Goal: Transaction & Acquisition: Purchase product/service

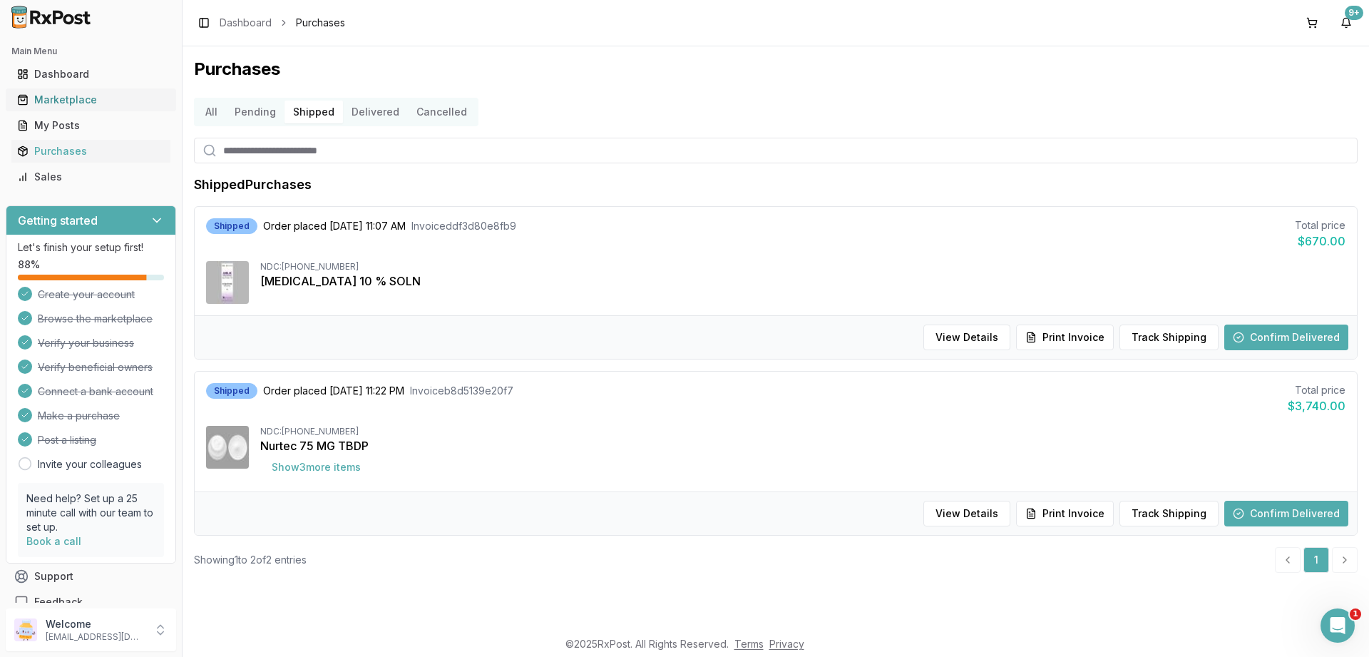
click at [55, 103] on div "Marketplace" at bounding box center [91, 100] width 148 height 14
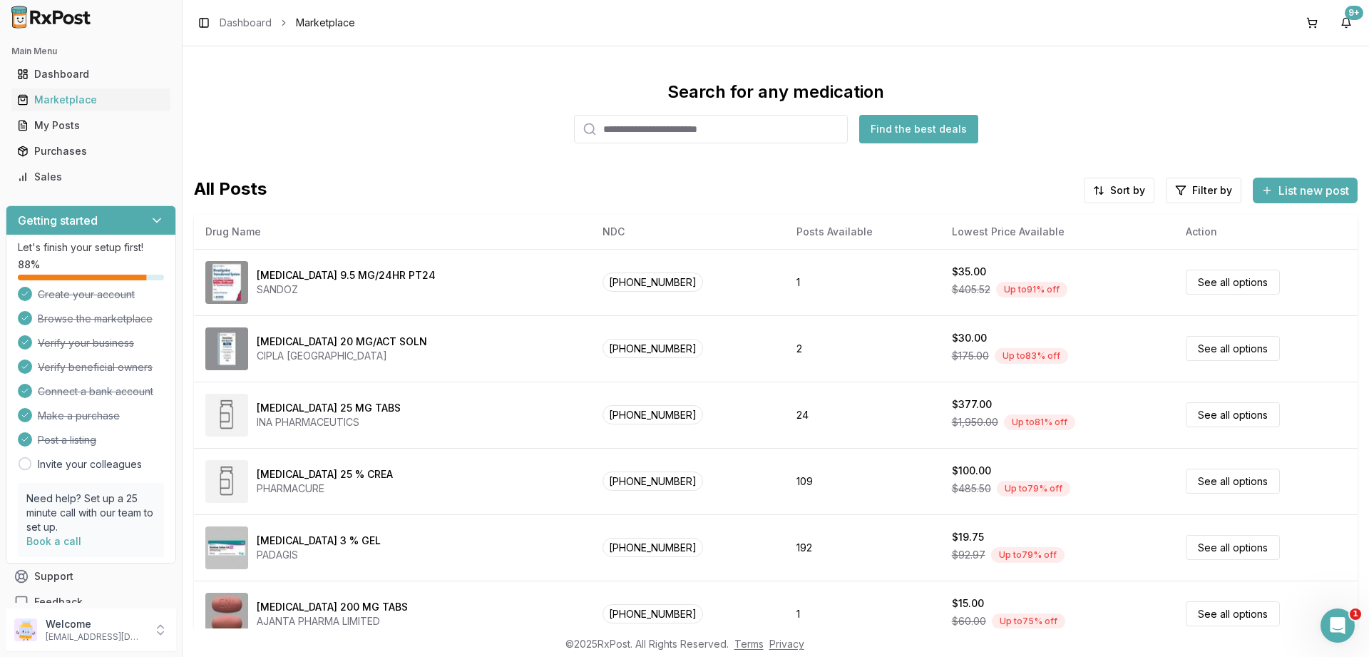
click at [622, 138] on input "search" at bounding box center [711, 129] width 274 height 29
paste input "**********"
type input "**********"
click at [890, 115] on button "Find the best deals" at bounding box center [918, 129] width 119 height 29
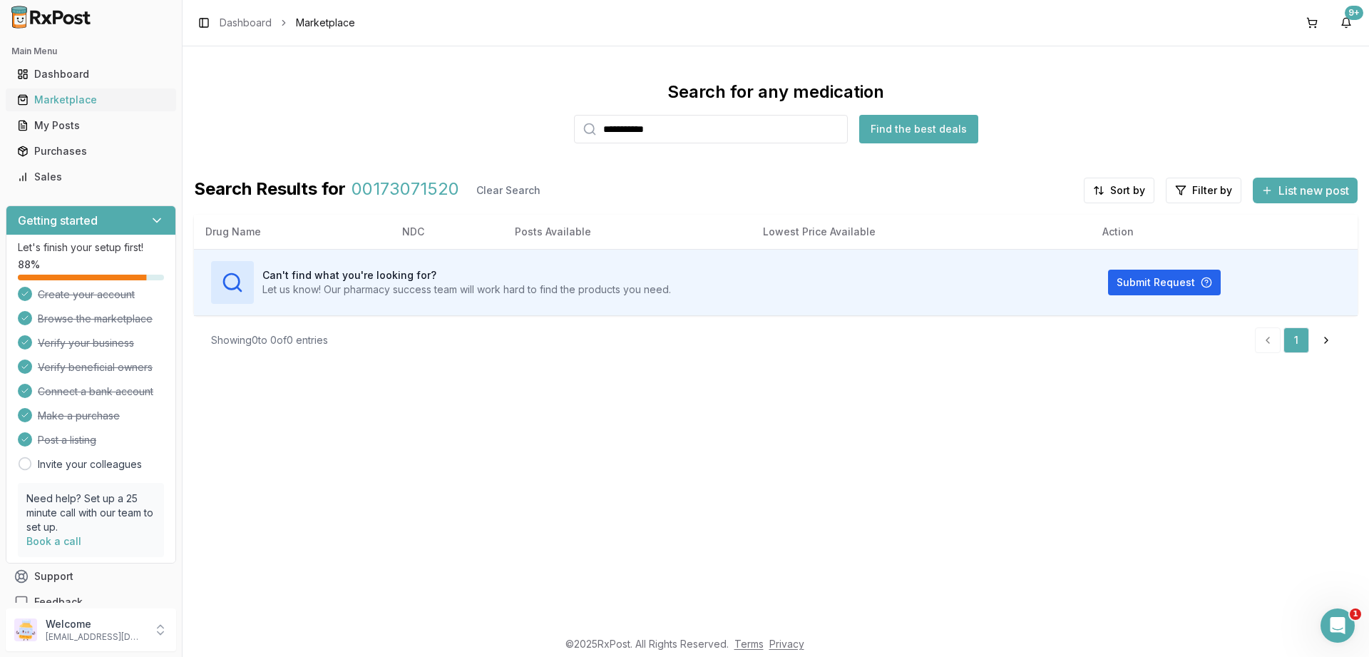
click at [50, 93] on div "Marketplace" at bounding box center [91, 100] width 148 height 14
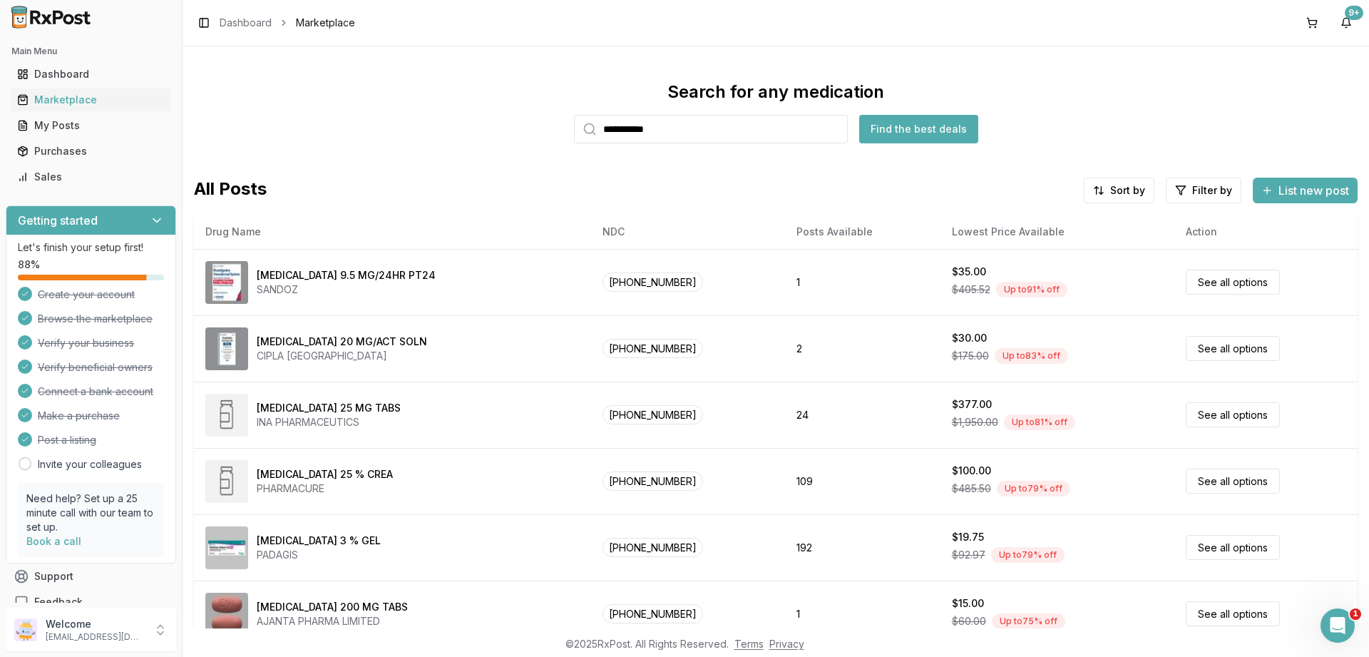
drag, startPoint x: 61, startPoint y: 149, endPoint x: 262, endPoint y: 142, distance: 201.9
click at [60, 149] on div "Purchases" at bounding box center [91, 151] width 148 height 14
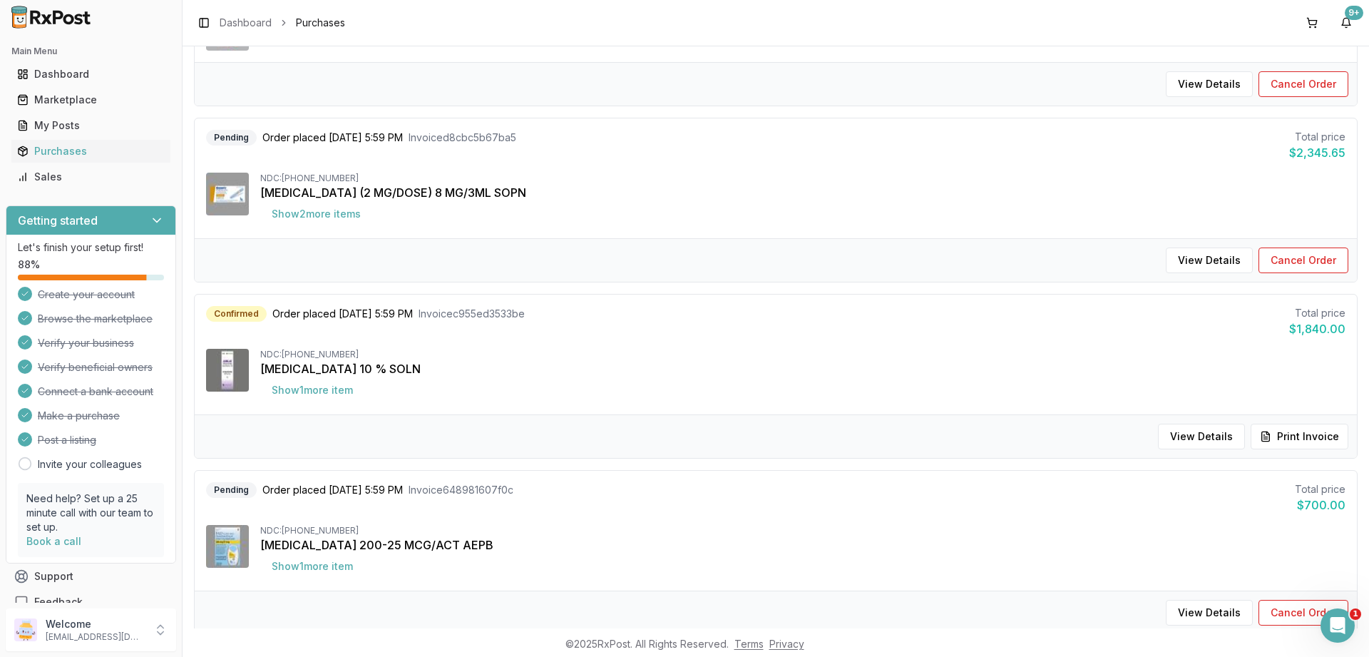
scroll to position [428, 0]
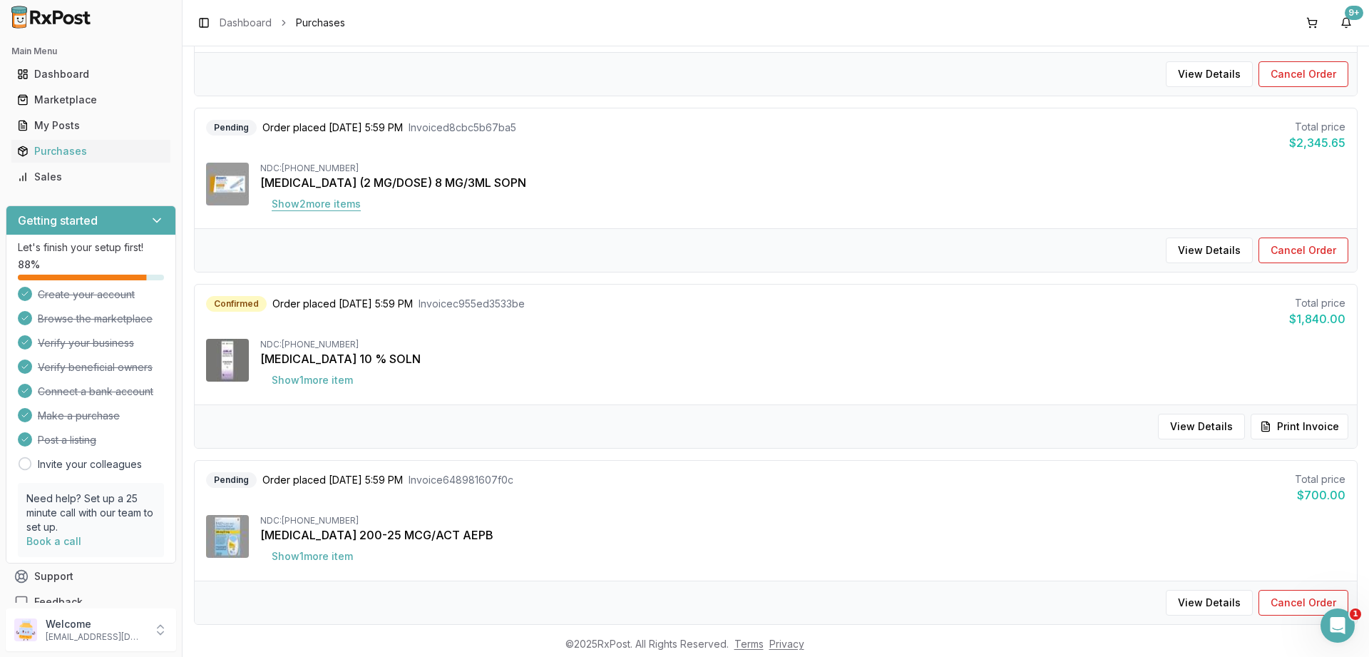
click at [338, 211] on button "Show 2 more item s" at bounding box center [316, 204] width 112 height 26
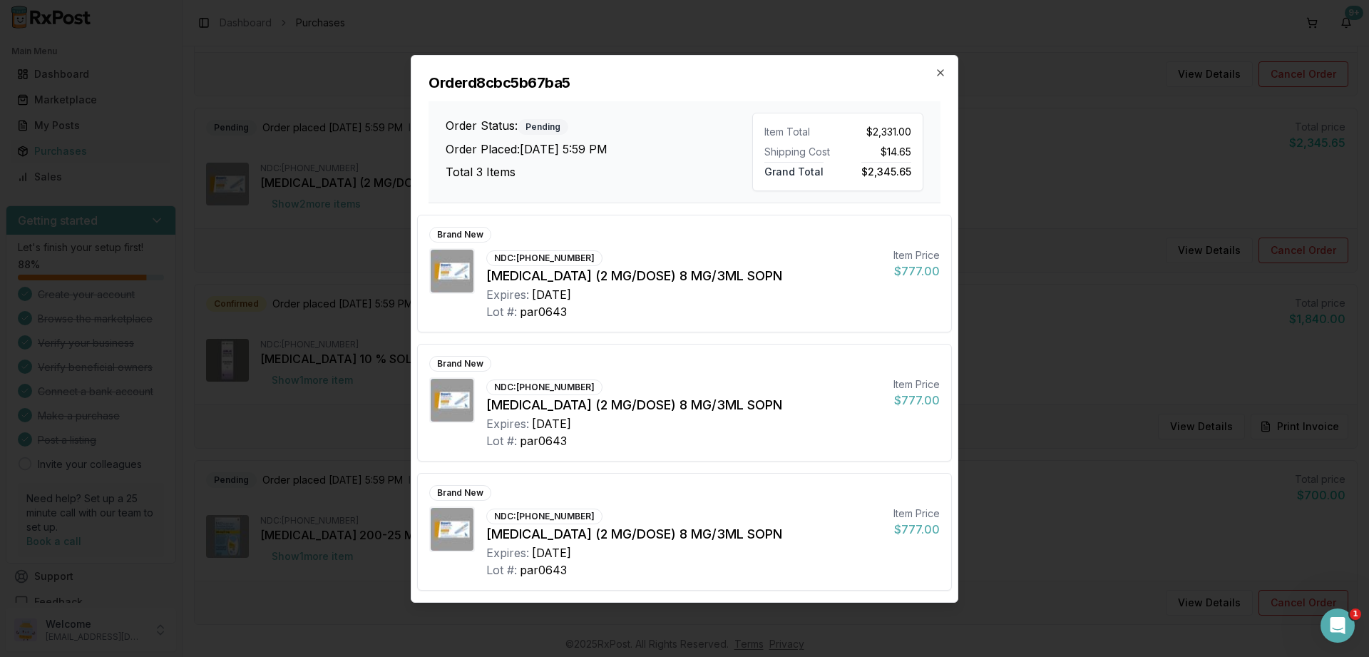
click at [947, 77] on div "Order d8cbc5b67ba5 Order Status: Pending Order Placed: [DATE] 5:59 PM Total 3 I…" at bounding box center [684, 130] width 546 height 148
click at [934, 73] on h2 "Order d8cbc5b67ba5" at bounding box center [684, 83] width 512 height 20
click at [940, 73] on icon "button" at bounding box center [941, 73] width 6 height 6
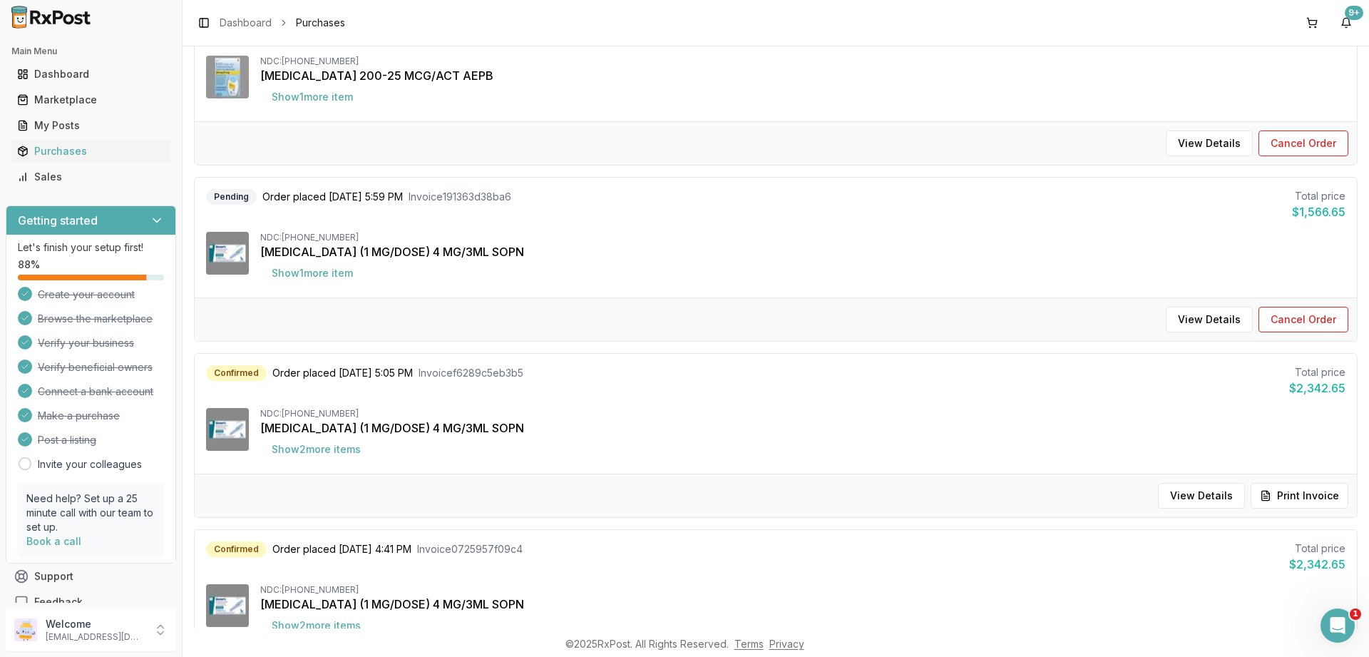
scroll to position [941, 0]
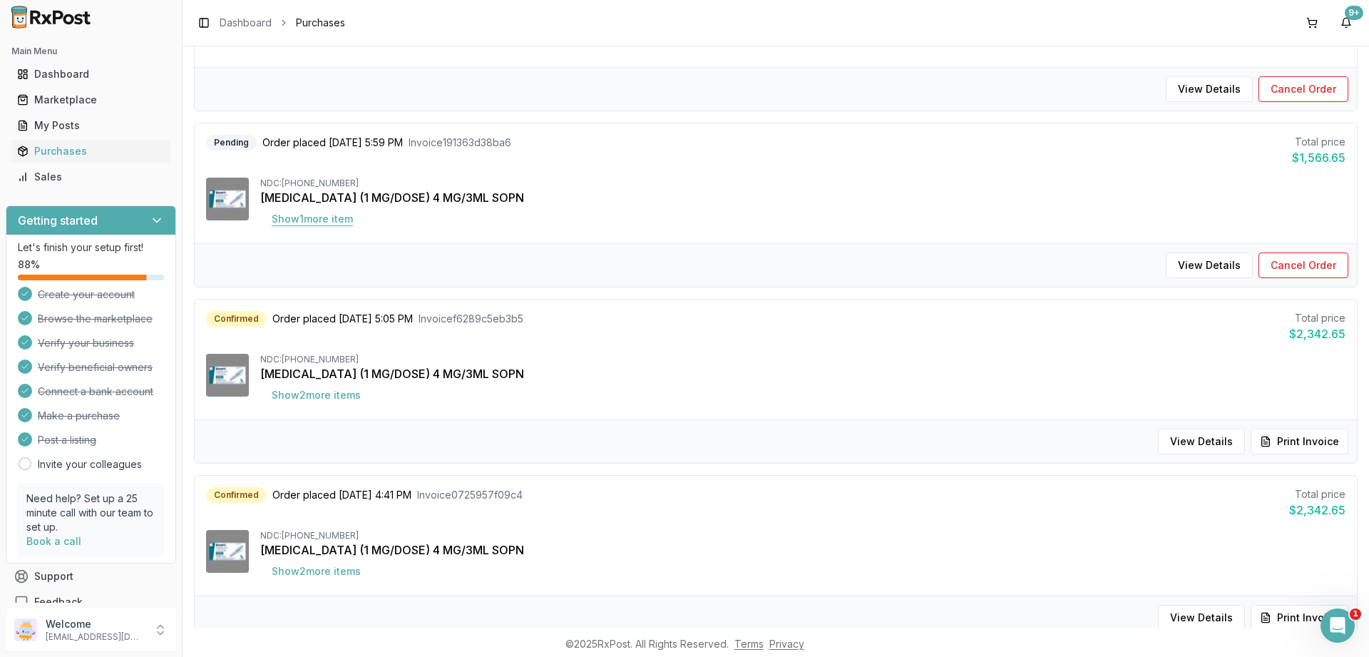
click at [348, 226] on button "Show 1 more item" at bounding box center [312, 219] width 104 height 26
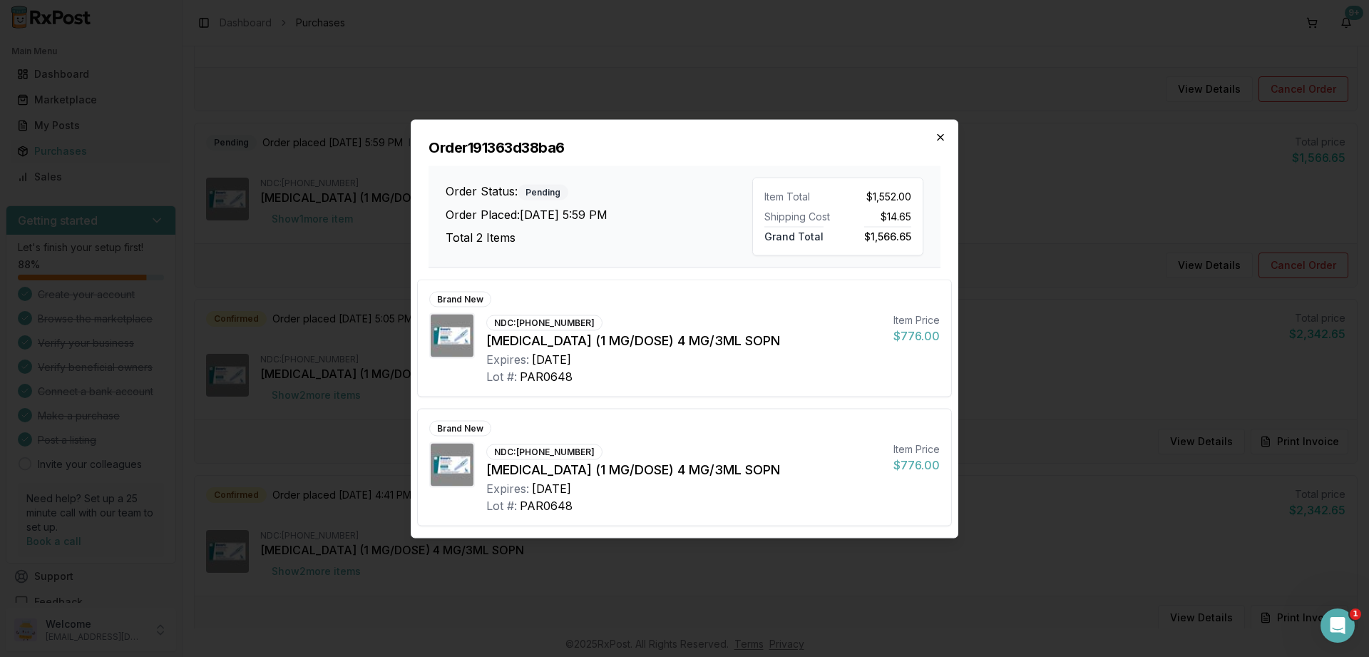
click at [940, 135] on icon "button" at bounding box center [940, 136] width 11 height 11
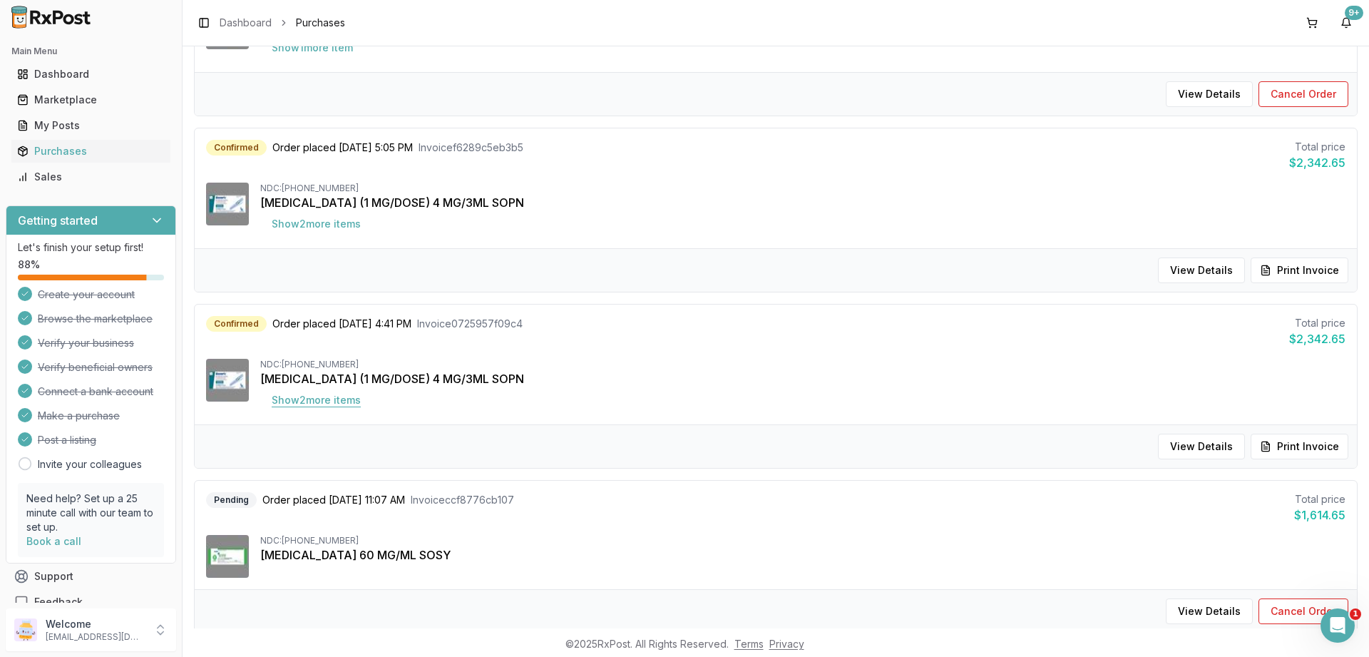
click at [317, 404] on button "Show 2 more item s" at bounding box center [316, 400] width 112 height 26
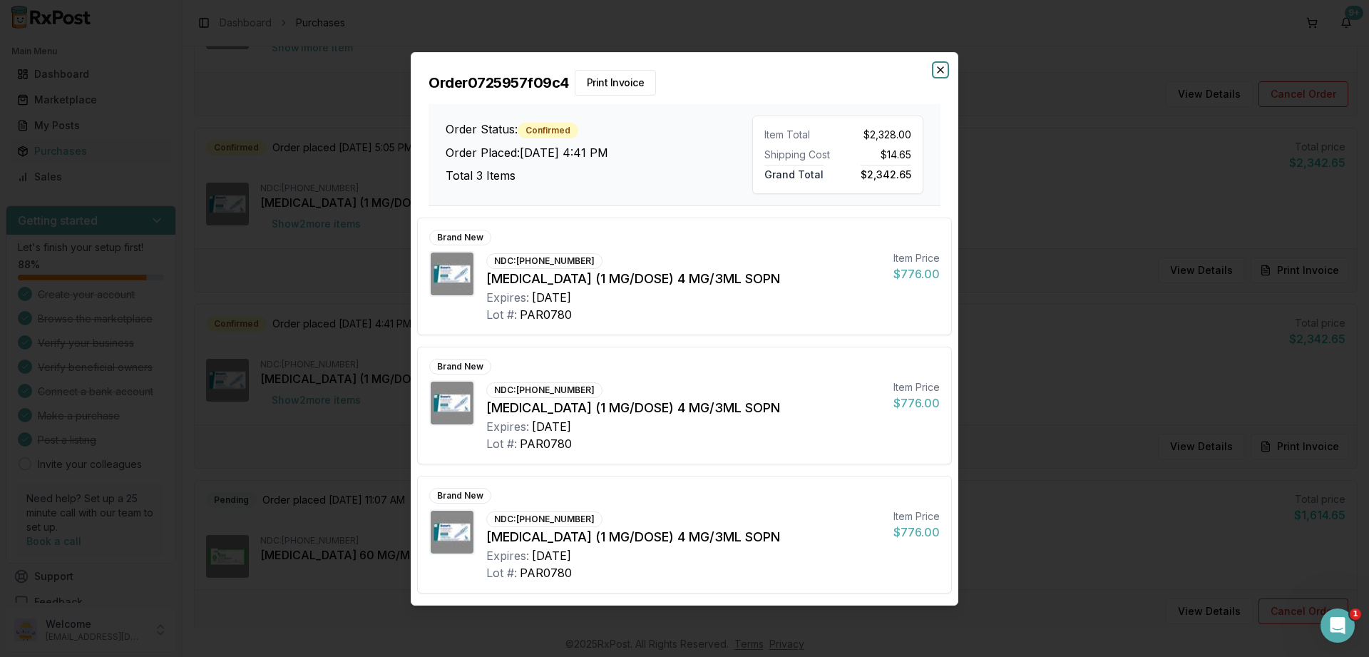
click at [943, 67] on icon "button" at bounding box center [940, 69] width 11 height 11
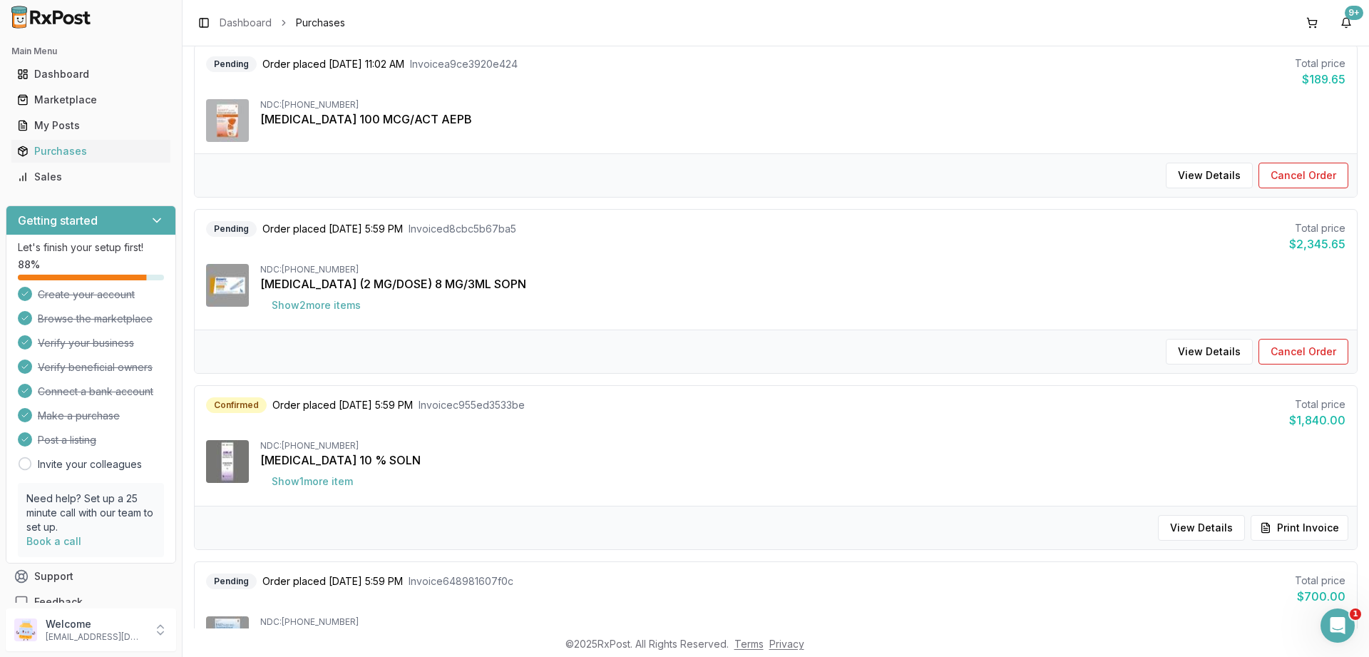
scroll to position [0, 0]
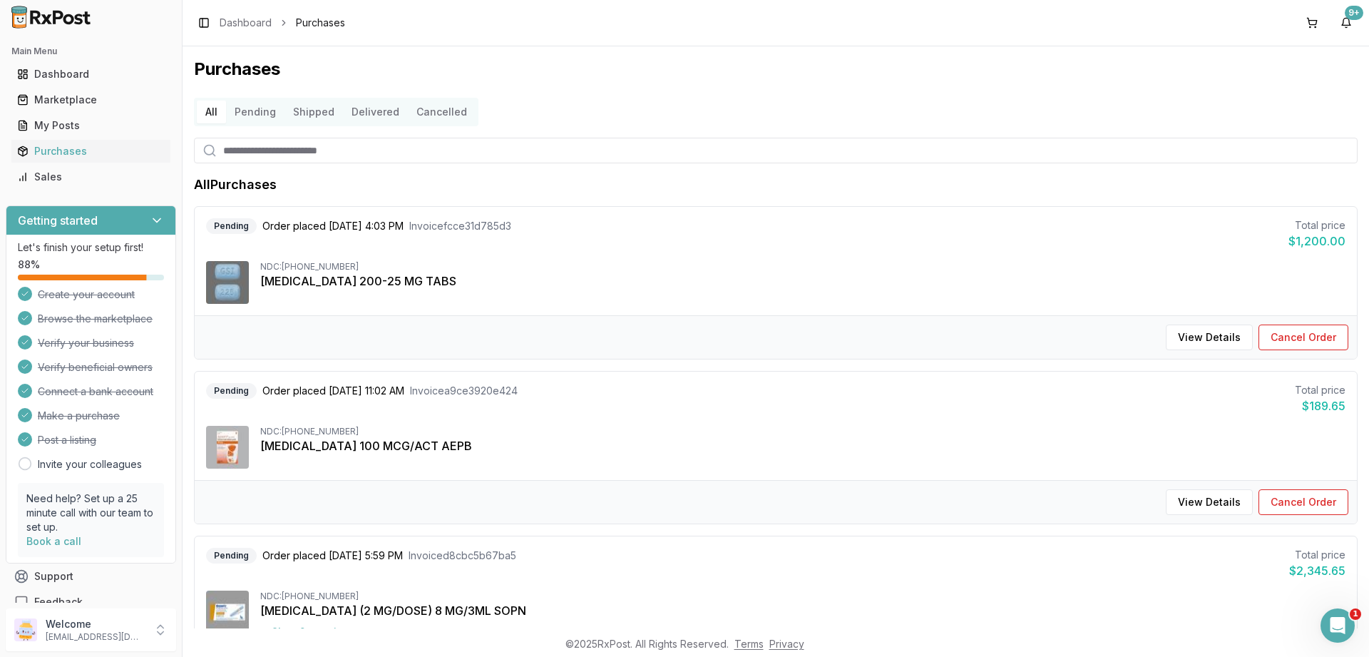
click at [251, 116] on button "Pending" at bounding box center [255, 112] width 58 height 23
click at [301, 117] on button "Shipped" at bounding box center [313, 112] width 58 height 23
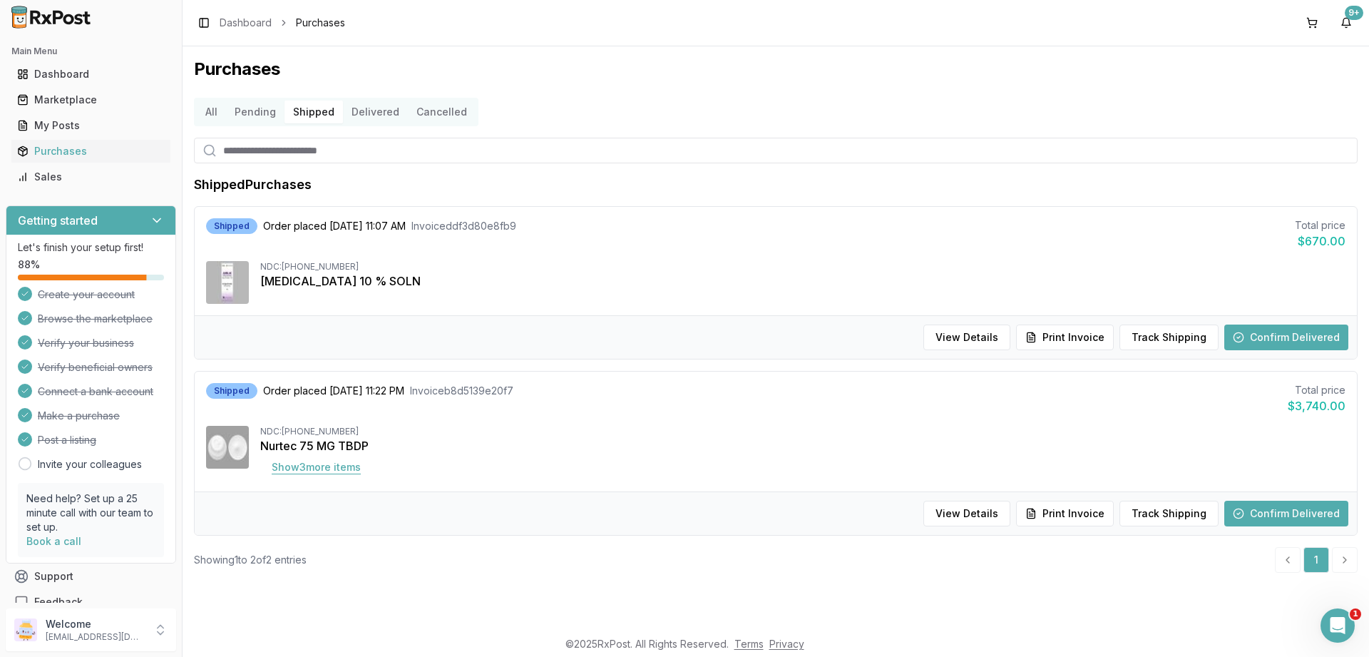
click at [332, 468] on button "Show 3 more item s" at bounding box center [316, 467] width 112 height 26
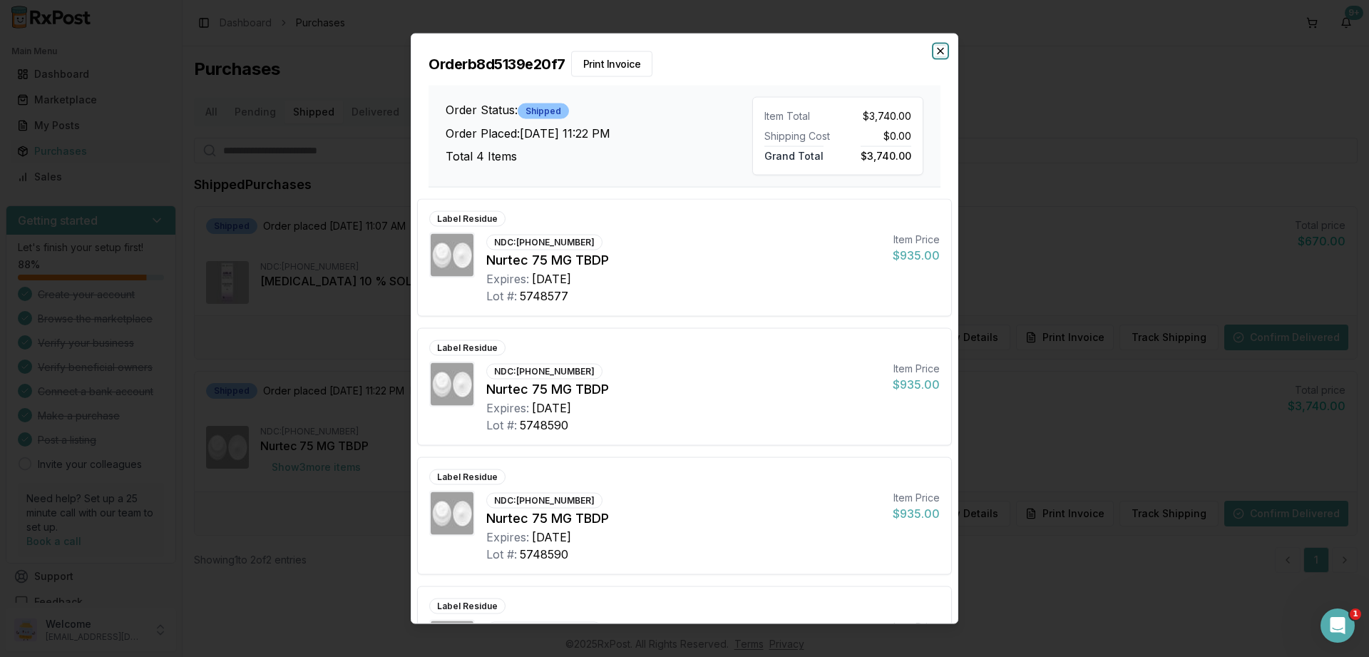
click at [940, 51] on icon "button" at bounding box center [941, 51] width 6 height 6
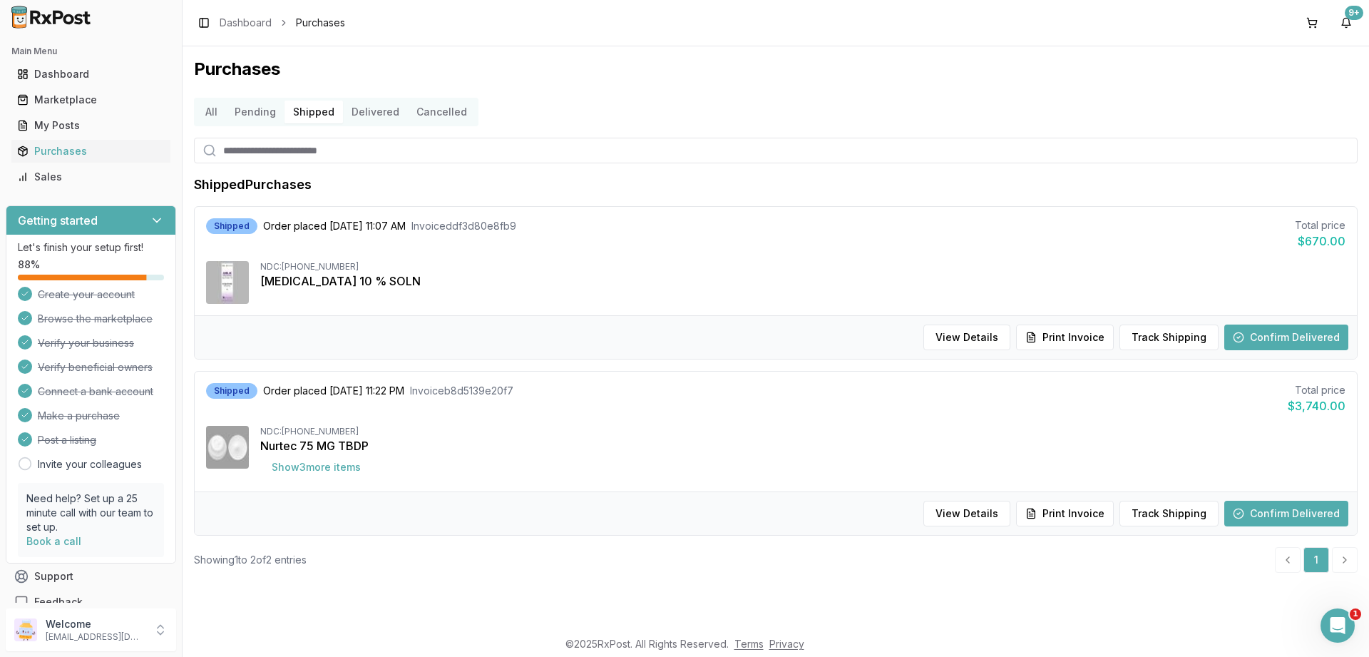
click at [251, 106] on button "Pending" at bounding box center [255, 112] width 58 height 23
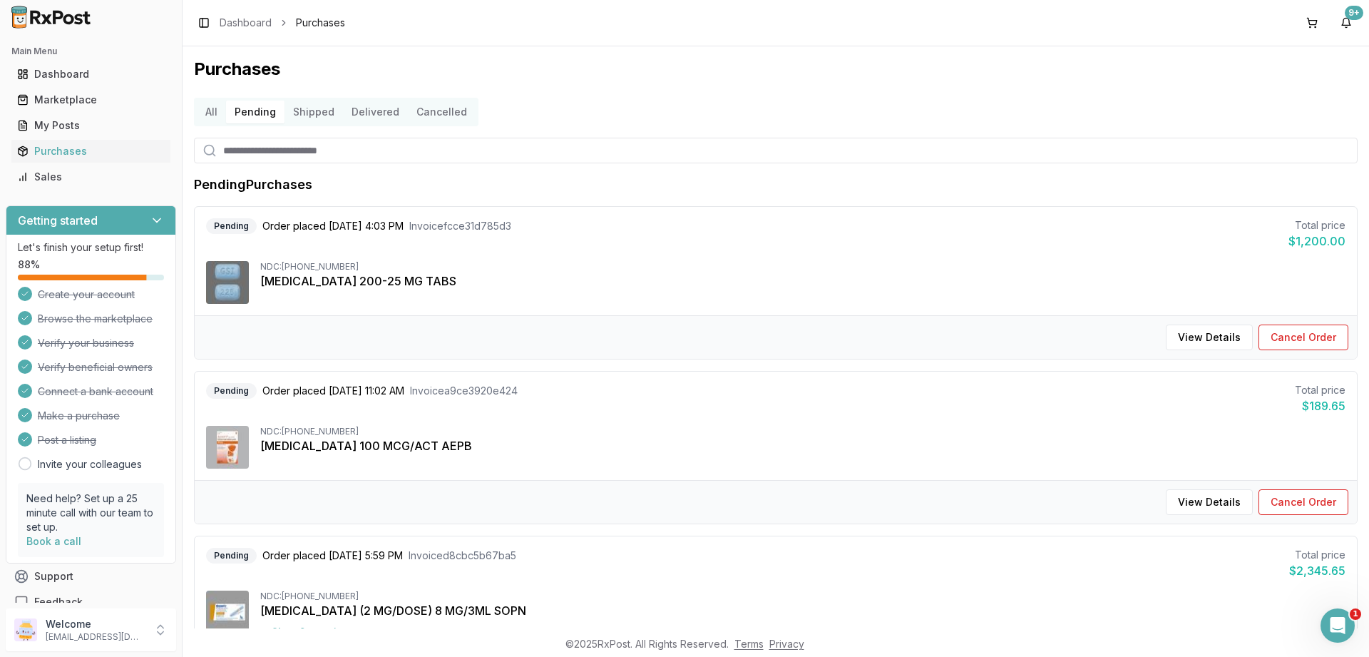
click at [374, 108] on button "Delivered" at bounding box center [375, 112] width 65 height 23
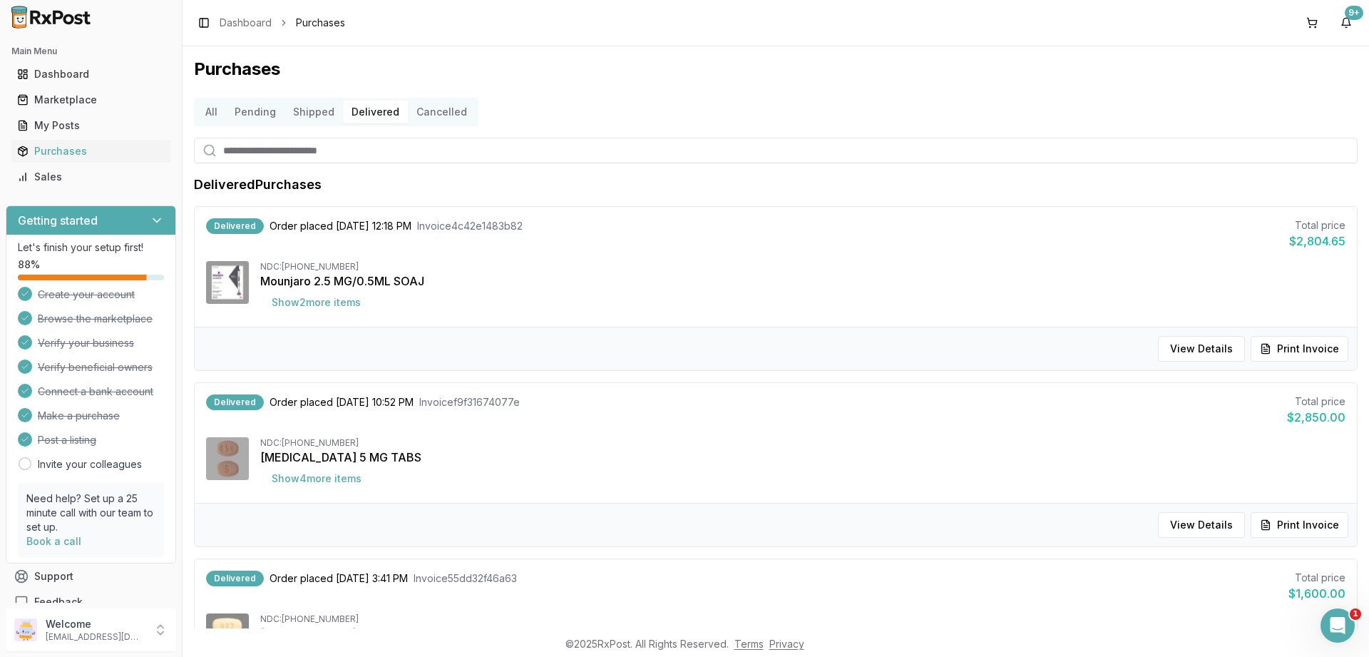
click at [449, 111] on button "Cancelled" at bounding box center [442, 112] width 68 height 23
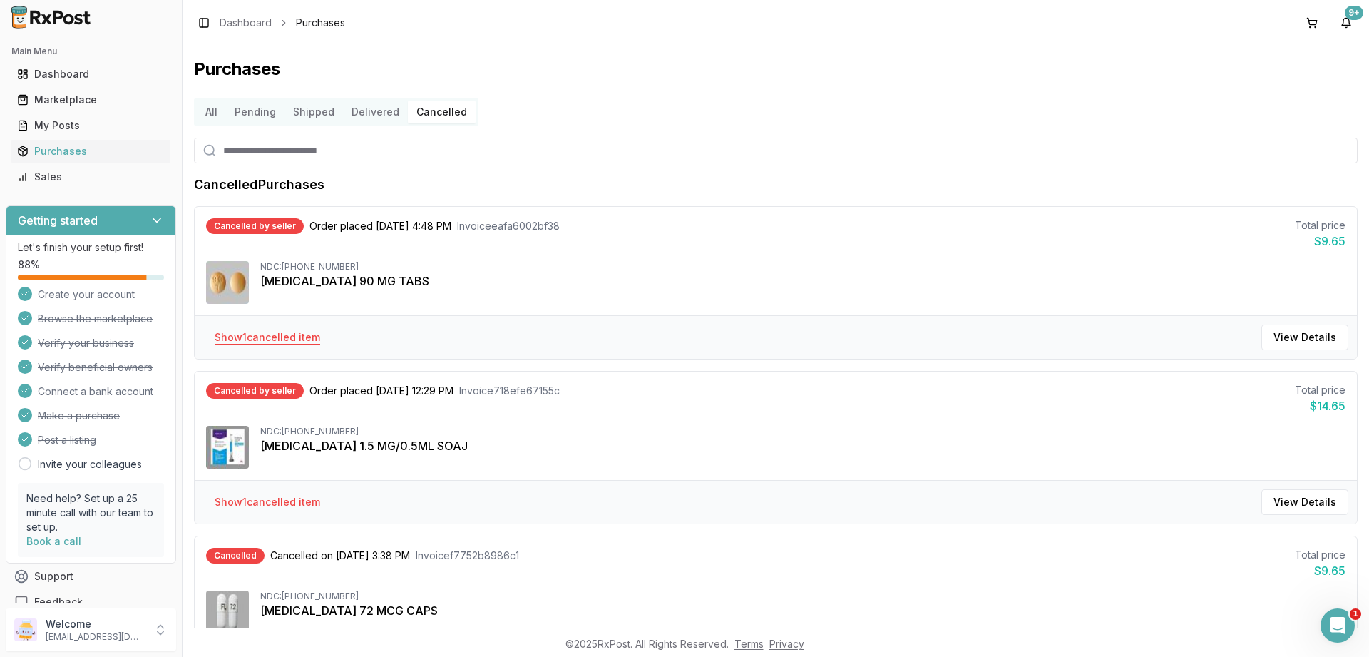
click at [263, 336] on button "Show 1 cancelled item" at bounding box center [267, 337] width 128 height 26
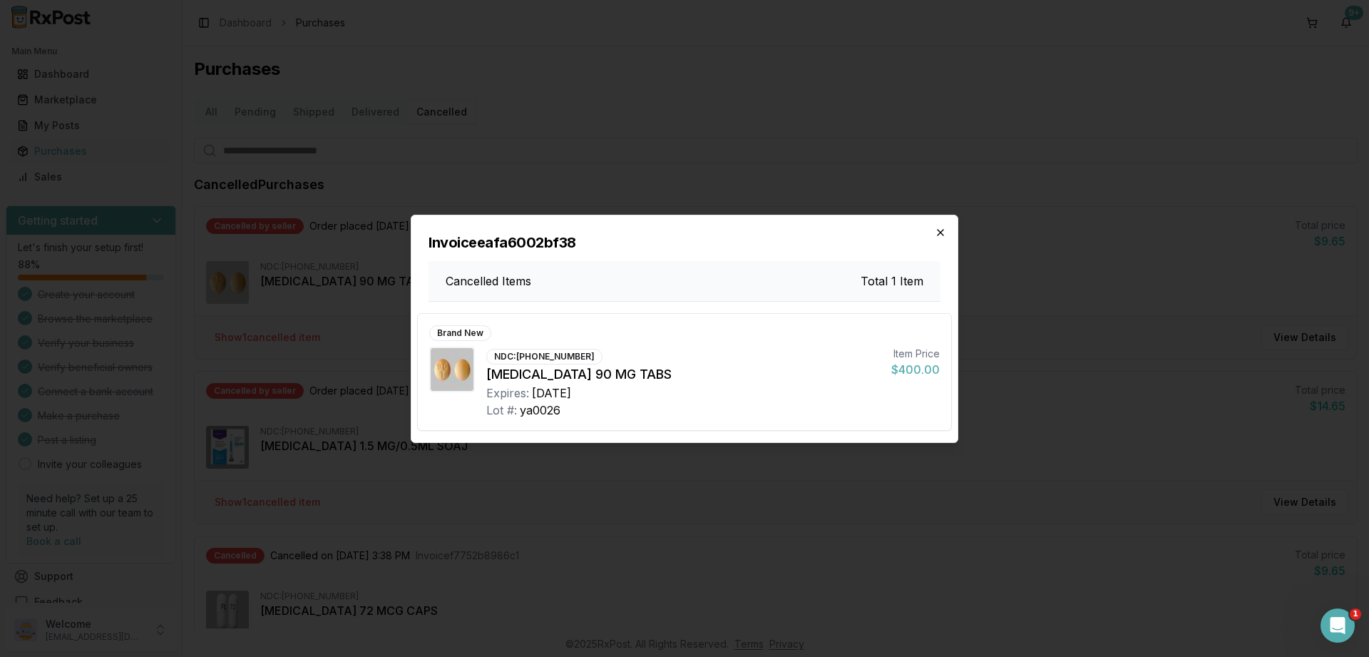
click at [939, 237] on icon "button" at bounding box center [940, 232] width 11 height 11
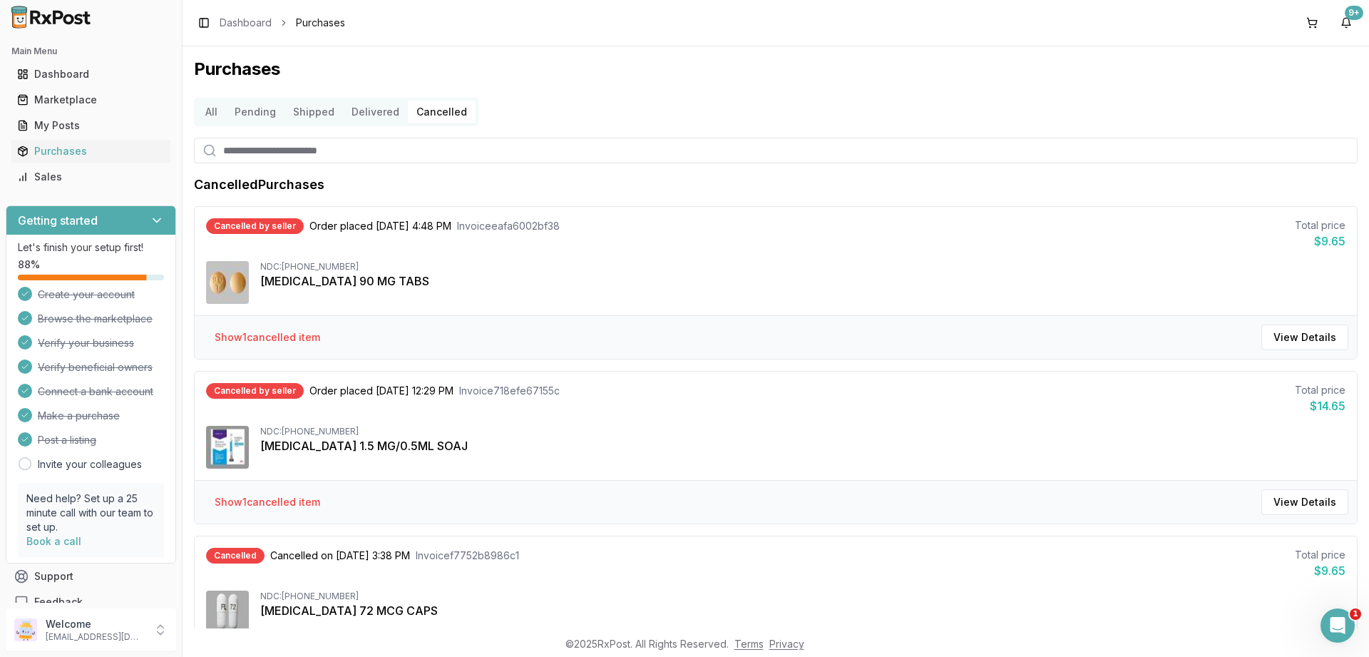
click at [210, 113] on button "All" at bounding box center [211, 112] width 29 height 23
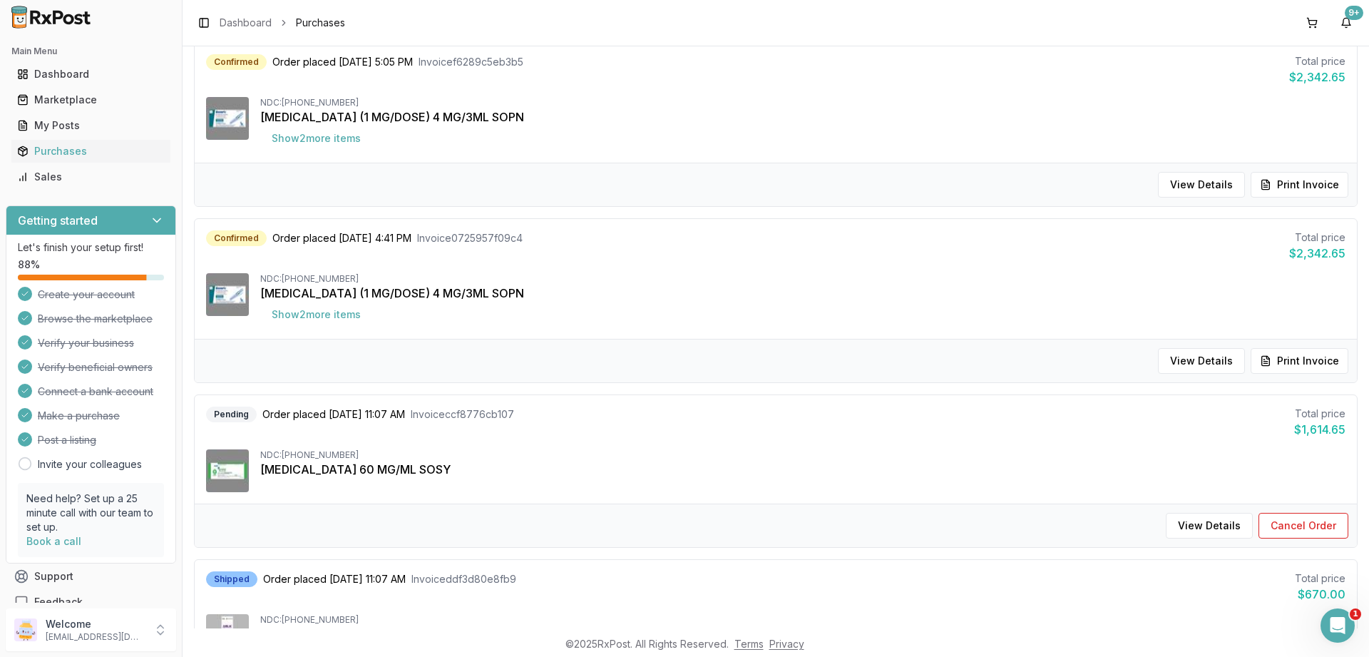
scroll to position [1353, 0]
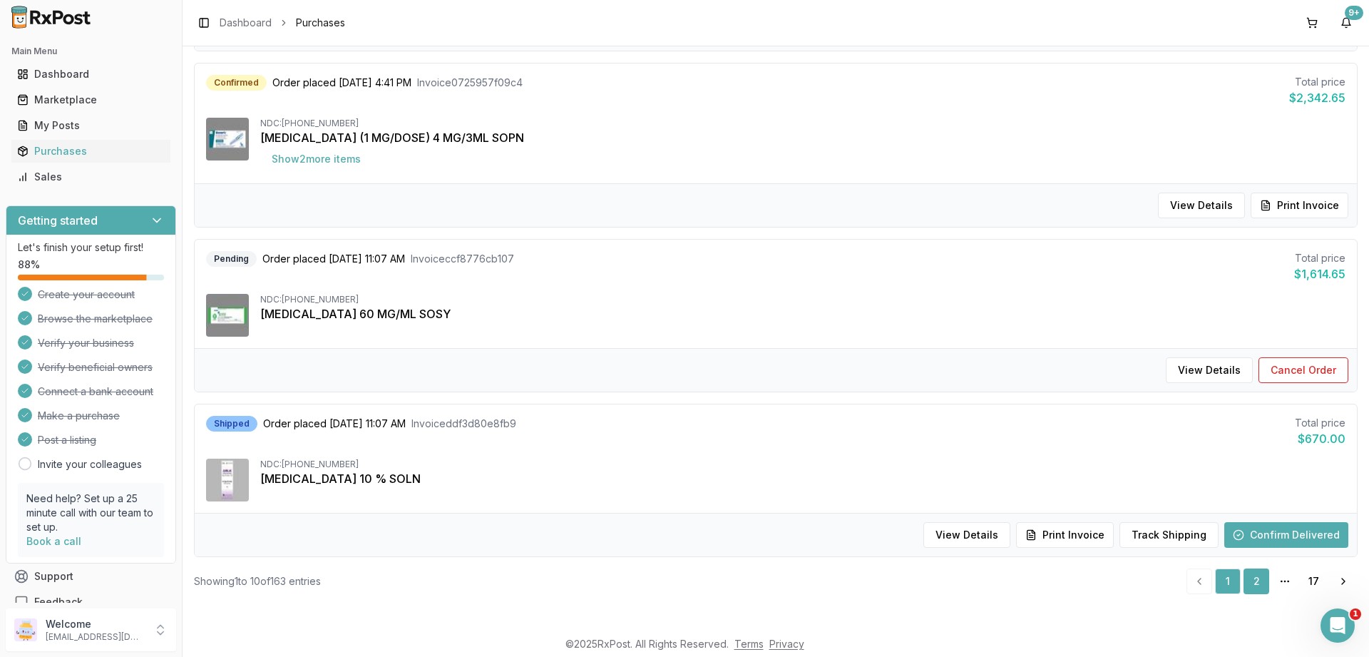
click at [1262, 584] on link "2" at bounding box center [1256, 581] width 26 height 26
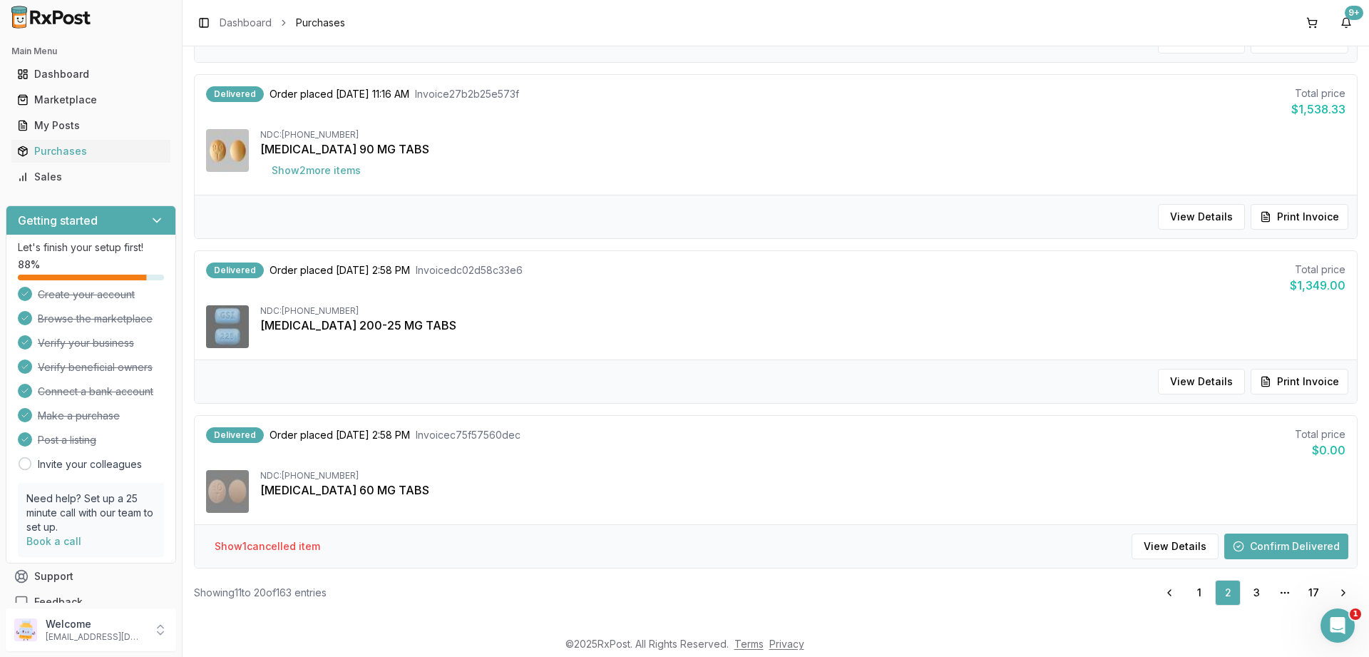
scroll to position [1365, 0]
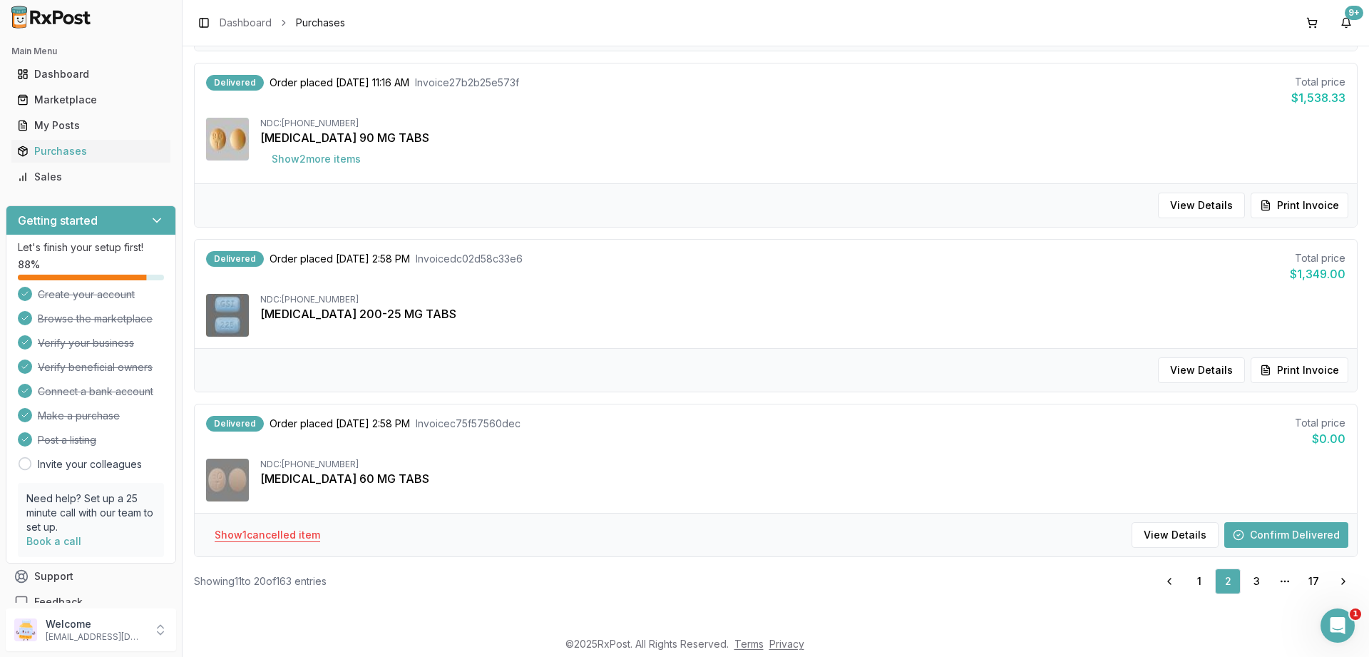
click at [289, 540] on button "Show 1 cancelled item" at bounding box center [267, 535] width 128 height 26
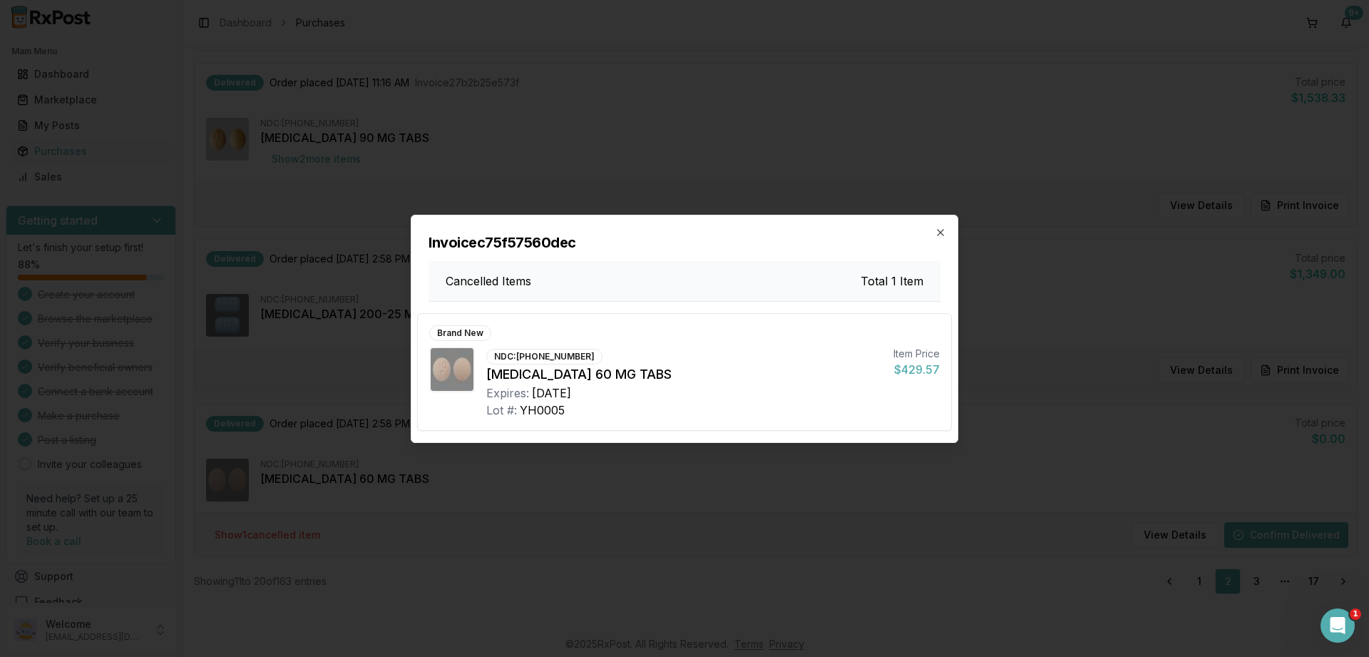
click at [935, 225] on div "Invoice c75f57560dec Cancelled Items Total 1 Item" at bounding box center [684, 258] width 546 height 86
click at [938, 232] on icon "button" at bounding box center [940, 232] width 11 height 11
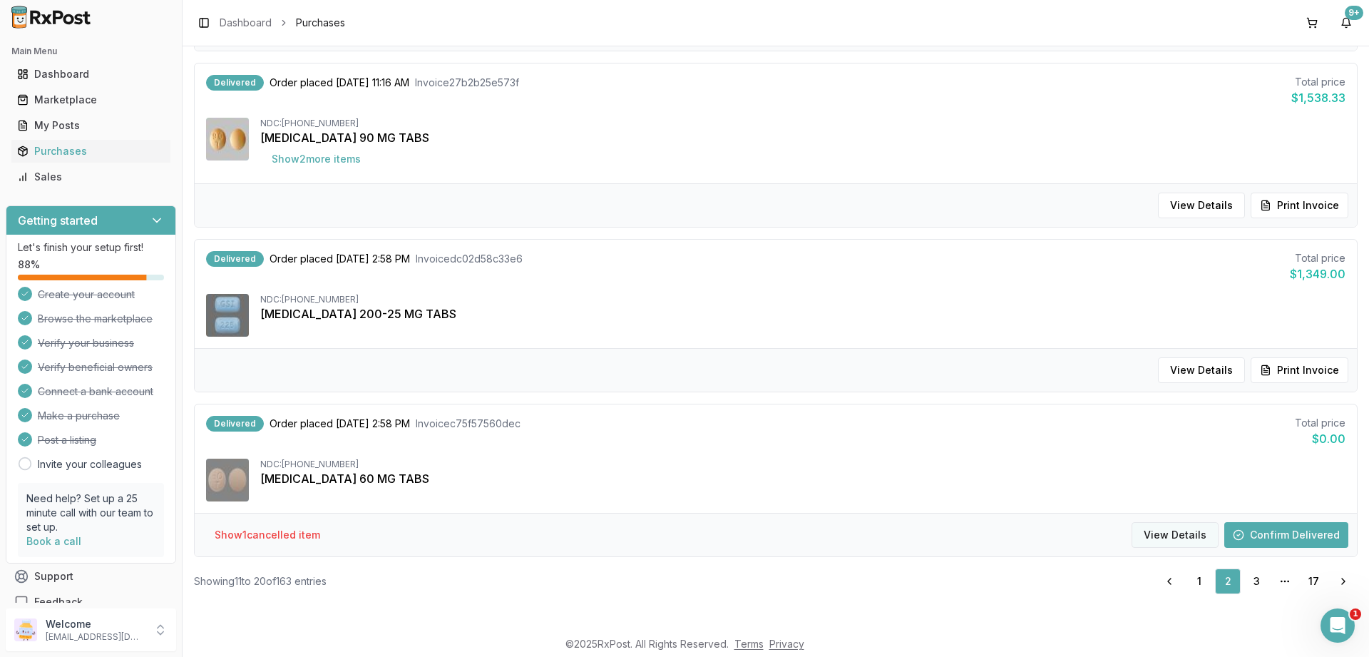
click at [1177, 540] on button "View Details" at bounding box center [1174, 535] width 87 height 26
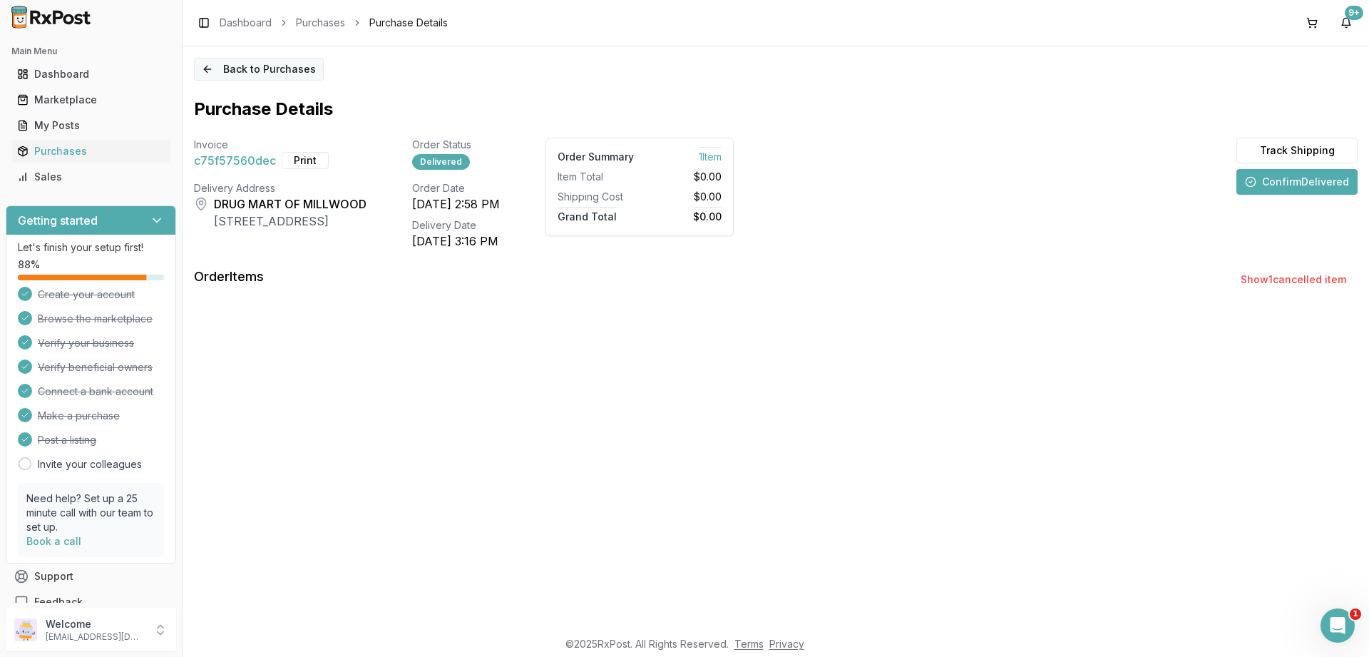
click at [207, 68] on button "Back to Purchases" at bounding box center [259, 69] width 130 height 23
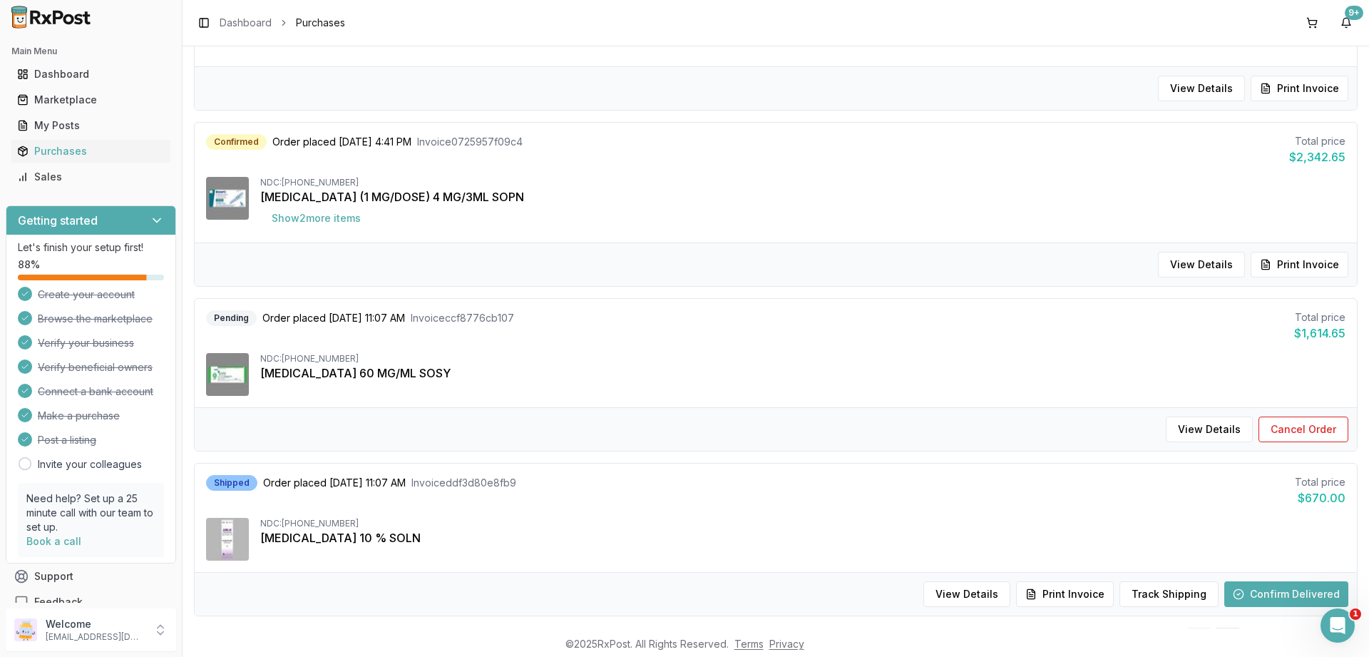
scroll to position [1353, 0]
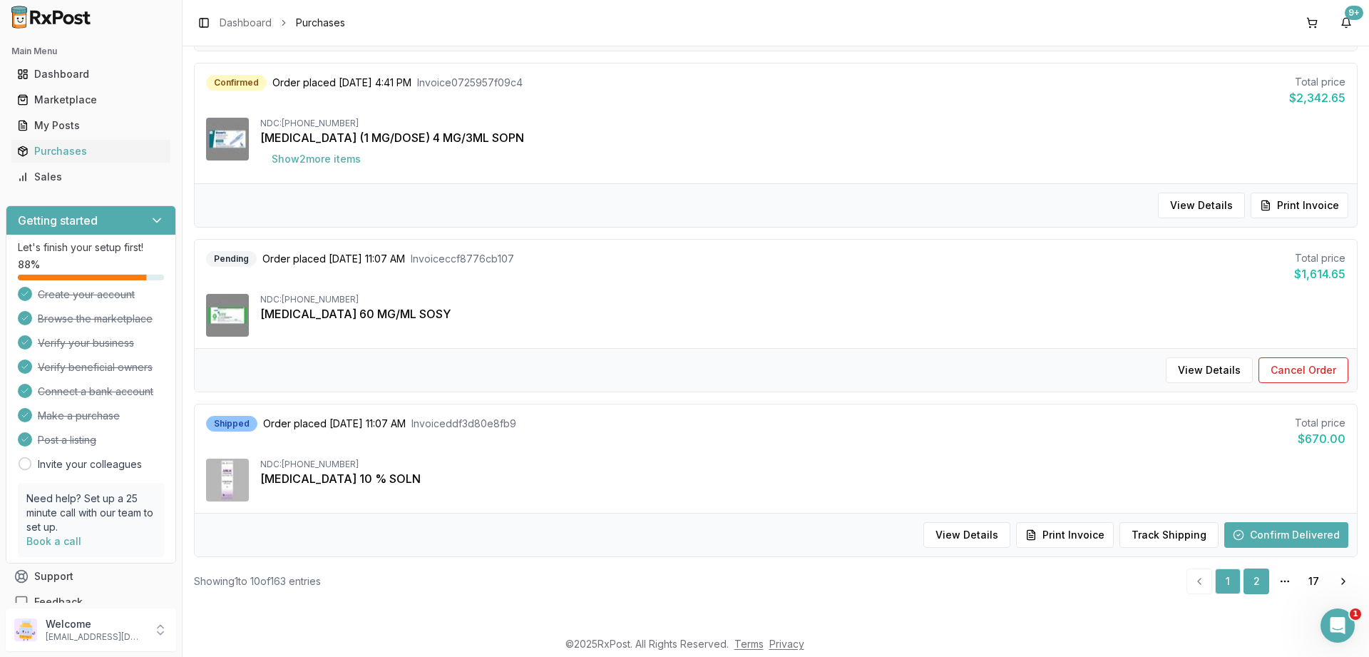
click at [1251, 583] on link "2" at bounding box center [1256, 581] width 26 height 26
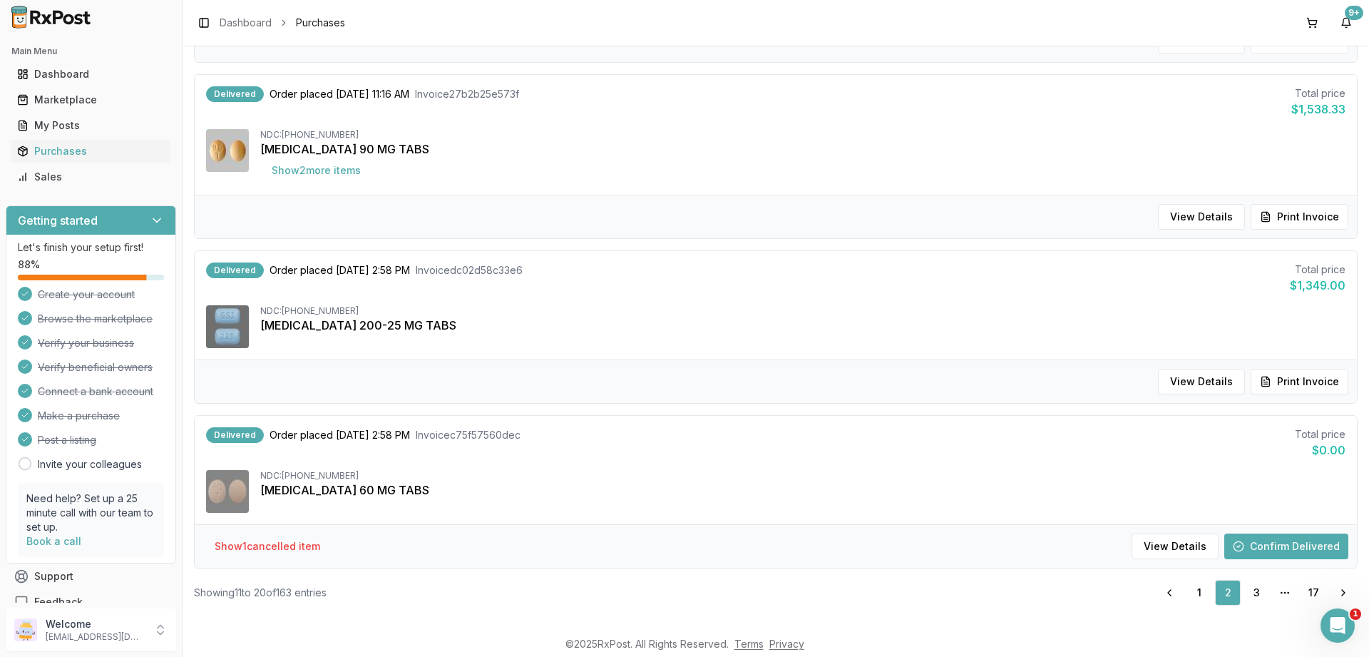
scroll to position [1365, 0]
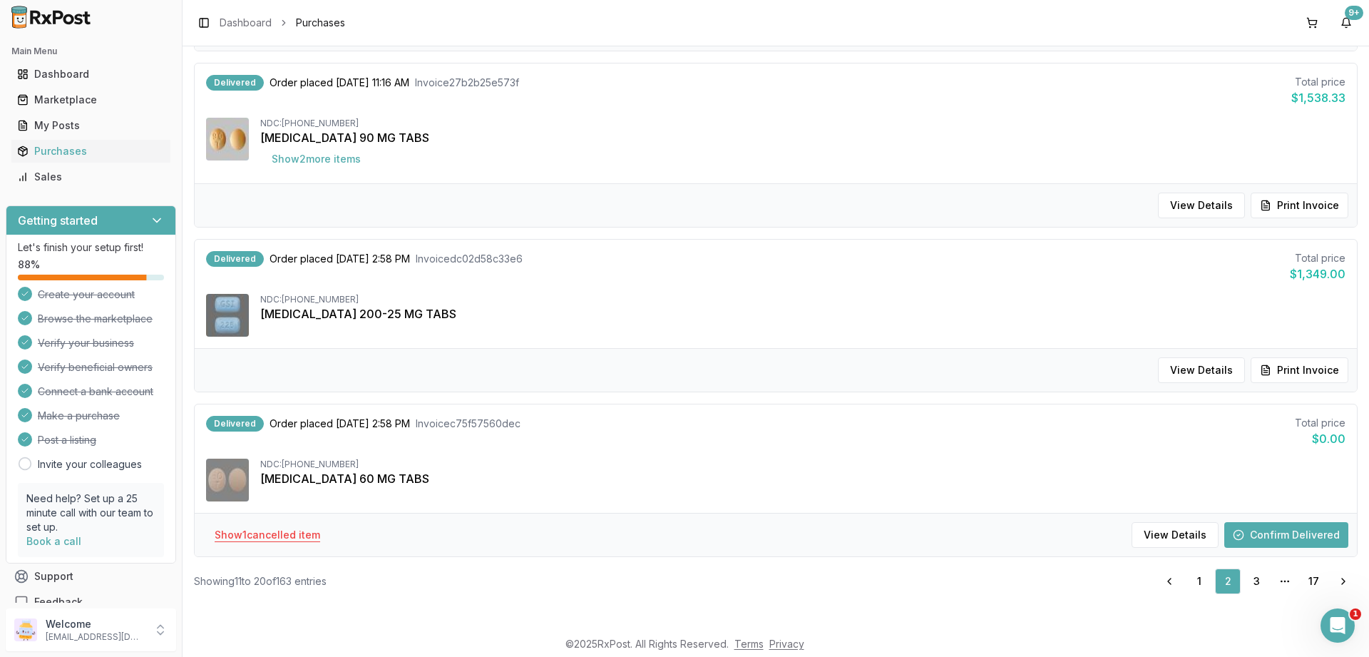
click at [285, 536] on button "Show 1 cancelled item" at bounding box center [267, 535] width 128 height 26
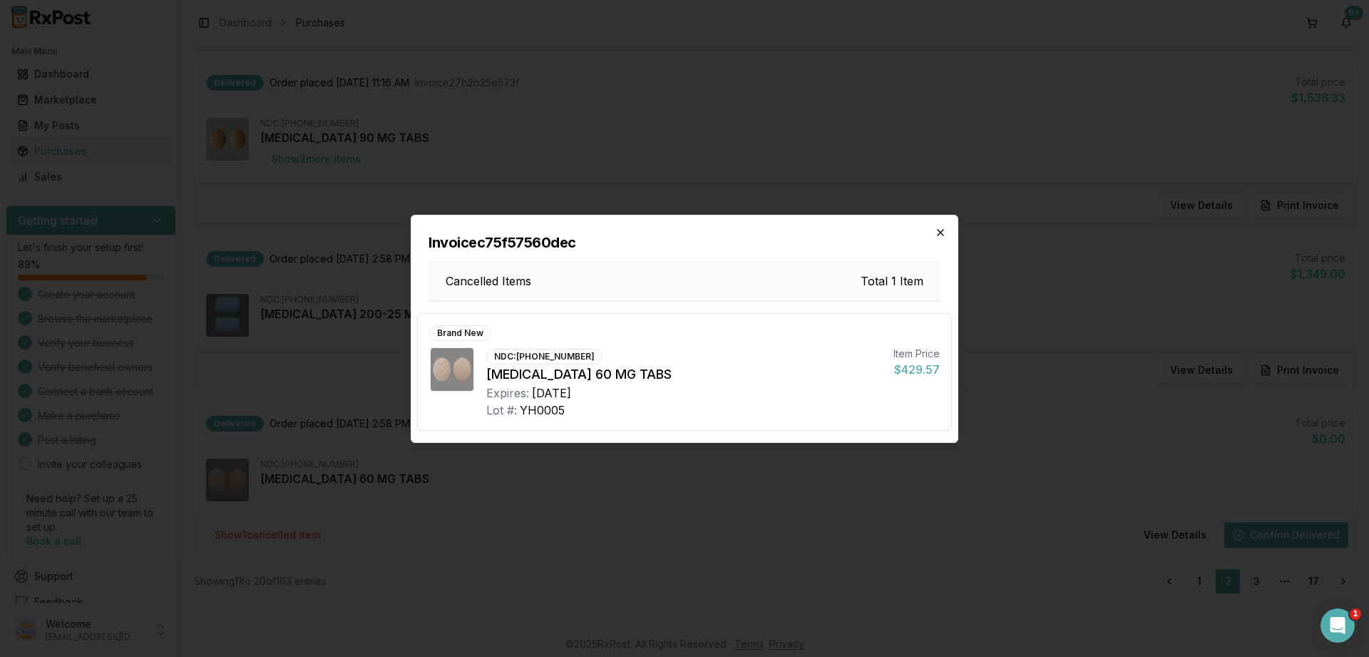
click at [941, 235] on icon "button" at bounding box center [940, 232] width 11 height 11
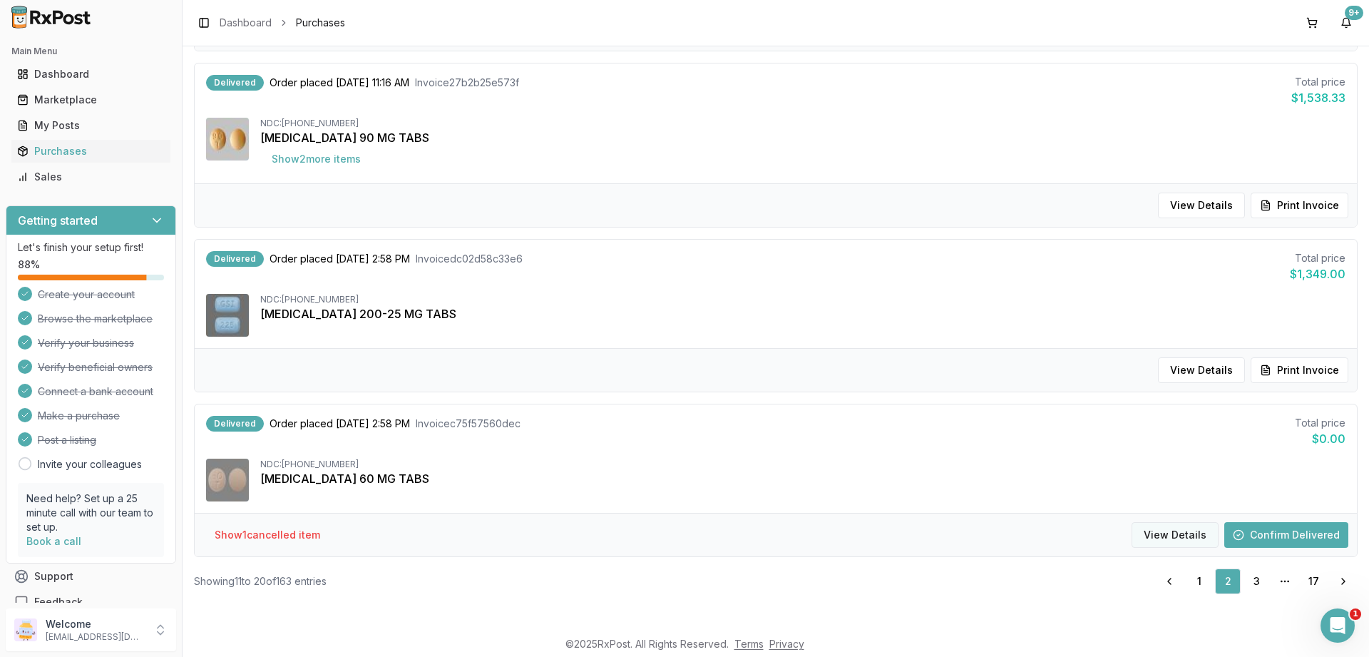
click at [1161, 534] on button "View Details" at bounding box center [1174, 535] width 87 height 26
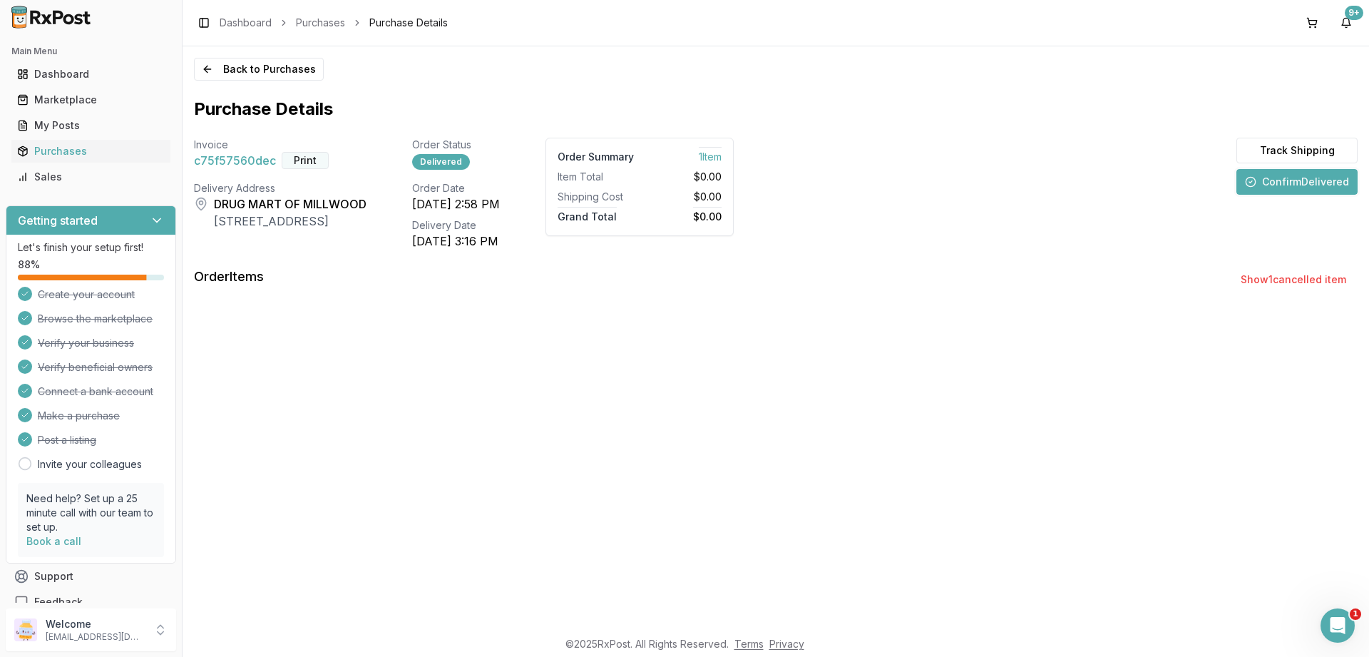
click at [310, 160] on button "Print" at bounding box center [305, 160] width 47 height 17
click at [55, 152] on div "Purchases" at bounding box center [91, 151] width 148 height 14
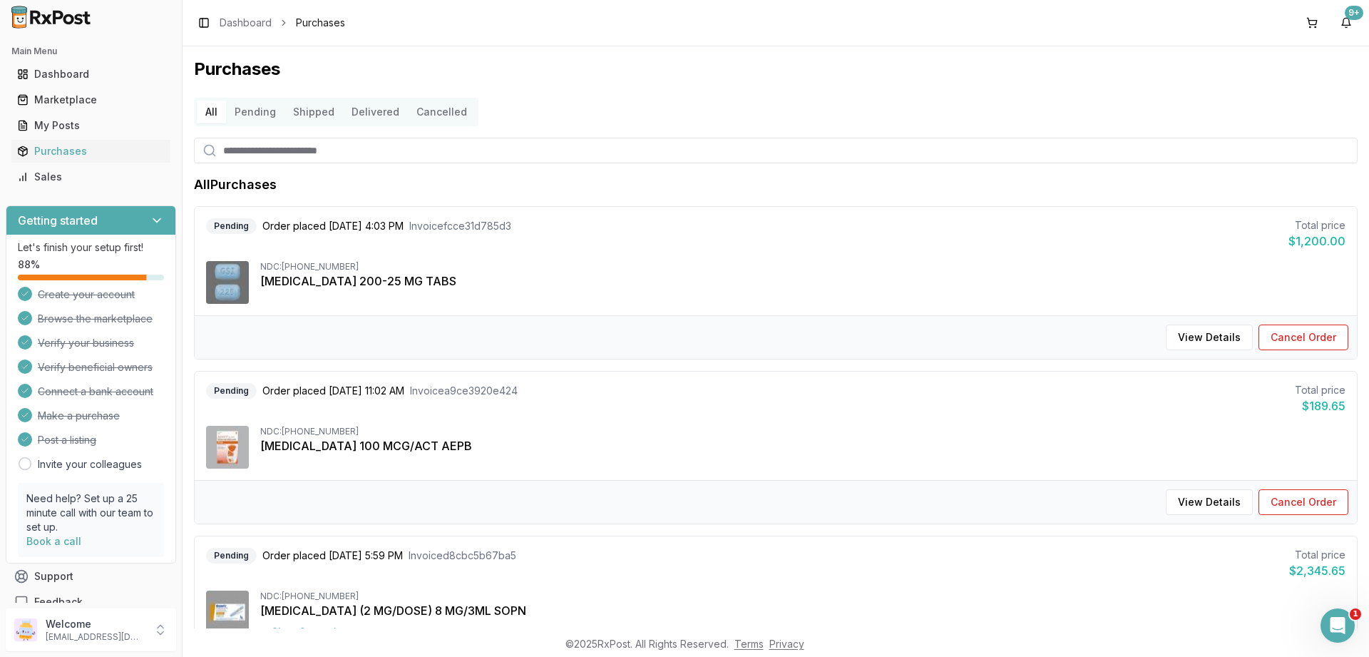
click at [246, 107] on button "Pending" at bounding box center [255, 112] width 58 height 23
click at [322, 107] on button "Shipped" at bounding box center [313, 112] width 58 height 23
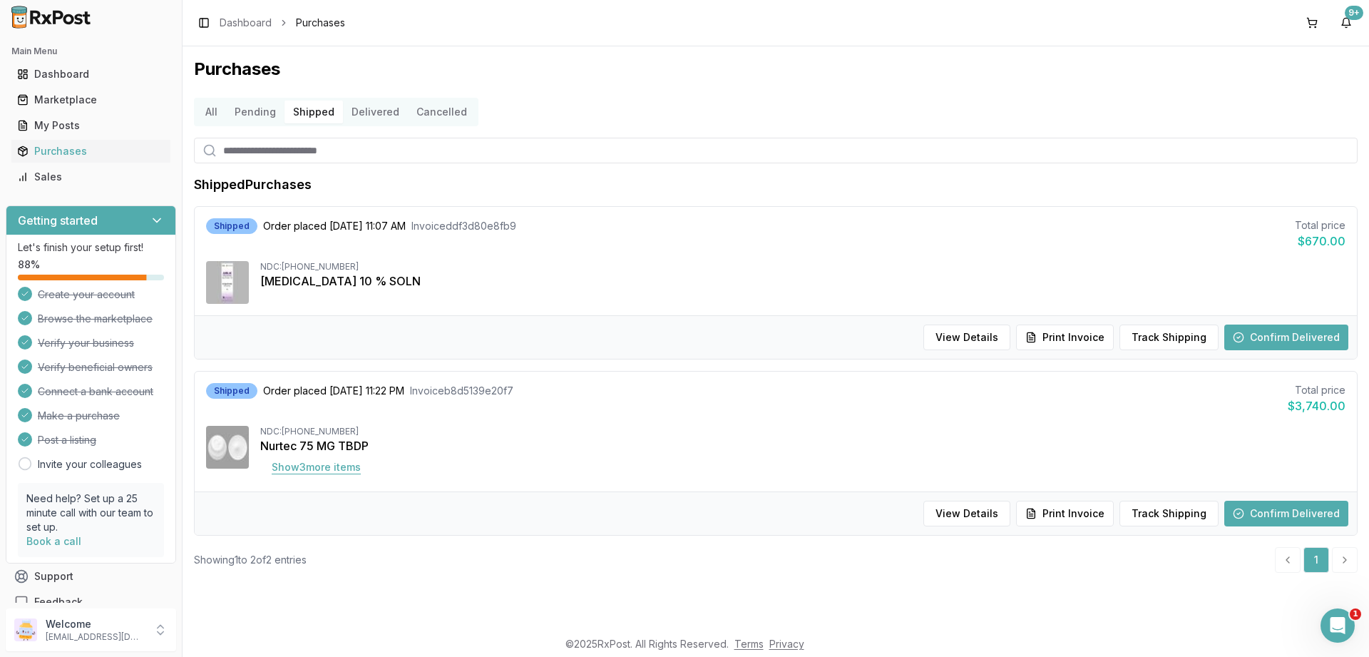
click at [334, 465] on button "Show 3 more item s" at bounding box center [316, 467] width 112 height 26
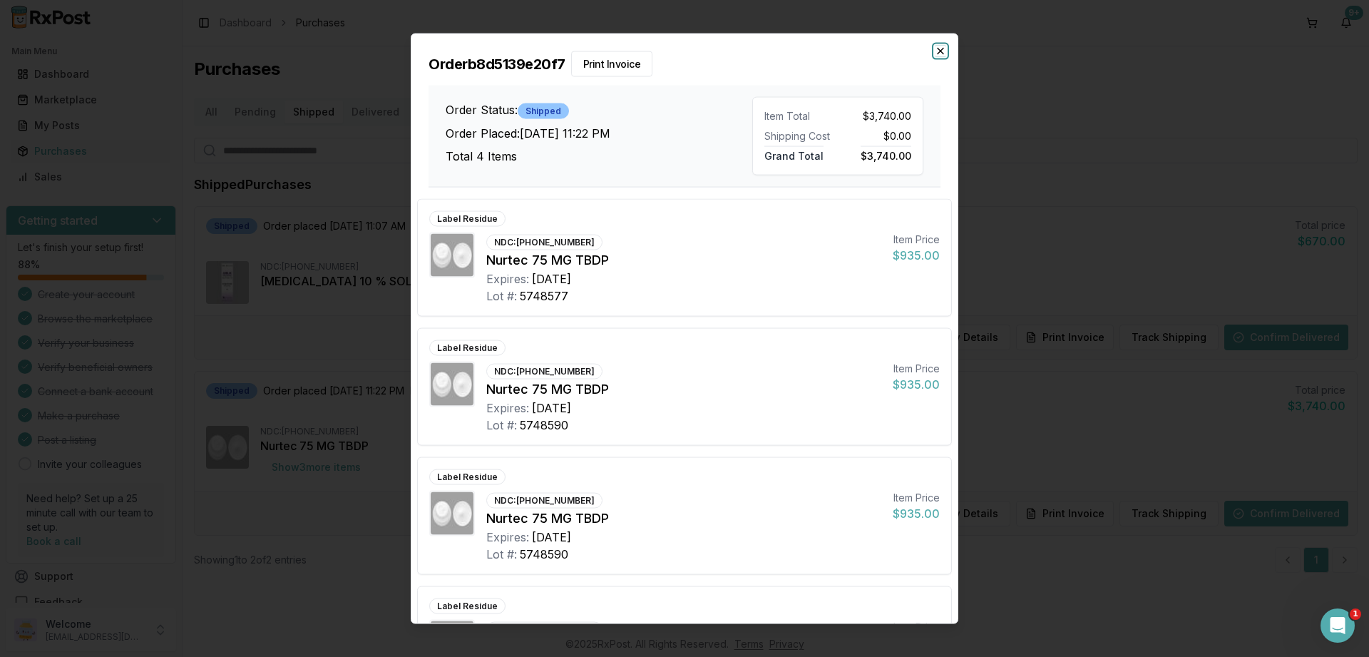
click at [943, 48] on icon "button" at bounding box center [941, 51] width 6 height 6
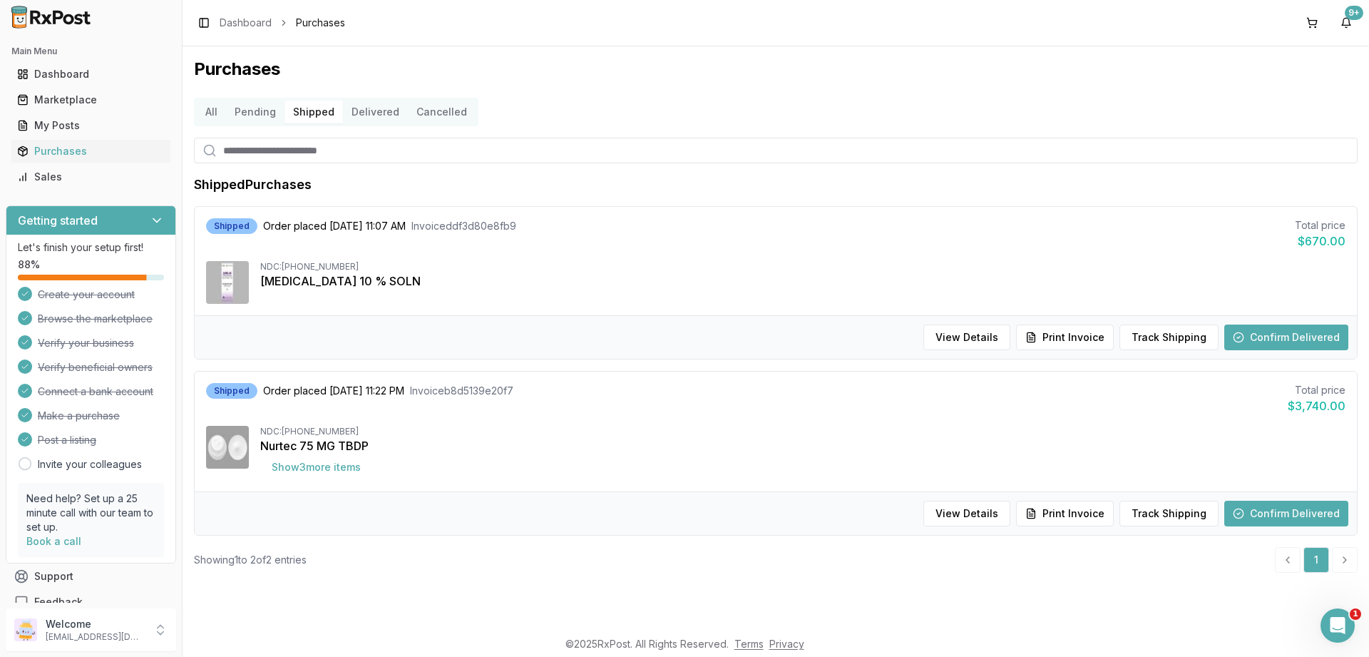
click at [372, 108] on button "Delivered" at bounding box center [375, 112] width 65 height 23
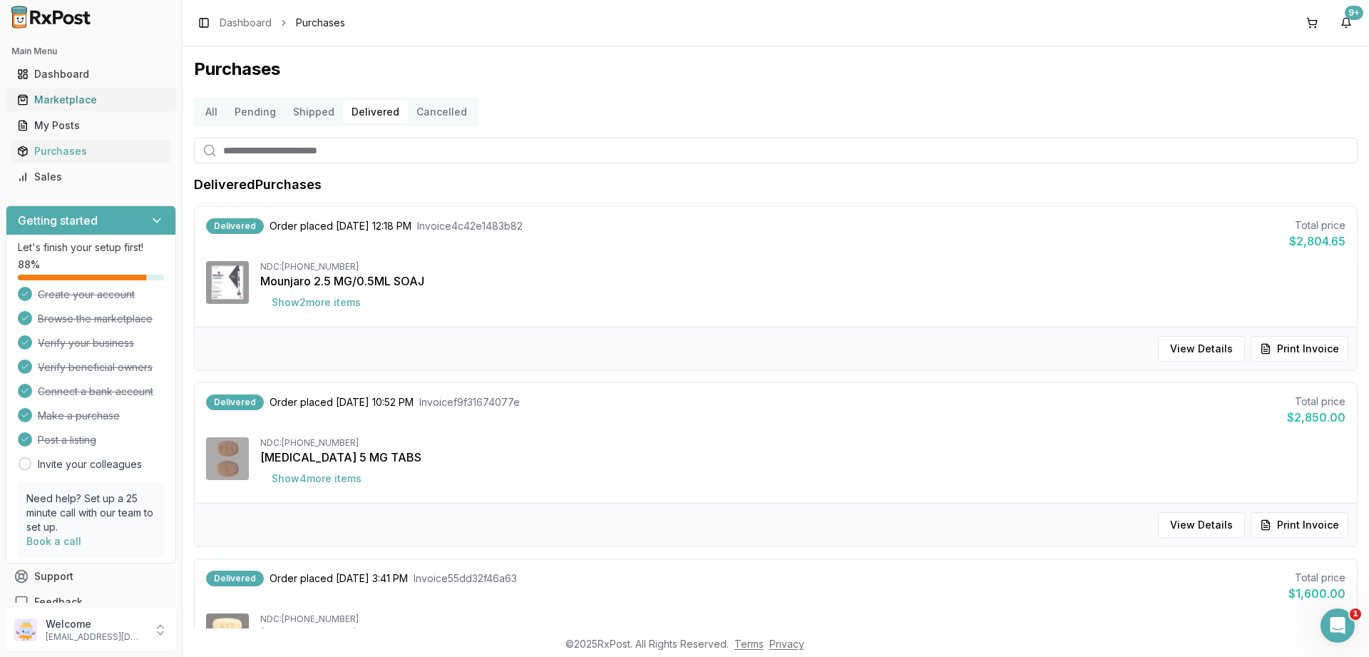
click at [71, 96] on div "Marketplace" at bounding box center [91, 100] width 148 height 14
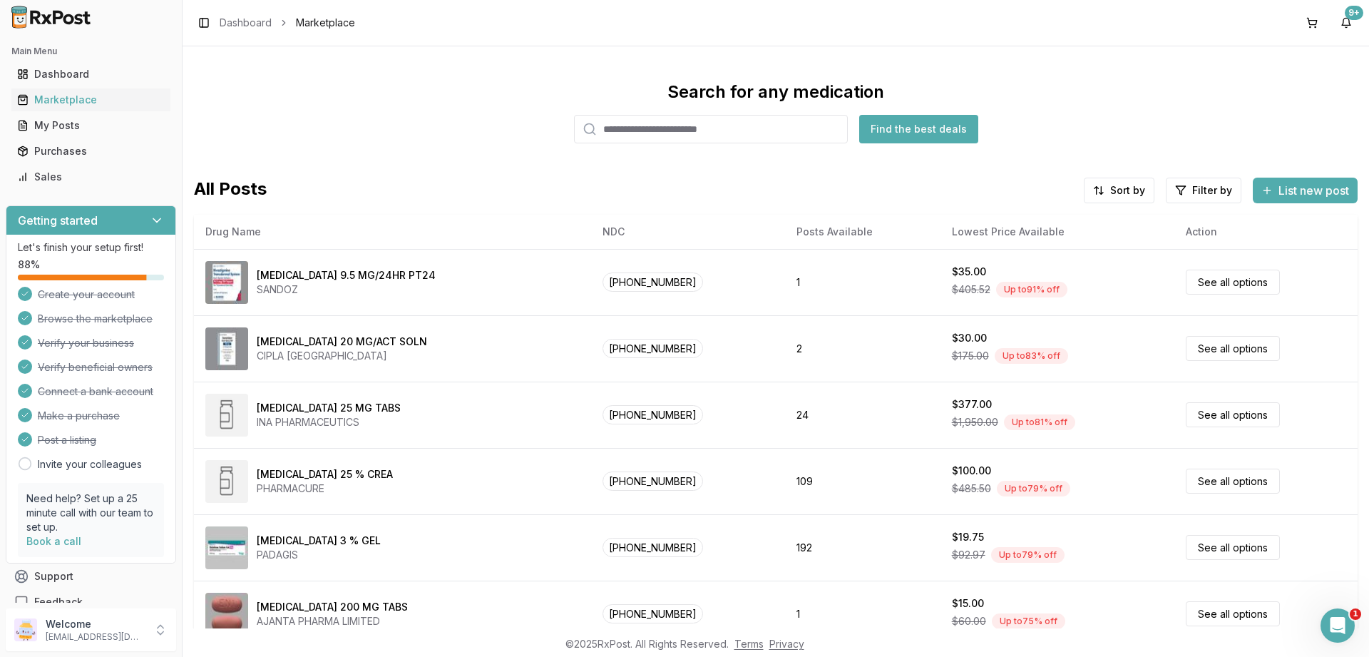
click at [693, 132] on input "search" at bounding box center [711, 129] width 274 height 29
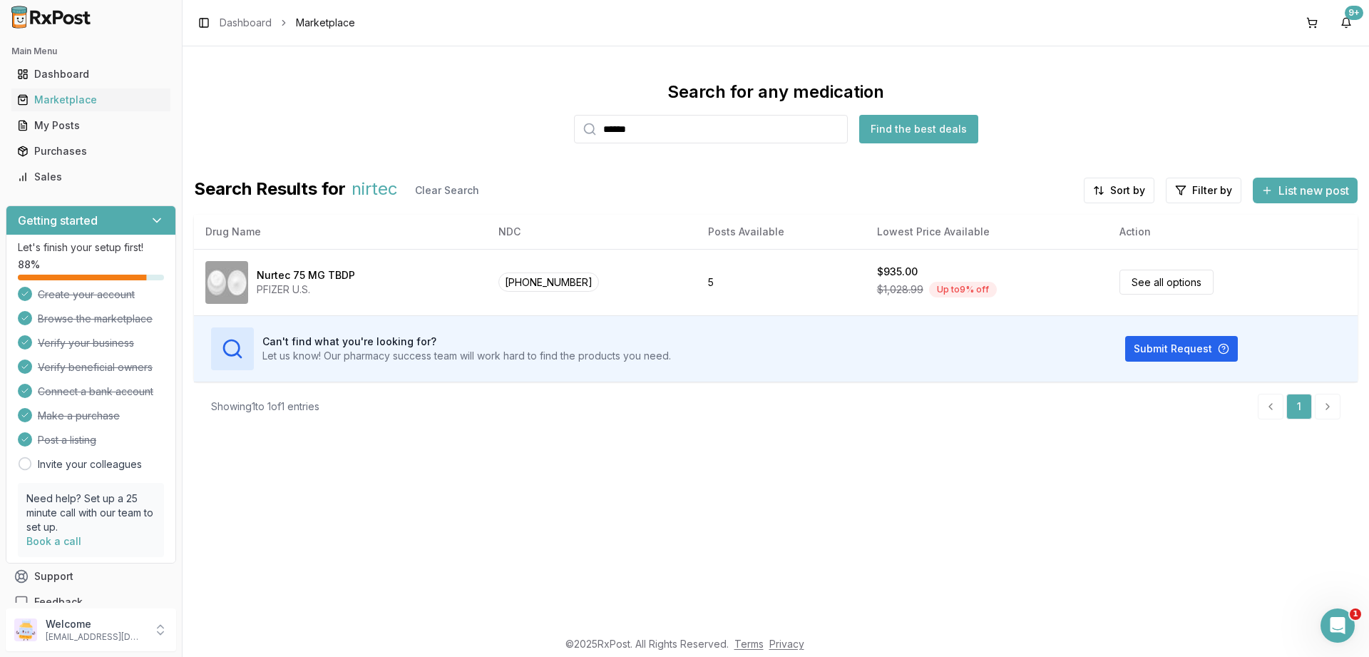
drag, startPoint x: 693, startPoint y: 133, endPoint x: 529, endPoint y: 129, distance: 164.0
click at [574, 128] on input "******" at bounding box center [711, 129] width 274 height 29
type input "******"
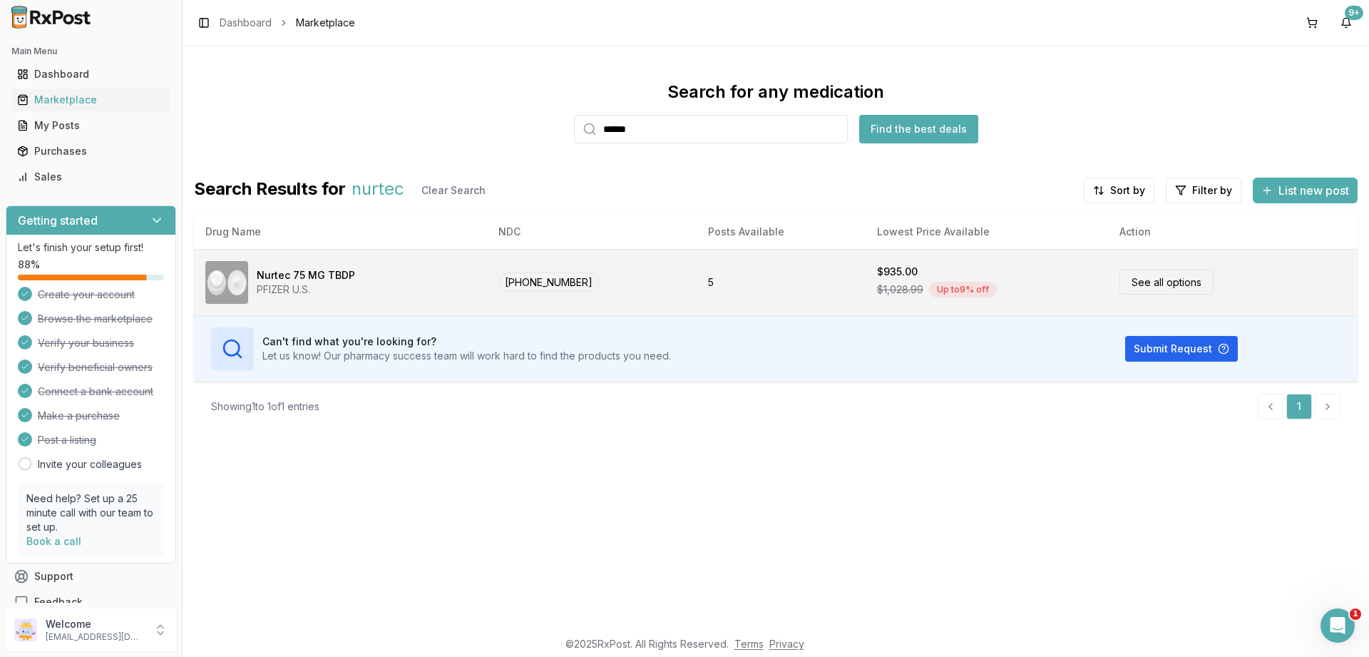
click at [1134, 283] on link "See all options" at bounding box center [1166, 281] width 94 height 25
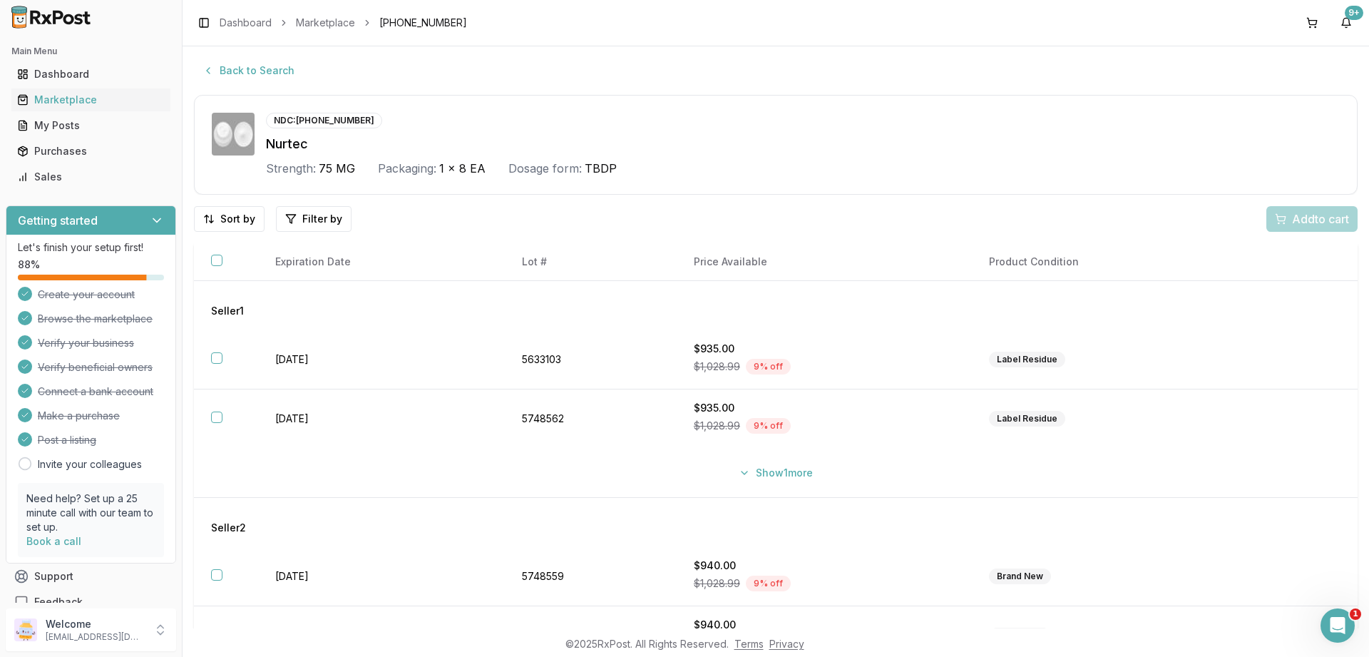
scroll to position [86, 0]
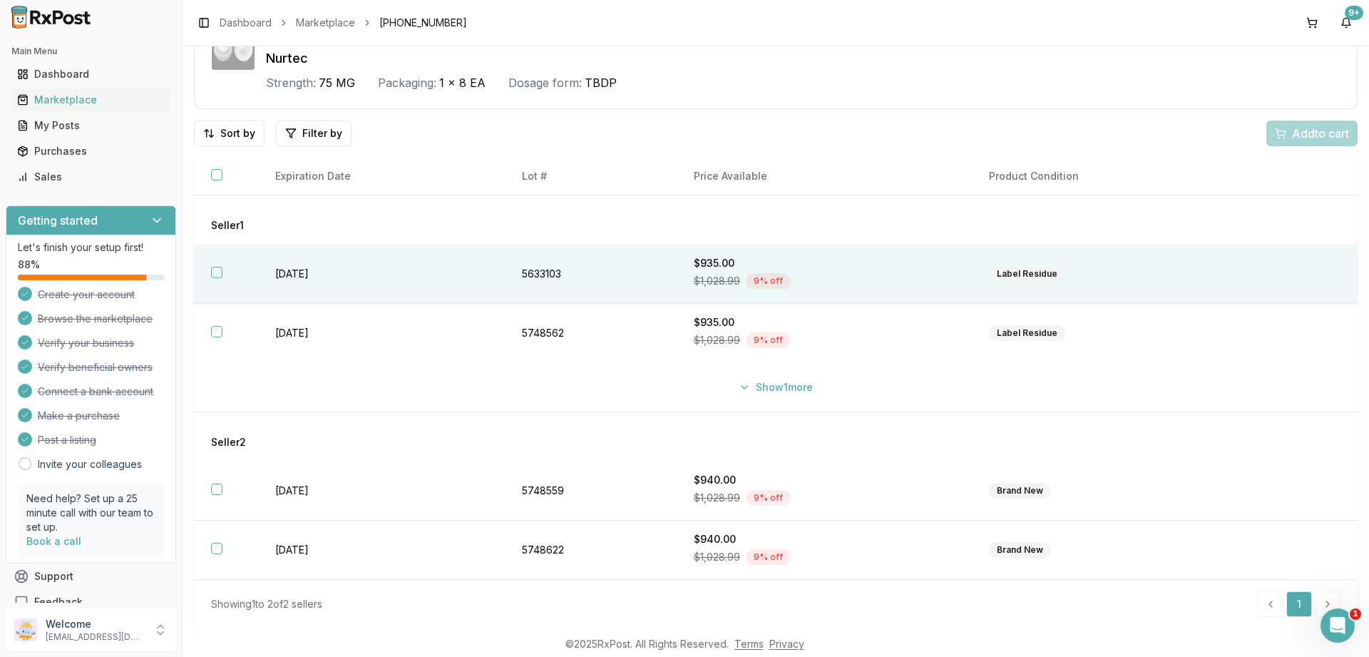
click at [212, 269] on button "button" at bounding box center [216, 272] width 11 height 11
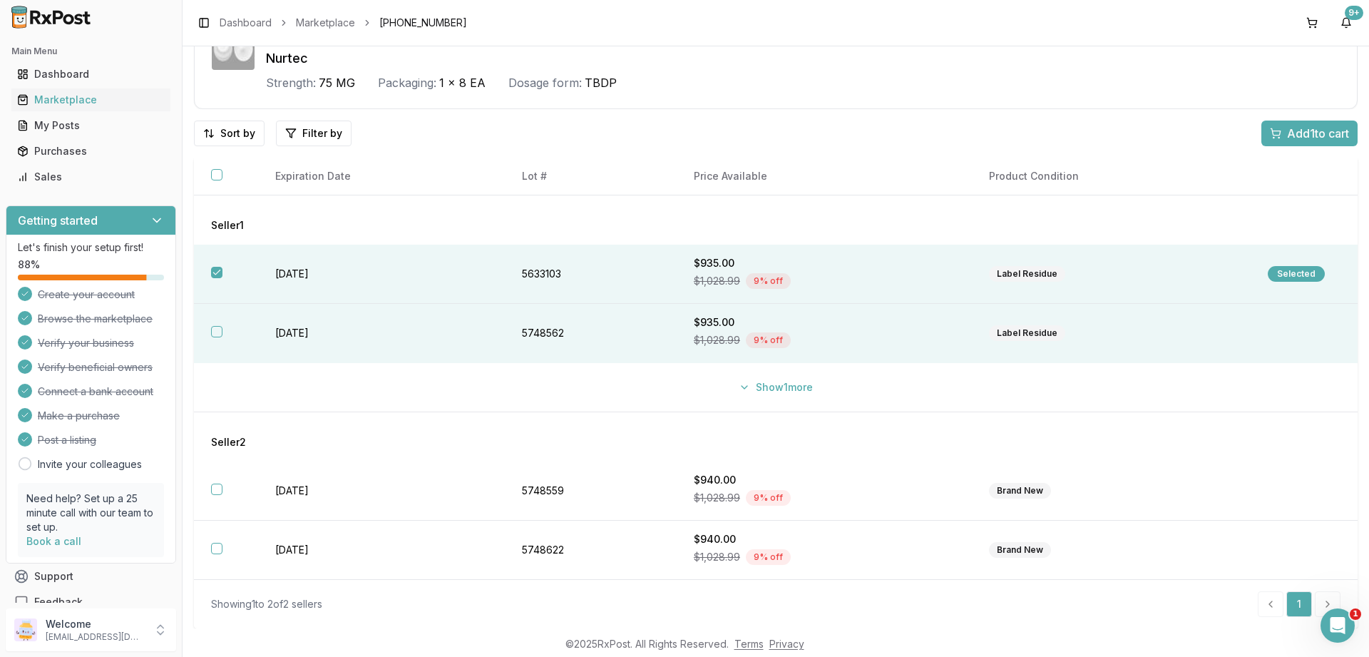
click at [212, 330] on button "button" at bounding box center [216, 331] width 11 height 11
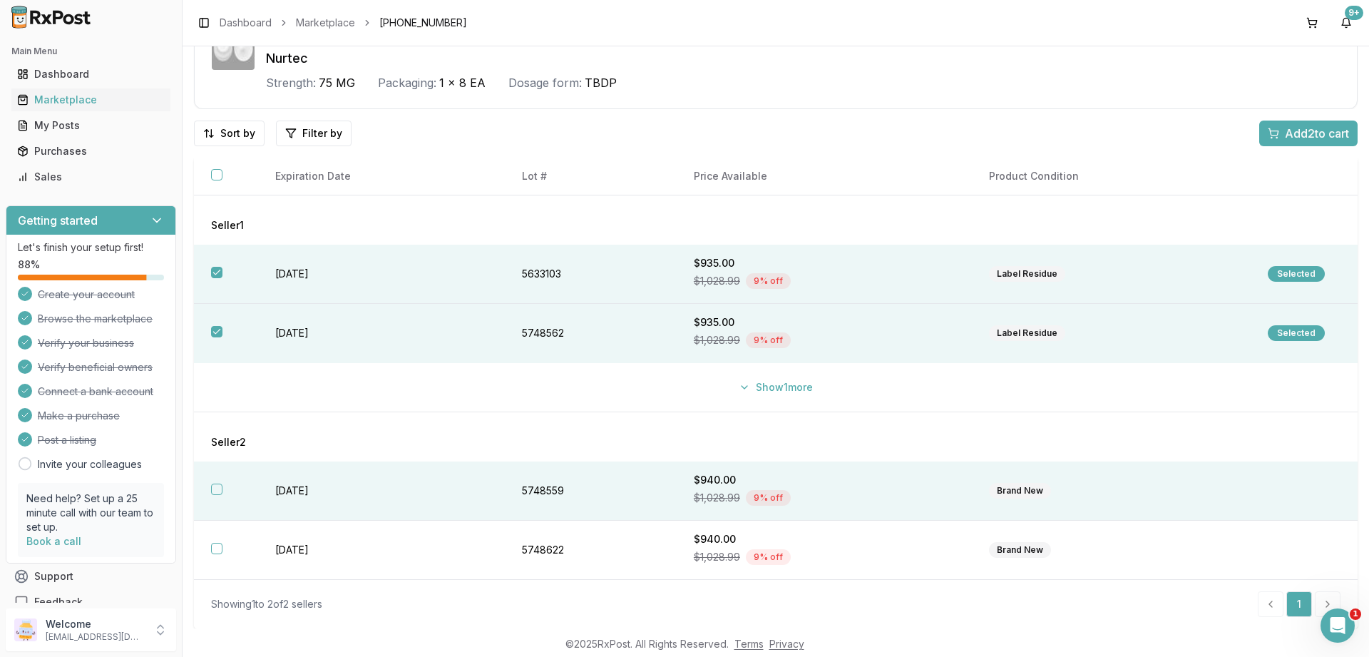
click at [217, 487] on button "button" at bounding box center [216, 488] width 11 height 11
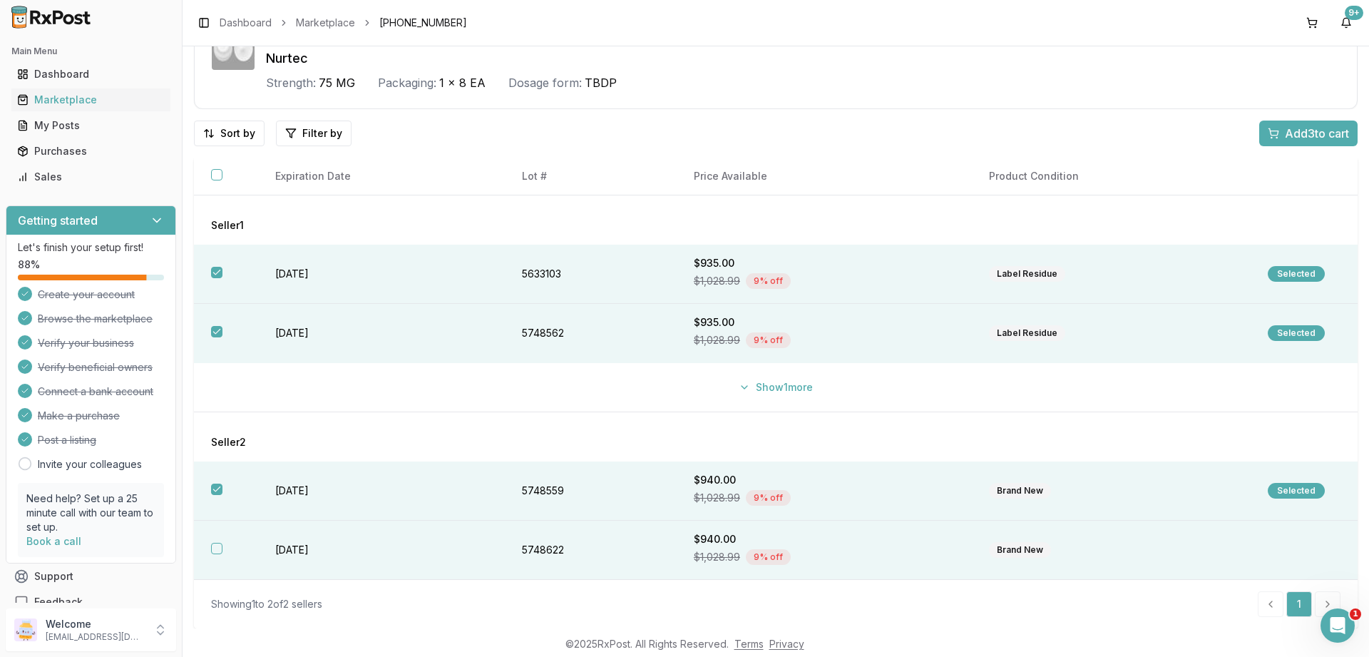
click at [213, 549] on button "button" at bounding box center [216, 548] width 11 height 11
click at [1298, 133] on span "Add 4 to cart" at bounding box center [1317, 133] width 64 height 17
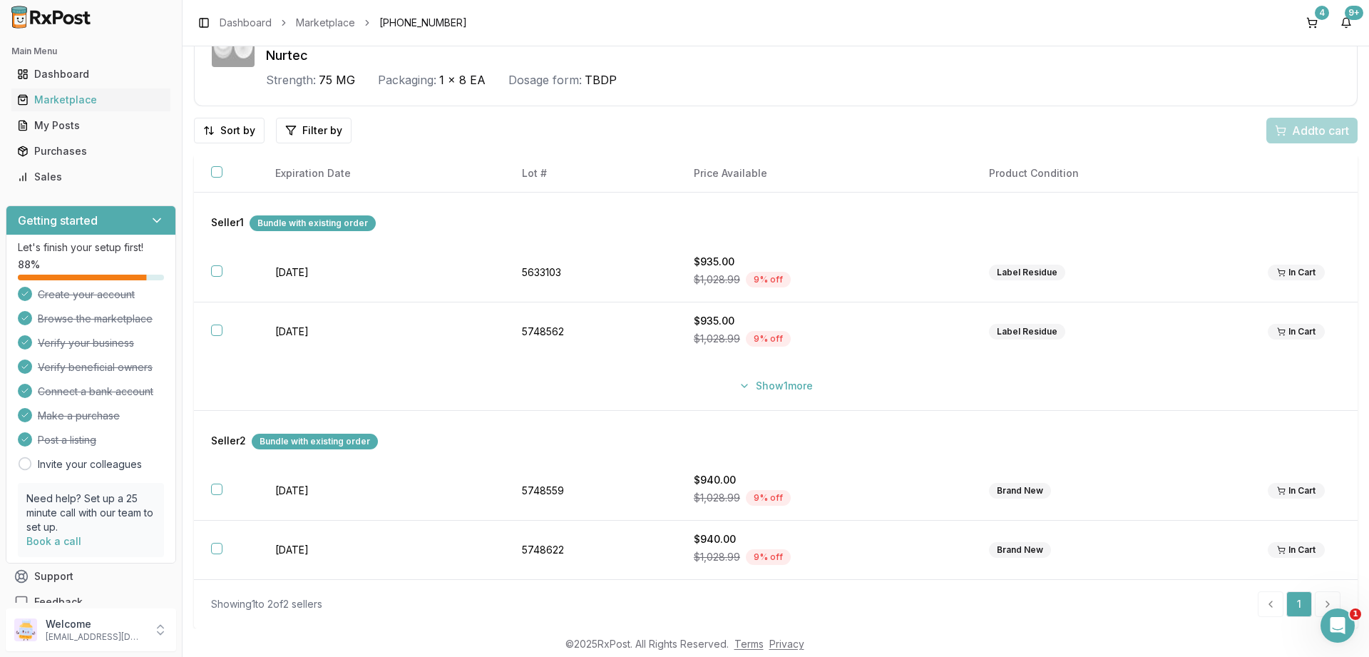
scroll to position [0, 0]
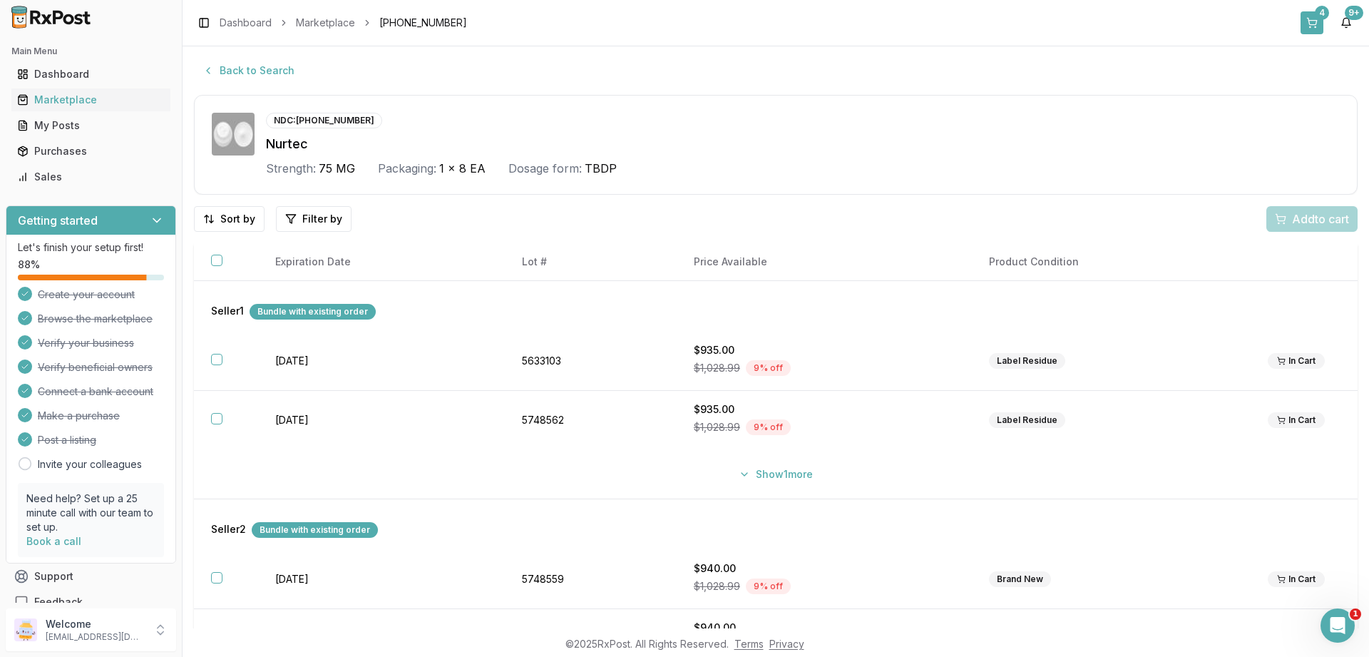
click at [1308, 15] on button "4" at bounding box center [1311, 22] width 23 height 23
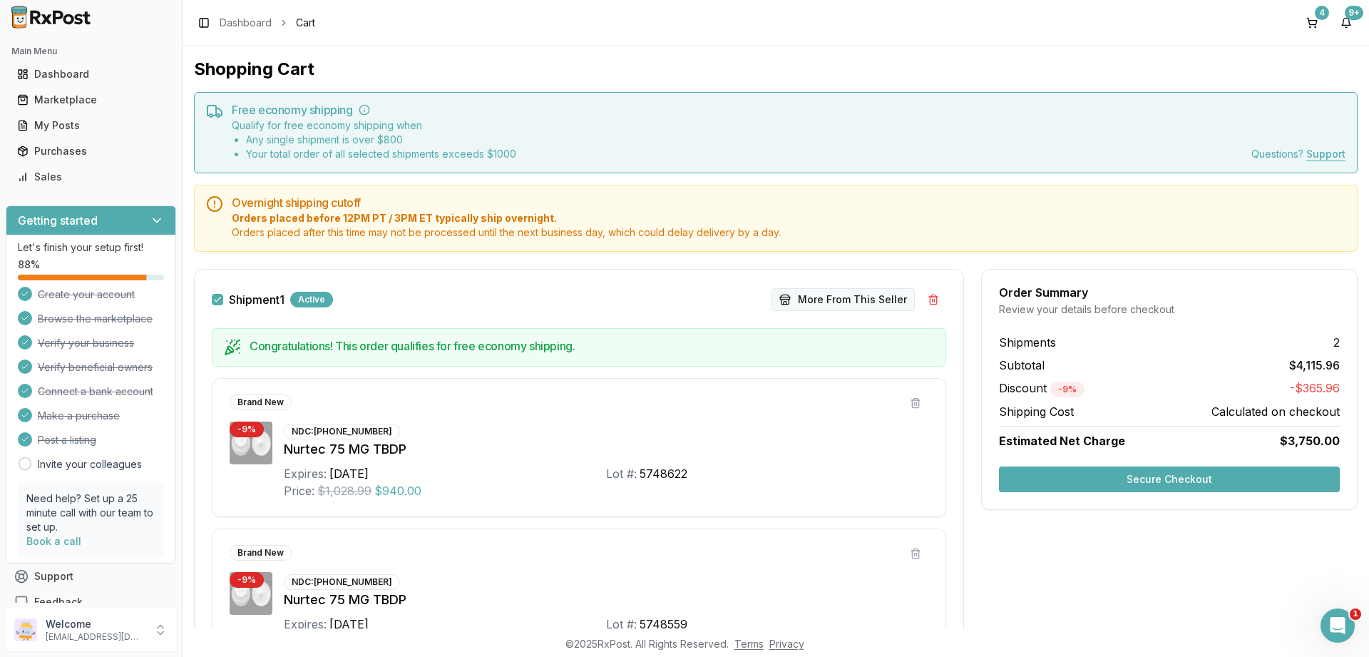
click at [817, 303] on button "More From This Seller" at bounding box center [842, 299] width 143 height 23
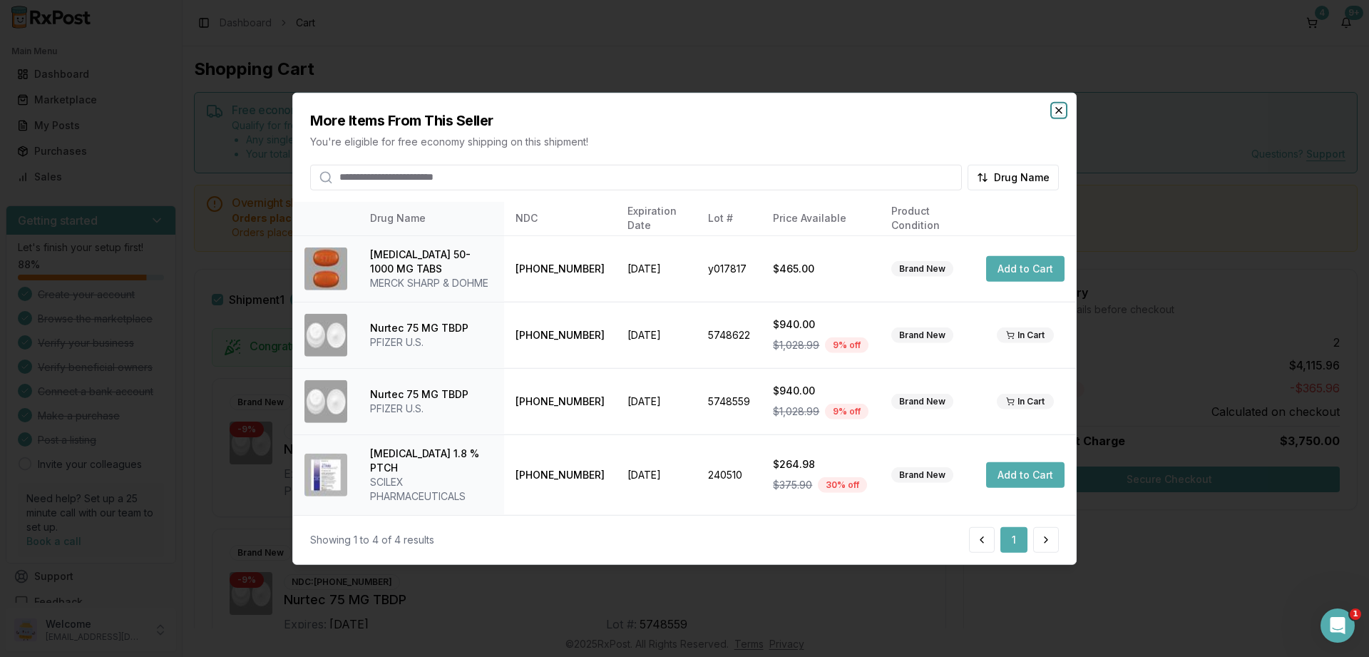
click at [1058, 113] on icon "button" at bounding box center [1059, 110] width 6 height 6
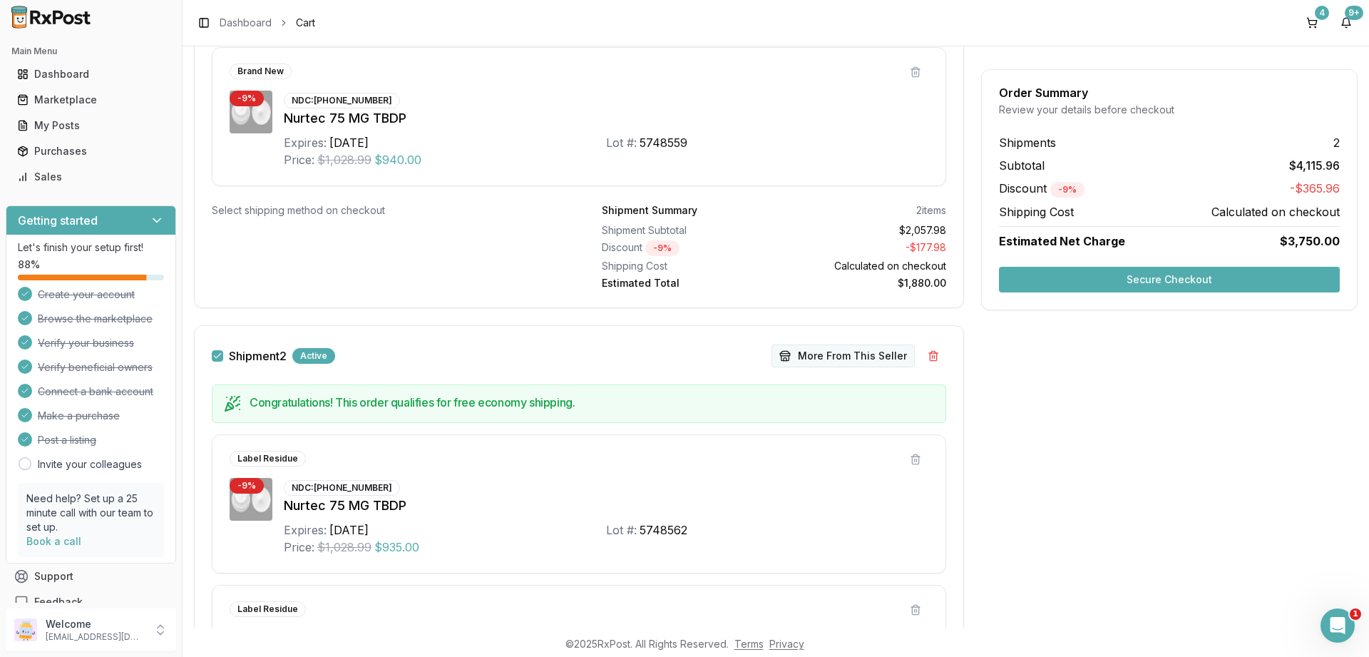
click at [808, 355] on button "More From This Seller" at bounding box center [842, 355] width 143 height 23
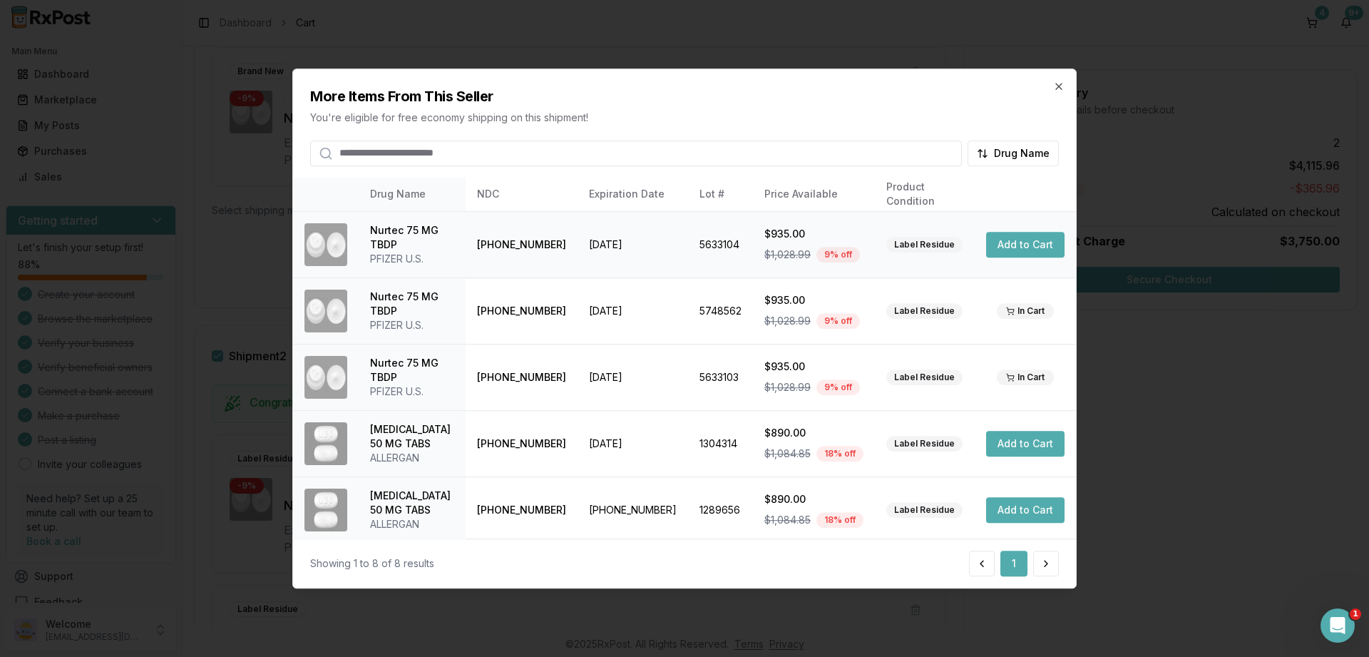
click at [1001, 252] on button "Add to Cart" at bounding box center [1025, 245] width 78 height 26
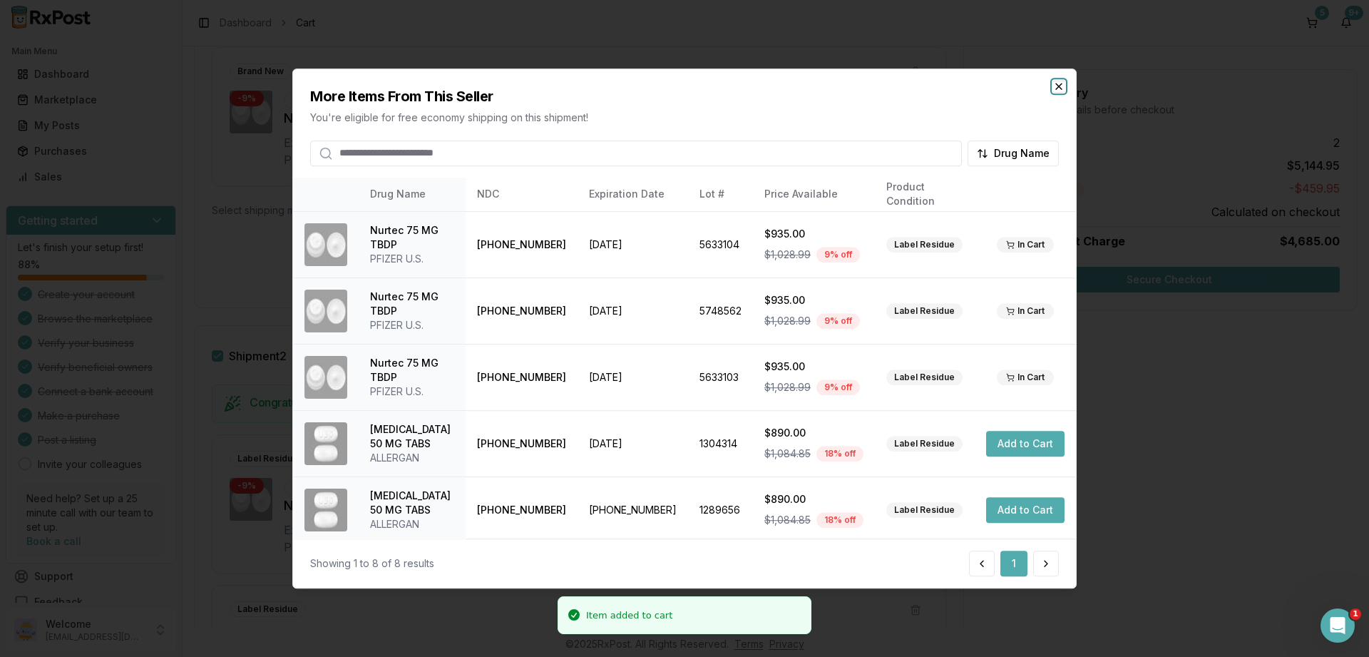
click at [1059, 84] on icon "button" at bounding box center [1058, 86] width 11 height 11
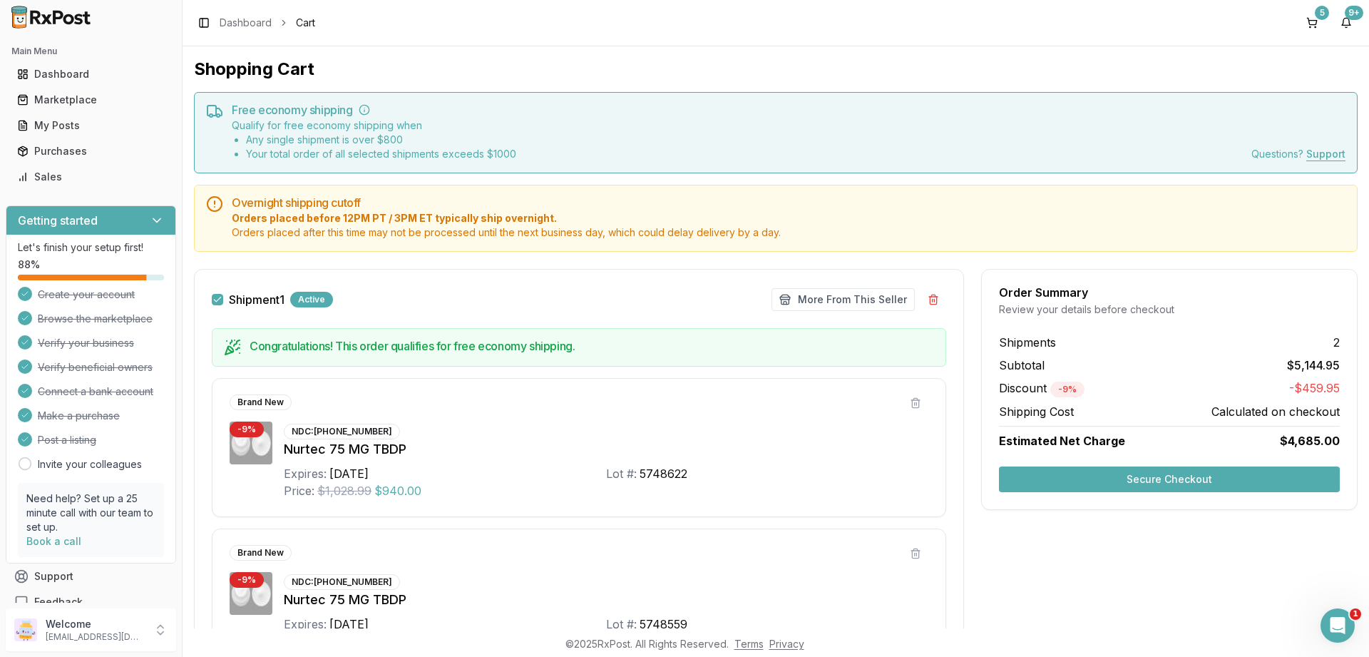
click at [1091, 488] on button "Secure Checkout" at bounding box center [1169, 479] width 341 height 26
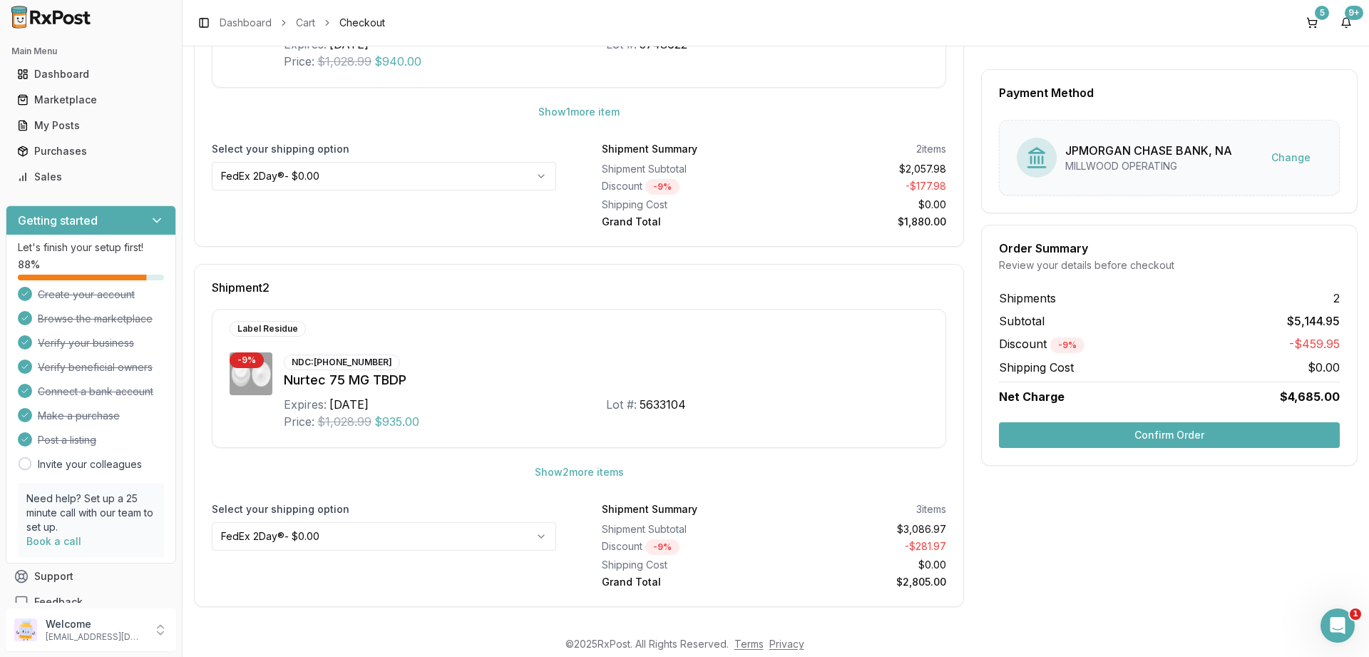
scroll to position [359, 0]
click at [1114, 436] on button "Confirm Order" at bounding box center [1169, 435] width 341 height 26
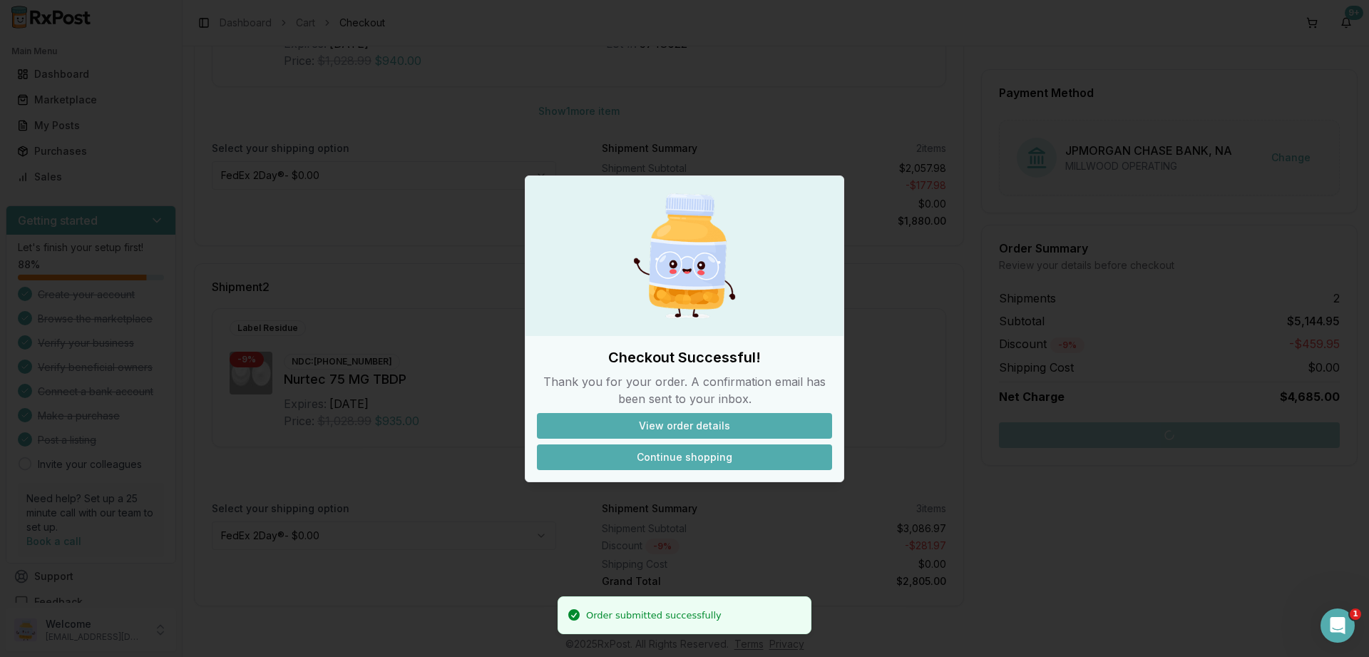
click at [680, 459] on button "Continue shopping" at bounding box center [684, 457] width 295 height 26
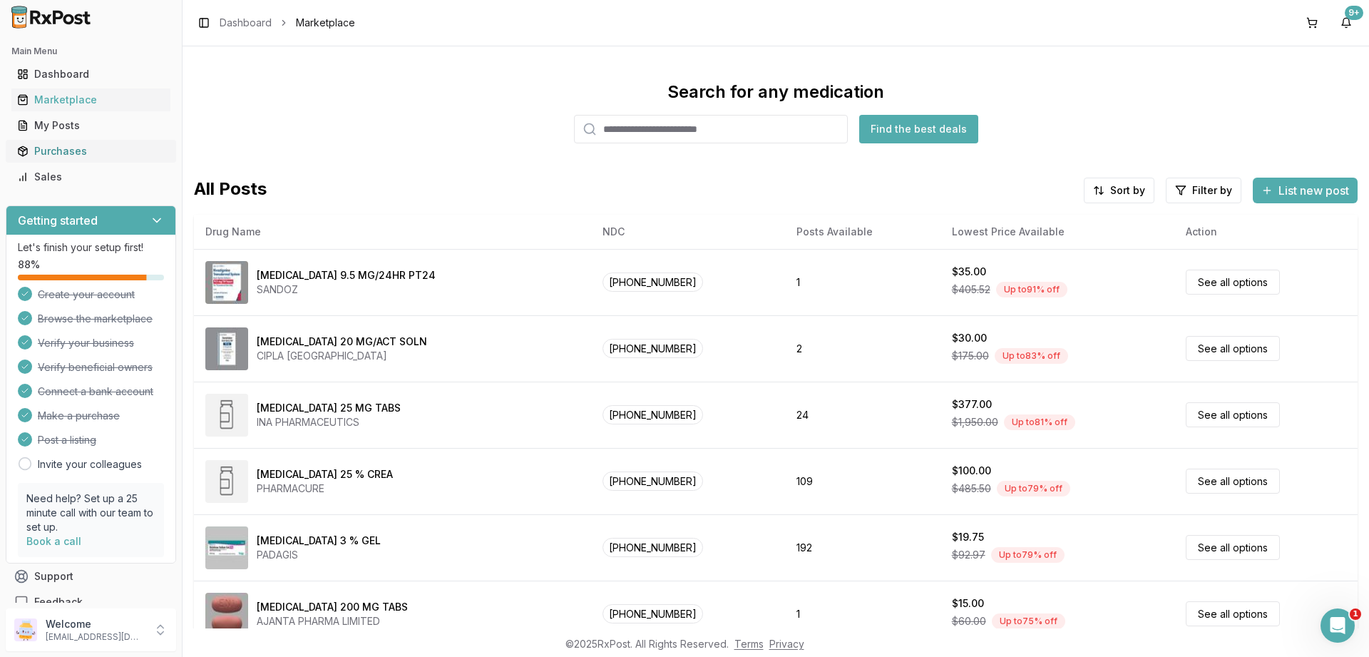
click at [71, 148] on div "Purchases" at bounding box center [91, 151] width 148 height 14
click at [75, 150] on div "Purchases" at bounding box center [91, 151] width 148 height 14
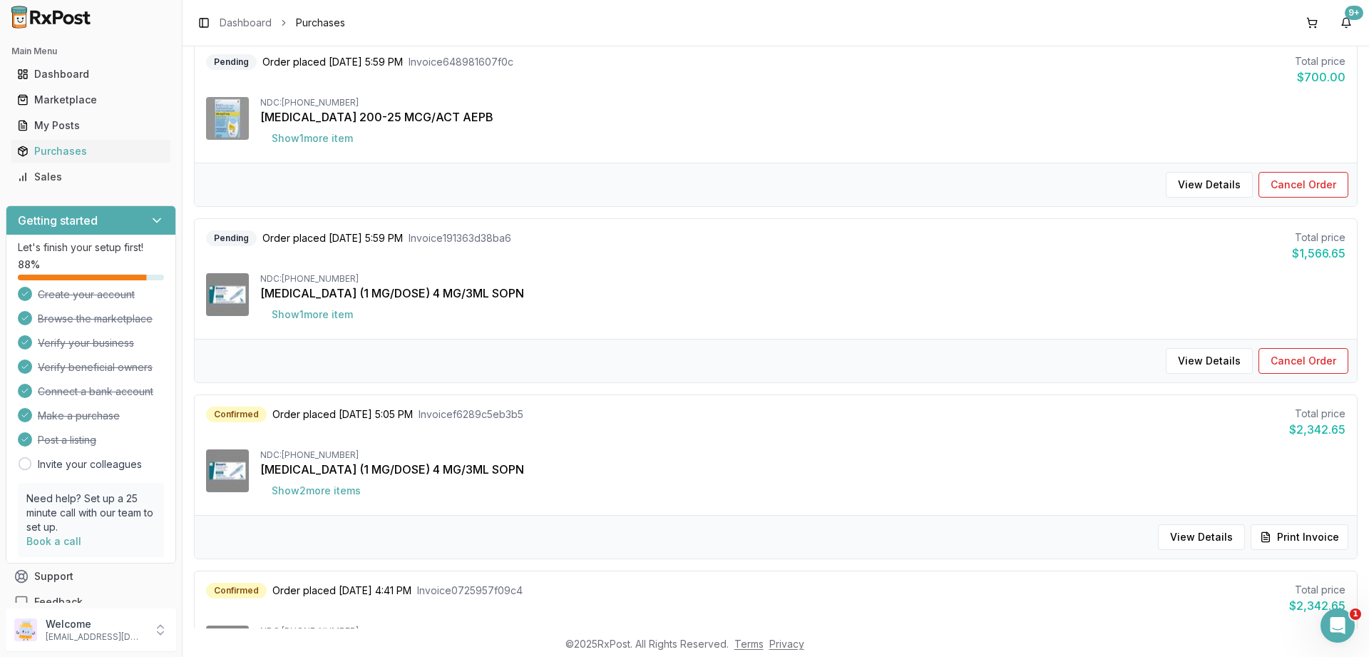
scroll to position [1376, 0]
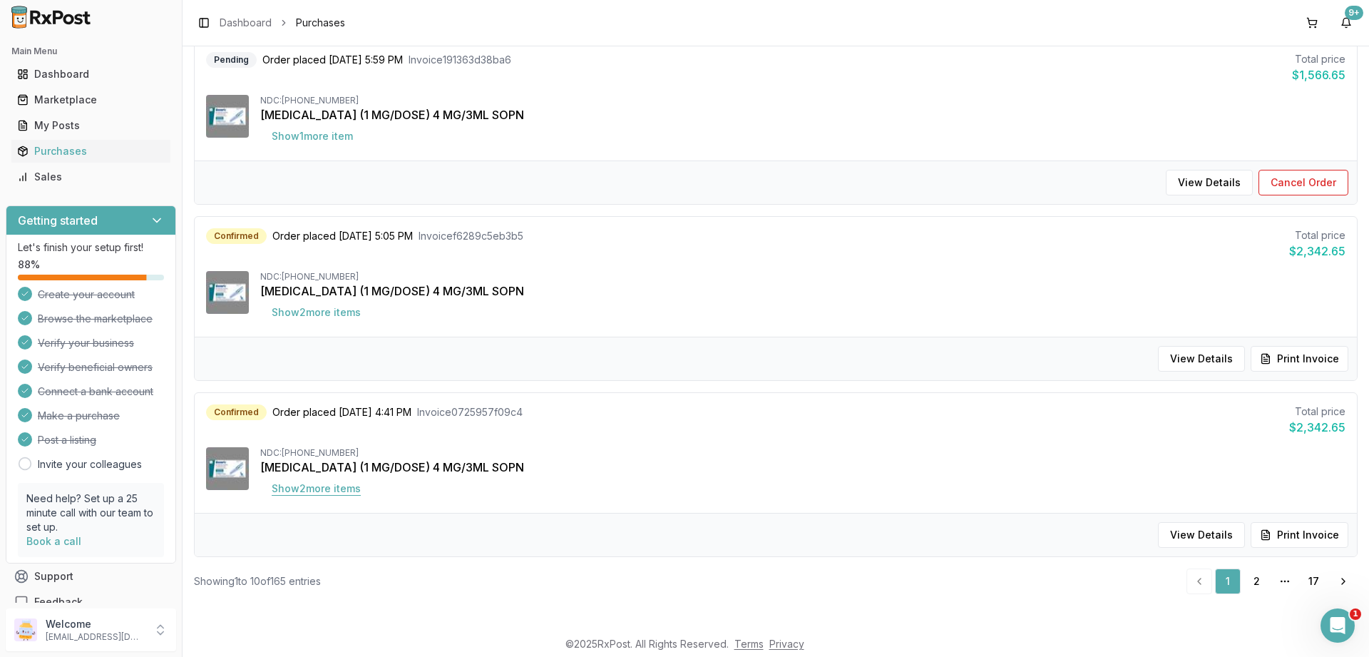
click at [317, 489] on button "Show 2 more item s" at bounding box center [316, 489] width 112 height 26
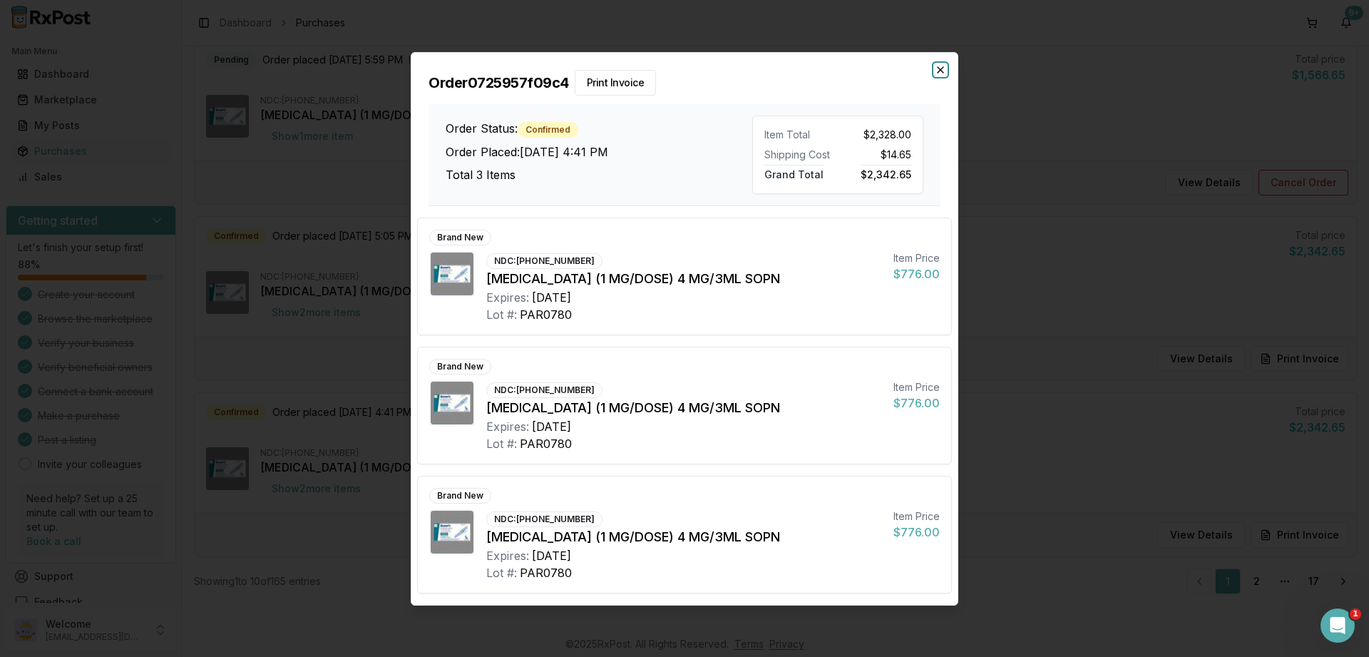
click at [935, 68] on icon "button" at bounding box center [940, 69] width 11 height 11
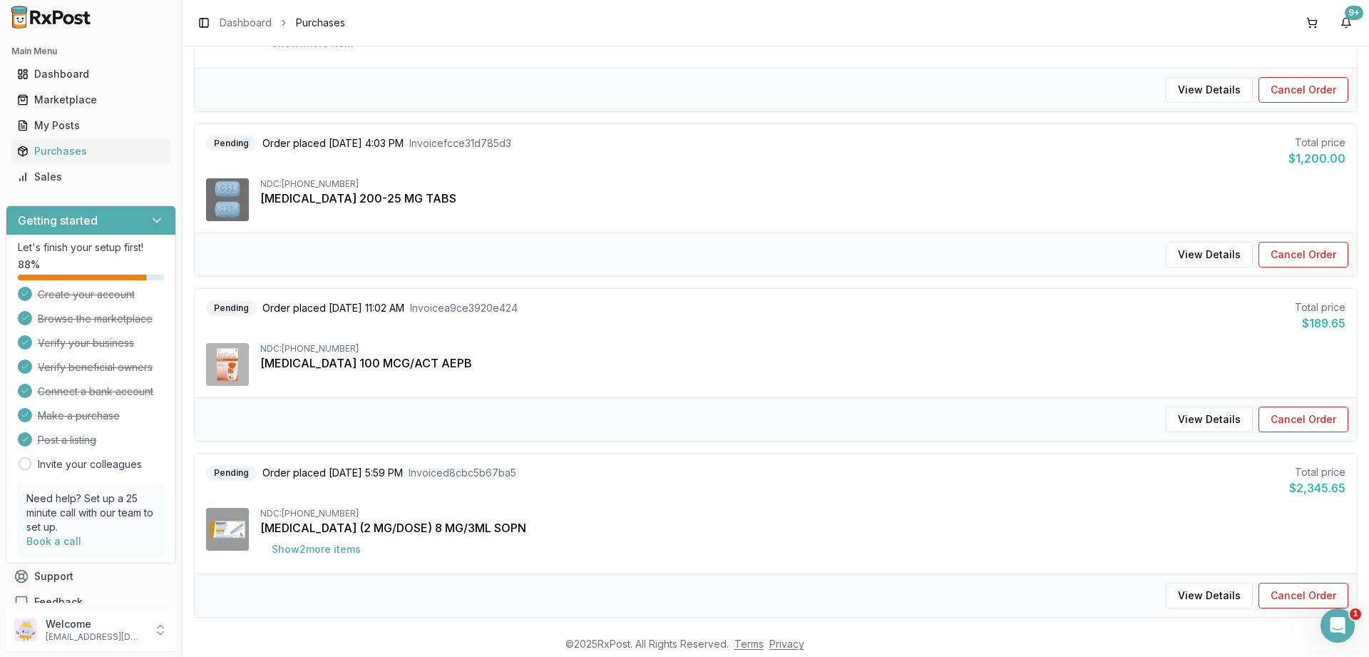
scroll to position [0, 0]
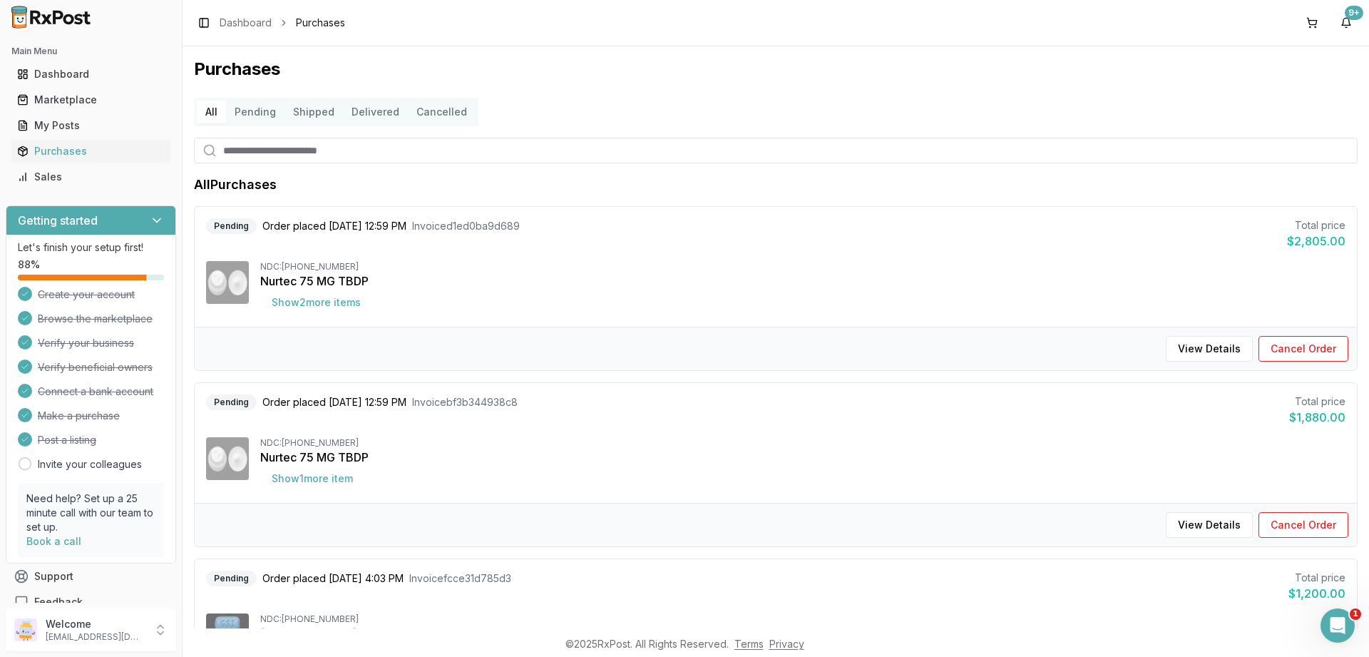
click at [262, 118] on button "Pending" at bounding box center [255, 112] width 58 height 23
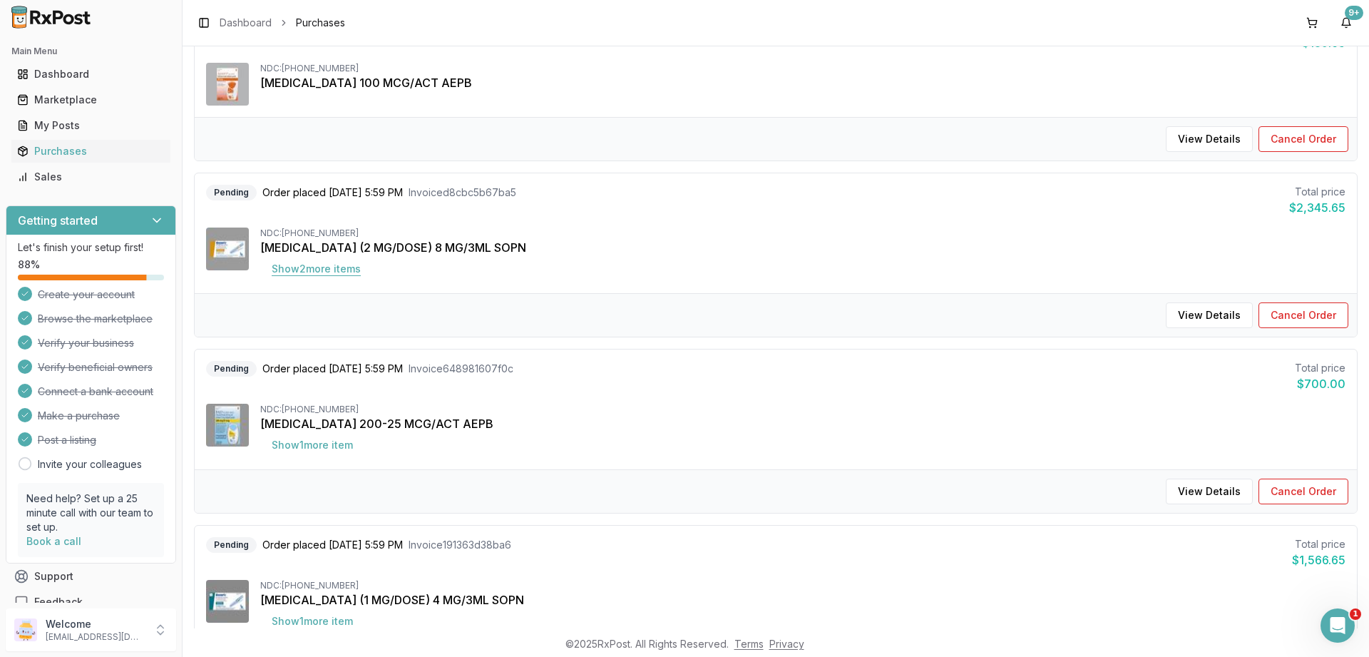
scroll to position [770, 0]
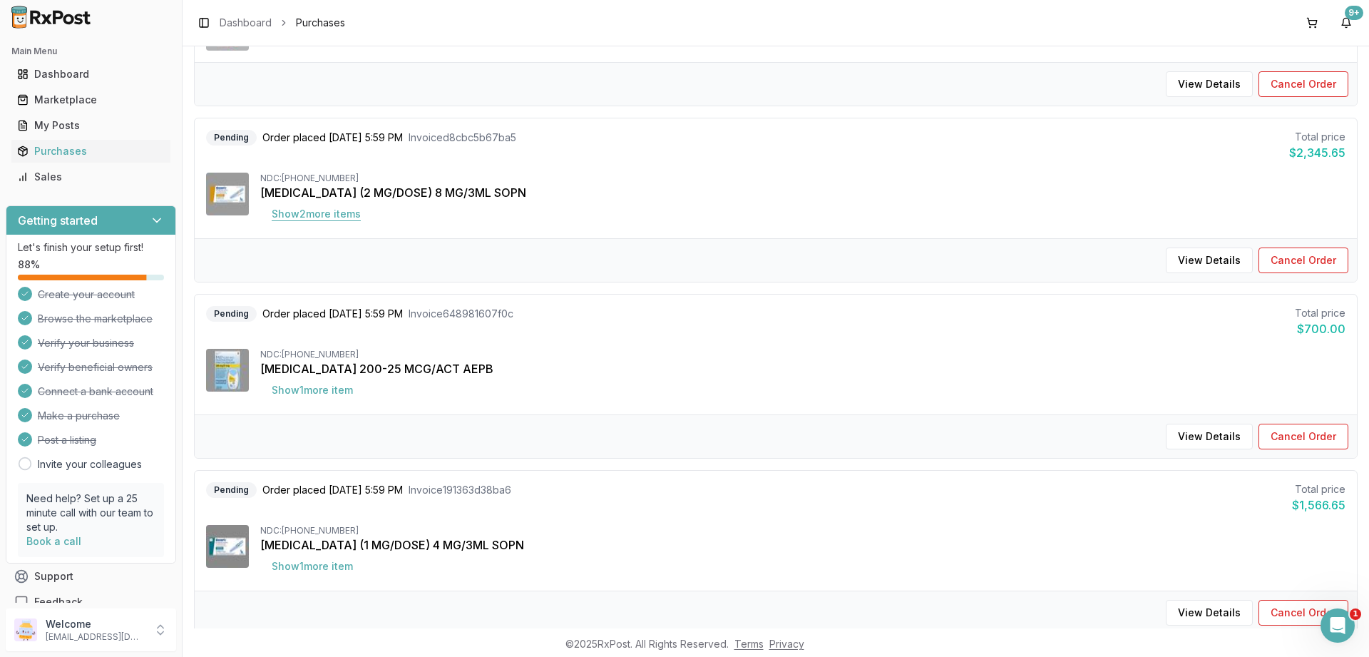
click at [322, 218] on button "Show 2 more item s" at bounding box center [316, 214] width 112 height 26
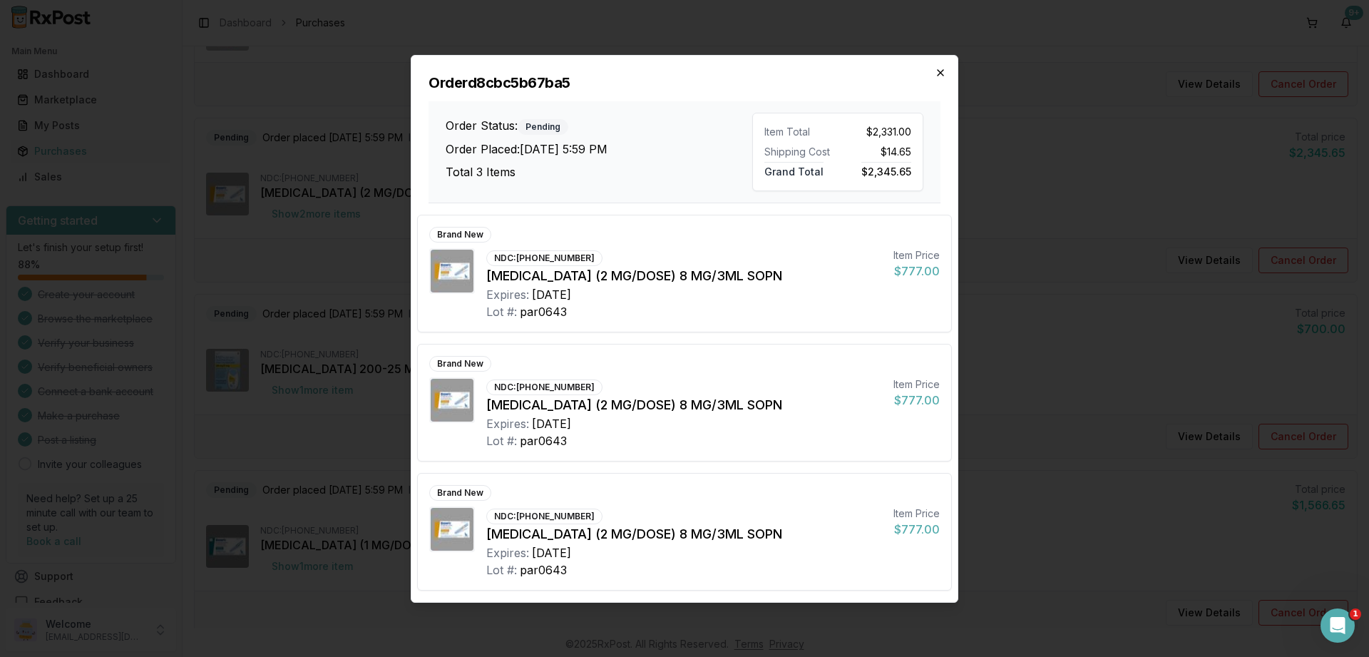
click at [937, 78] on icon "button" at bounding box center [940, 72] width 11 height 11
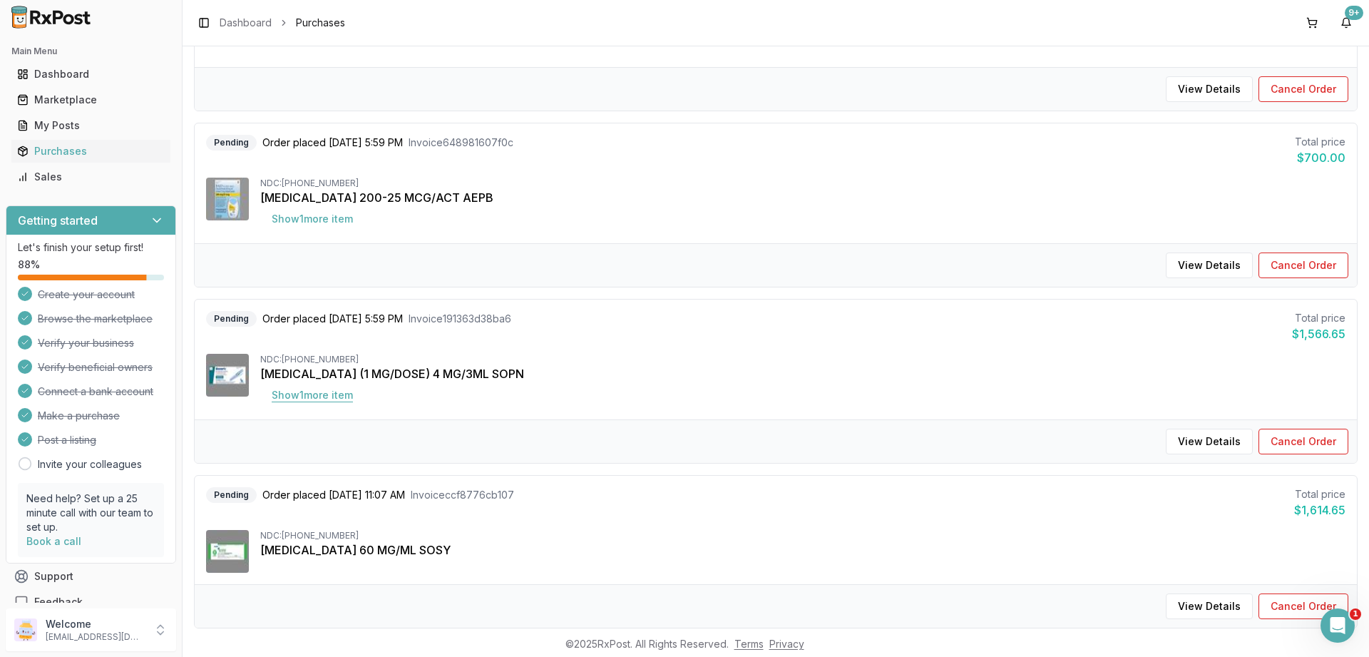
click at [316, 393] on button "Show 1 more item" at bounding box center [312, 395] width 104 height 26
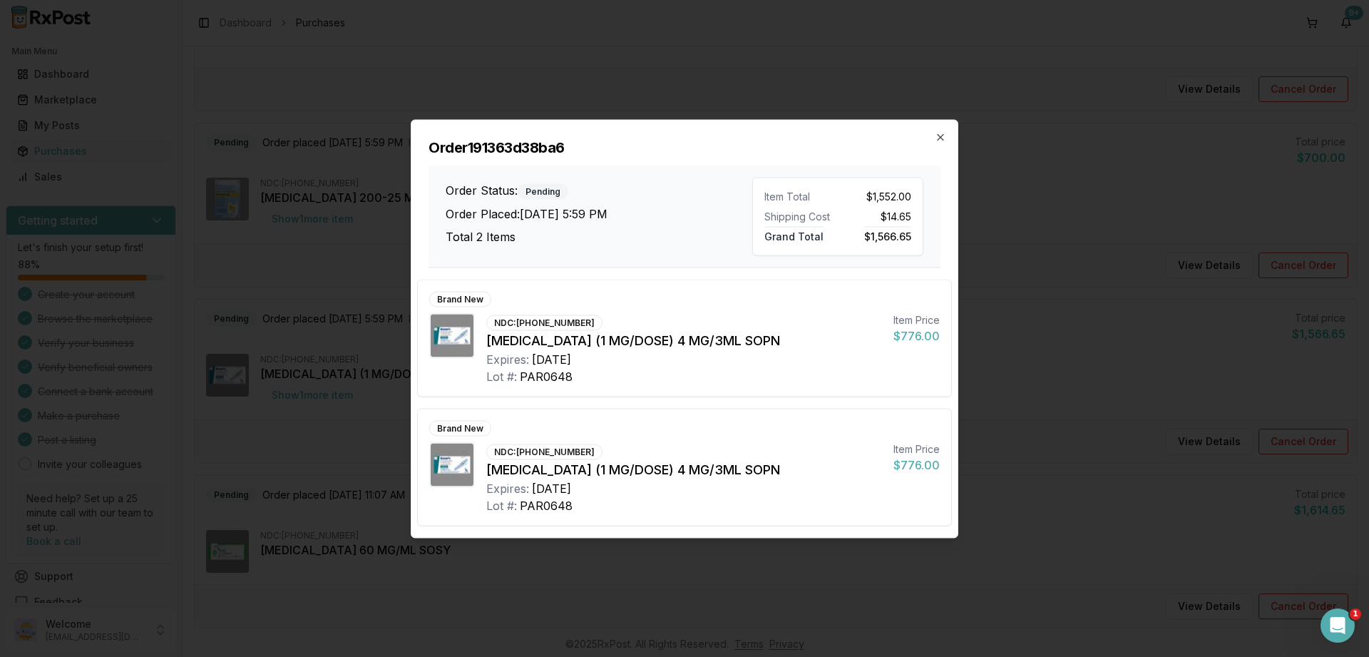
click at [934, 138] on h2 "Order 191363d38ba6" at bounding box center [684, 147] width 512 height 20
click at [940, 137] on icon "button" at bounding box center [940, 136] width 11 height 11
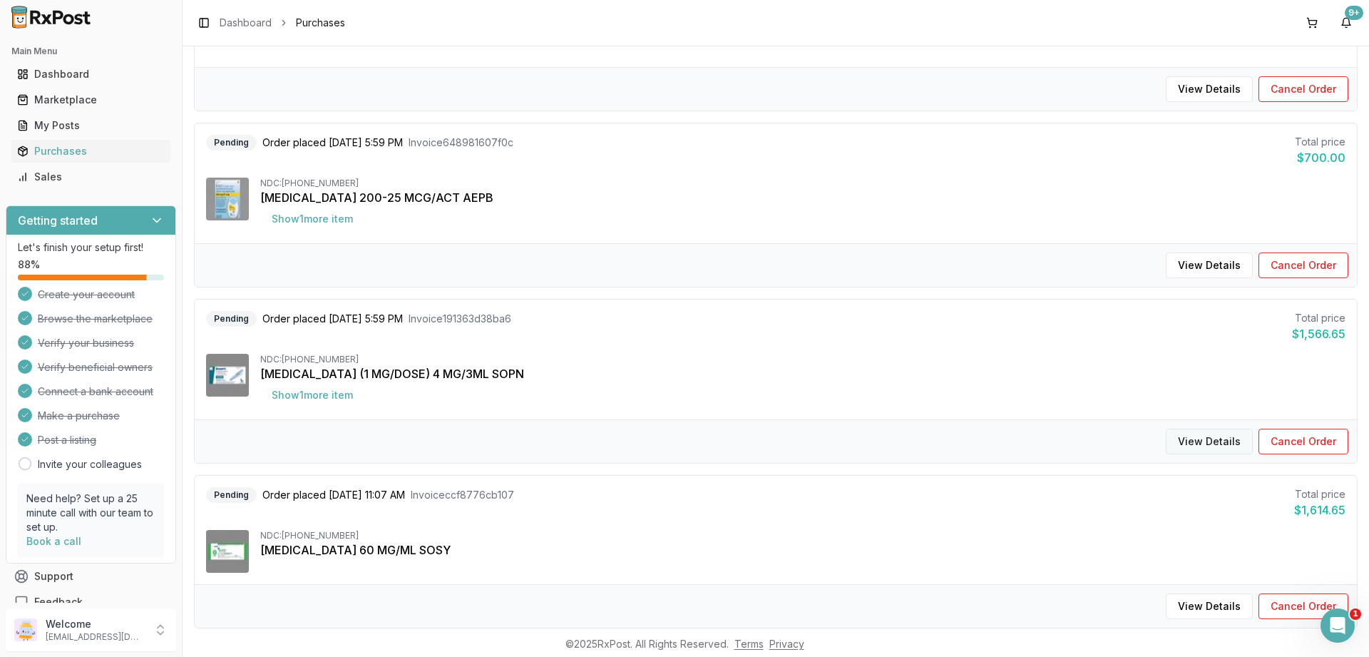
click at [1213, 451] on button "View Details" at bounding box center [1209, 441] width 87 height 26
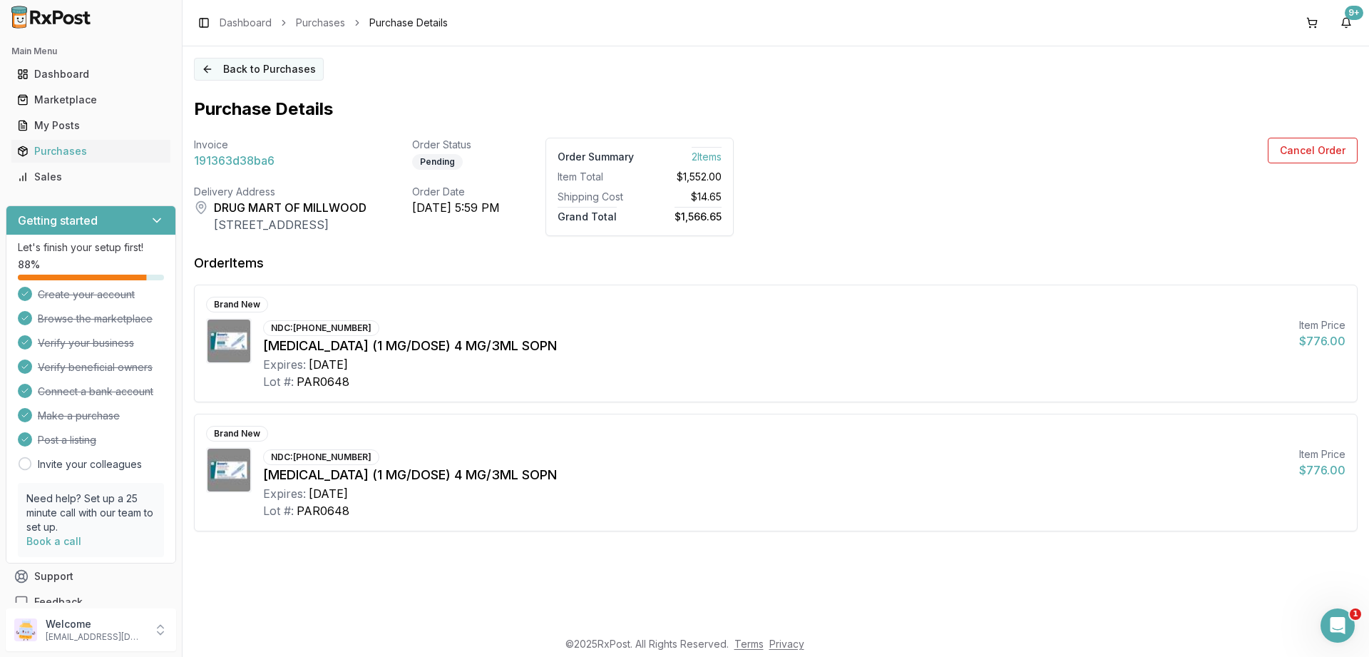
click at [250, 71] on button "Back to Purchases" at bounding box center [259, 69] width 130 height 23
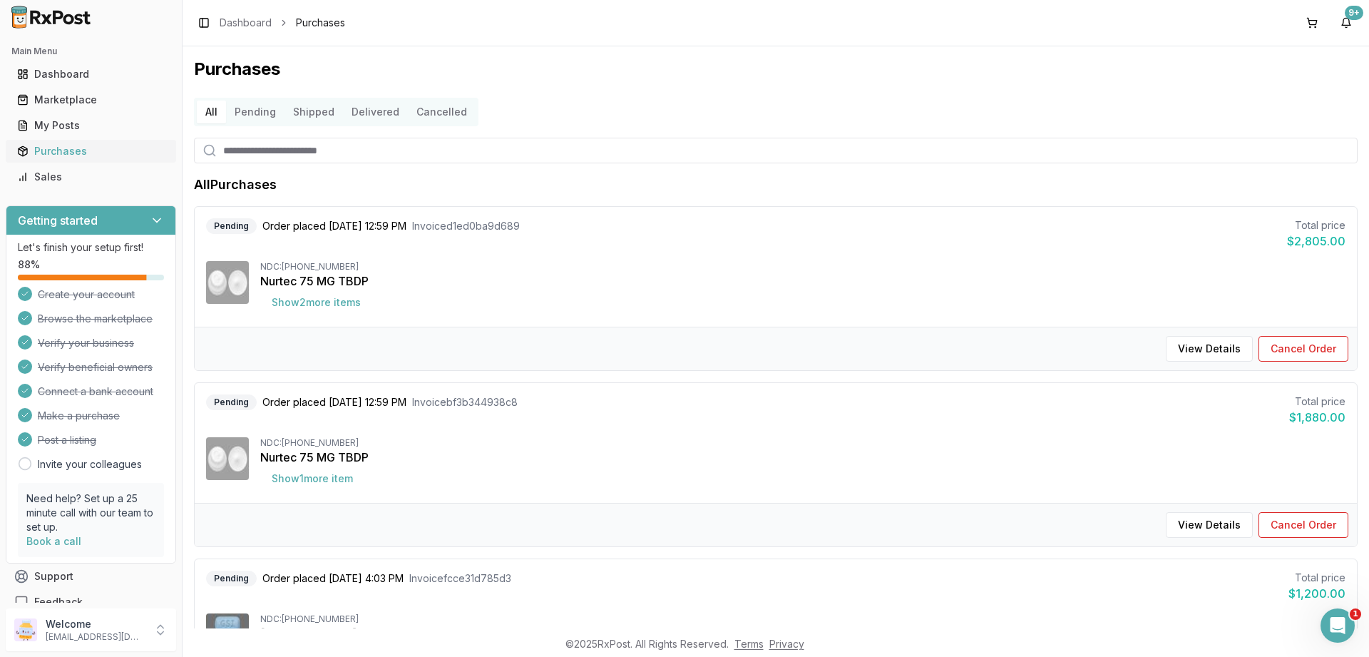
click at [51, 152] on div "Purchases" at bounding box center [91, 151] width 148 height 14
click at [354, 114] on button "Delivered" at bounding box center [375, 112] width 65 height 23
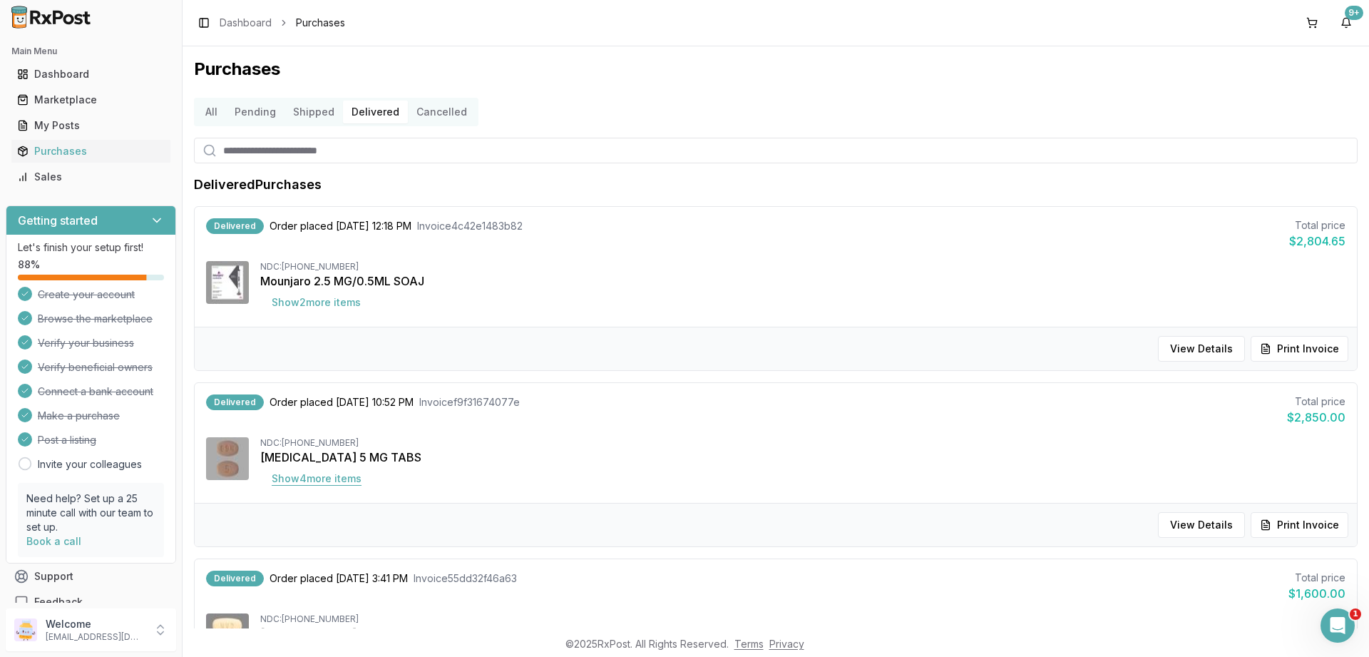
click at [335, 482] on button "Show 4 more item s" at bounding box center [316, 479] width 113 height 26
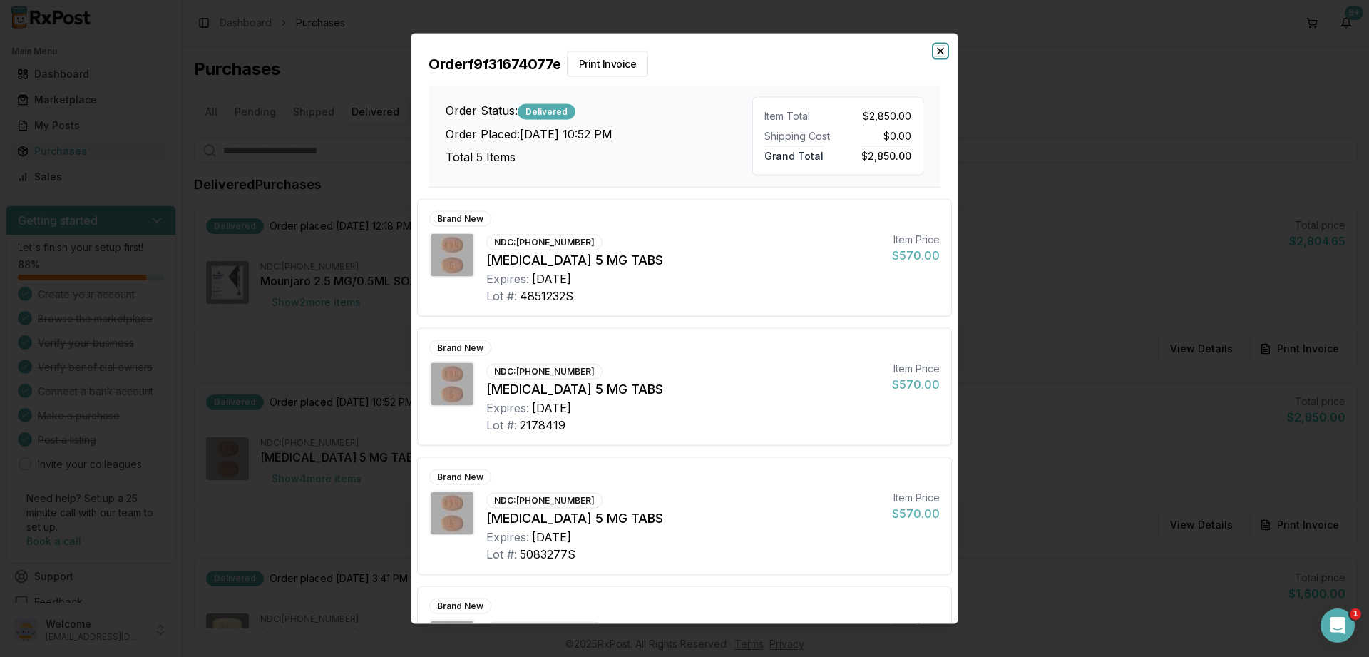
click at [935, 56] on icon "button" at bounding box center [940, 50] width 11 height 11
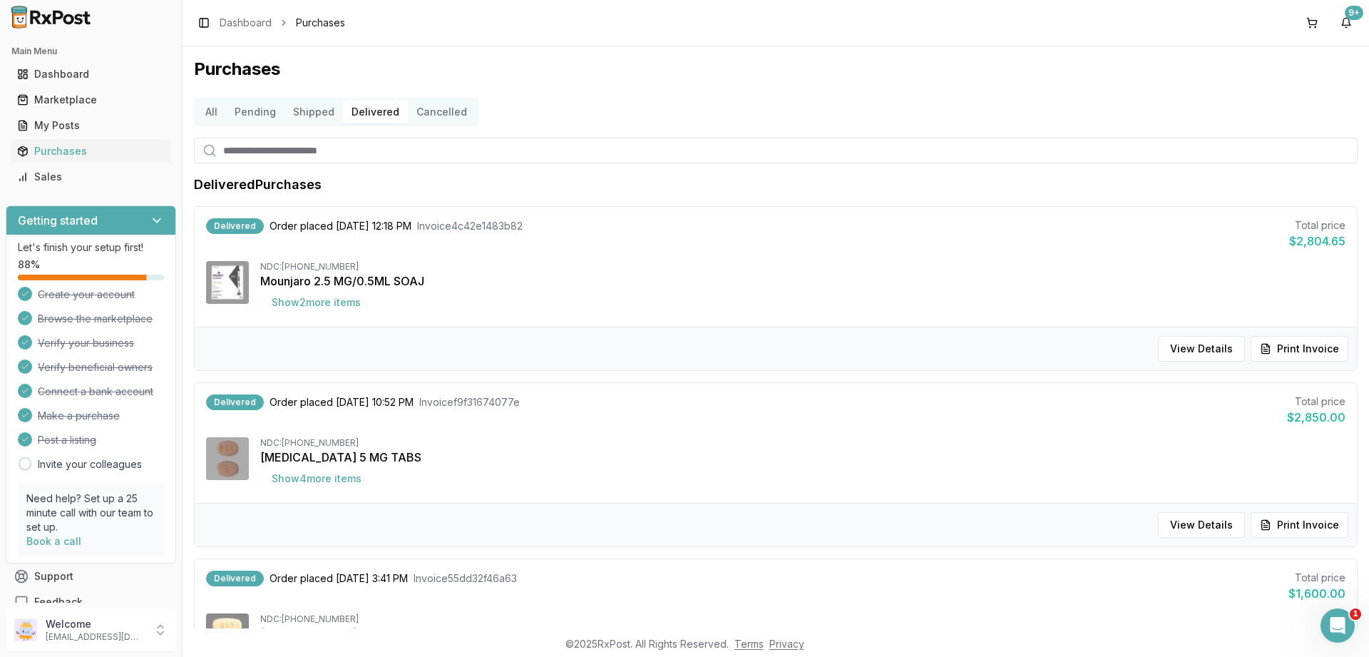
click at [263, 115] on button "Pending" at bounding box center [255, 112] width 58 height 23
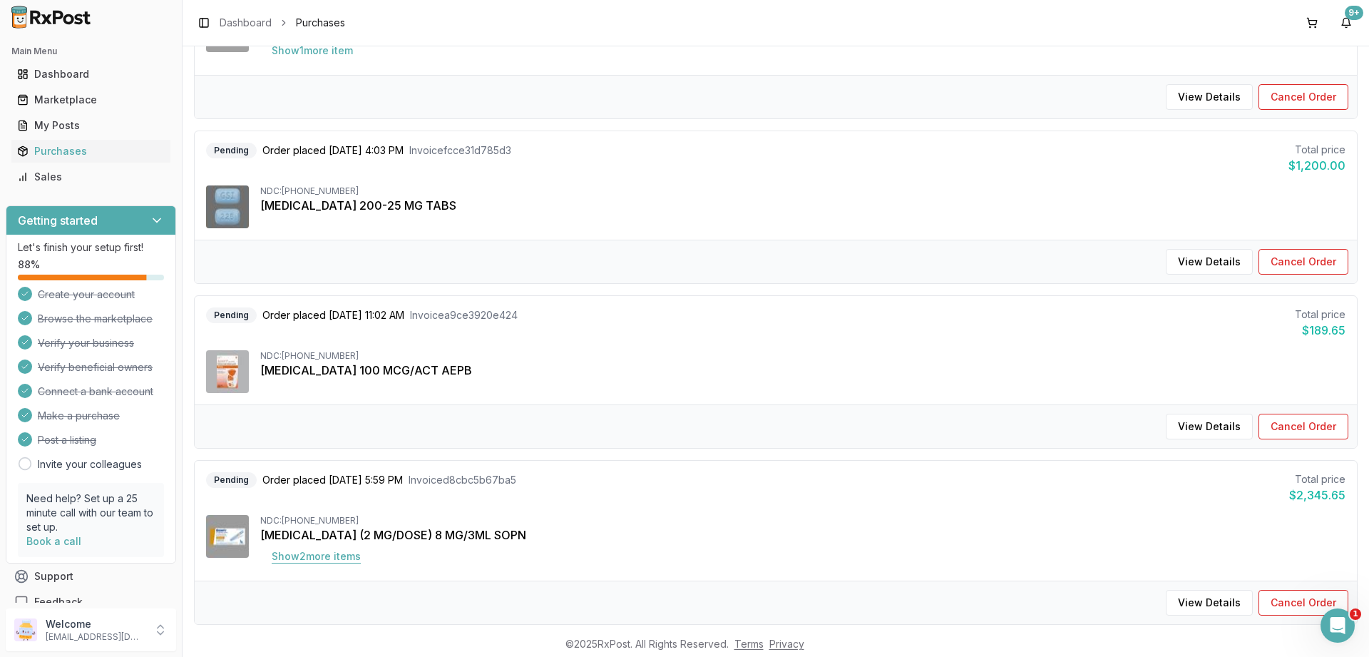
scroll to position [513, 0]
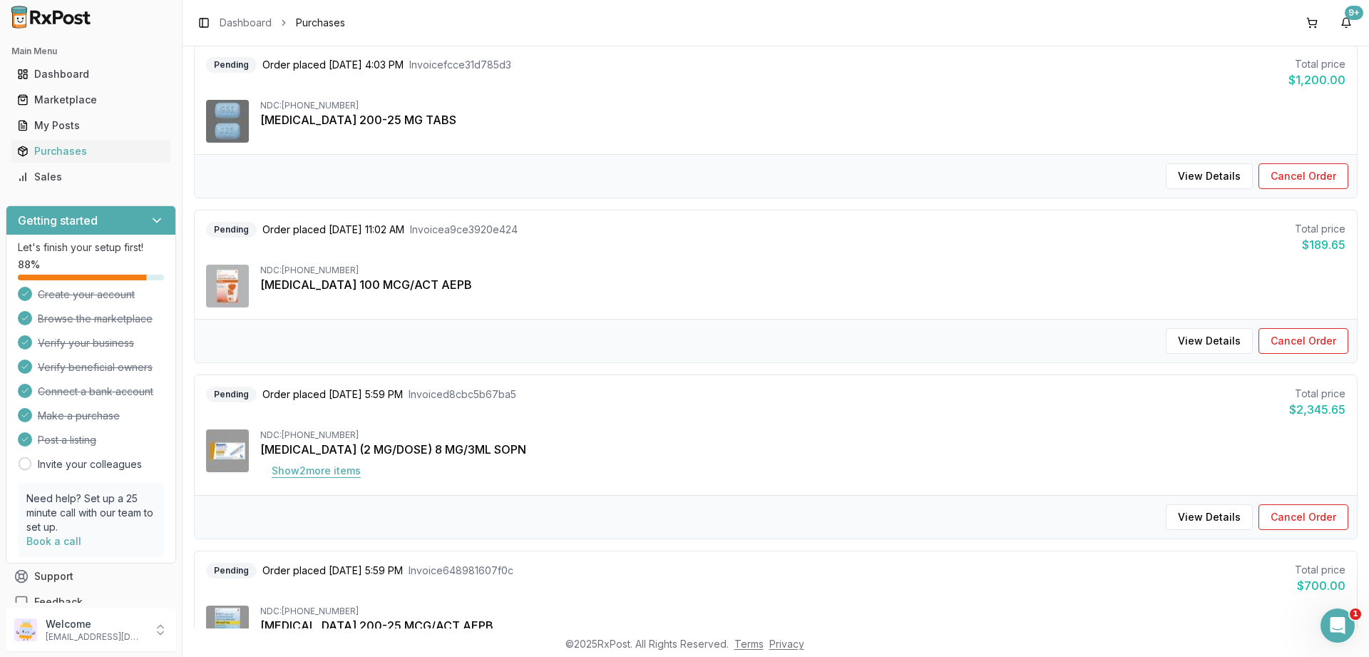
click at [289, 465] on button "Show 2 more item s" at bounding box center [316, 471] width 112 height 26
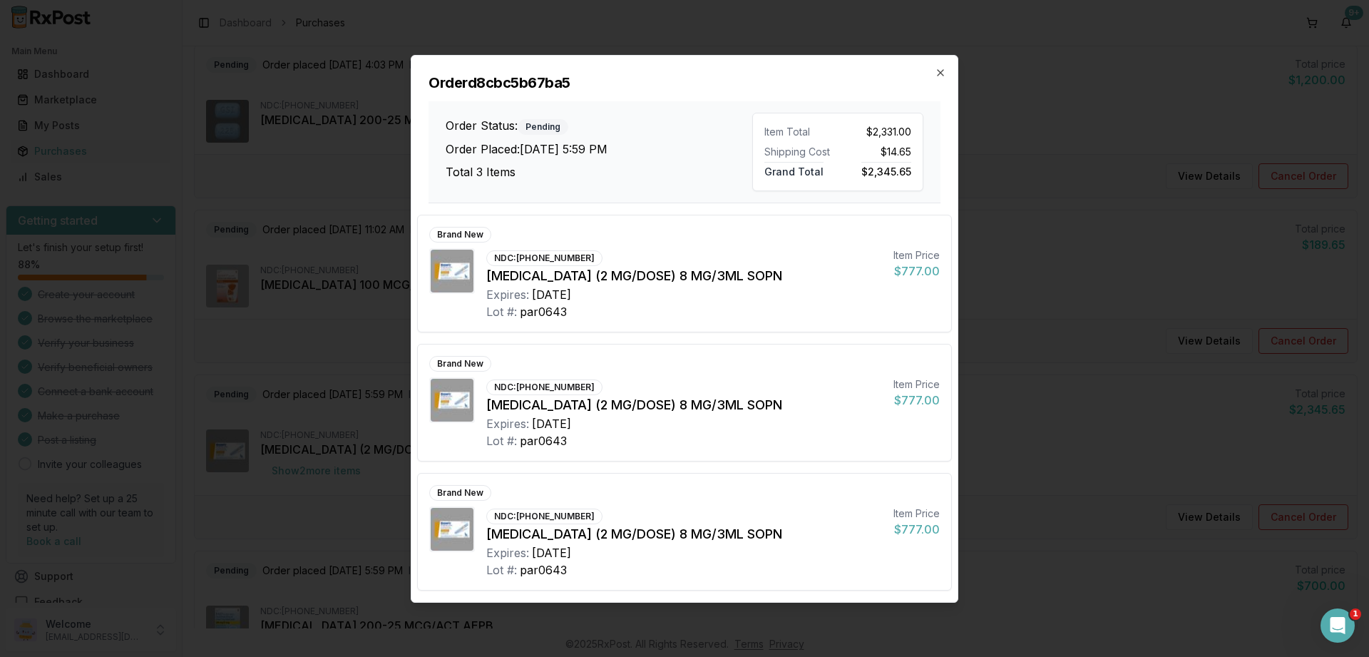
click at [949, 68] on div "Order d8cbc5b67ba5 Order Status: Pending Order Placed: [DATE] 5:59 PM Total 3 I…" at bounding box center [684, 130] width 546 height 148
click at [948, 69] on div "Order d8cbc5b67ba5 Order Status: Pending Order Placed: [DATE] 5:59 PM Total 3 I…" at bounding box center [684, 130] width 546 height 148
click at [936, 73] on icon "button" at bounding box center [940, 72] width 11 height 11
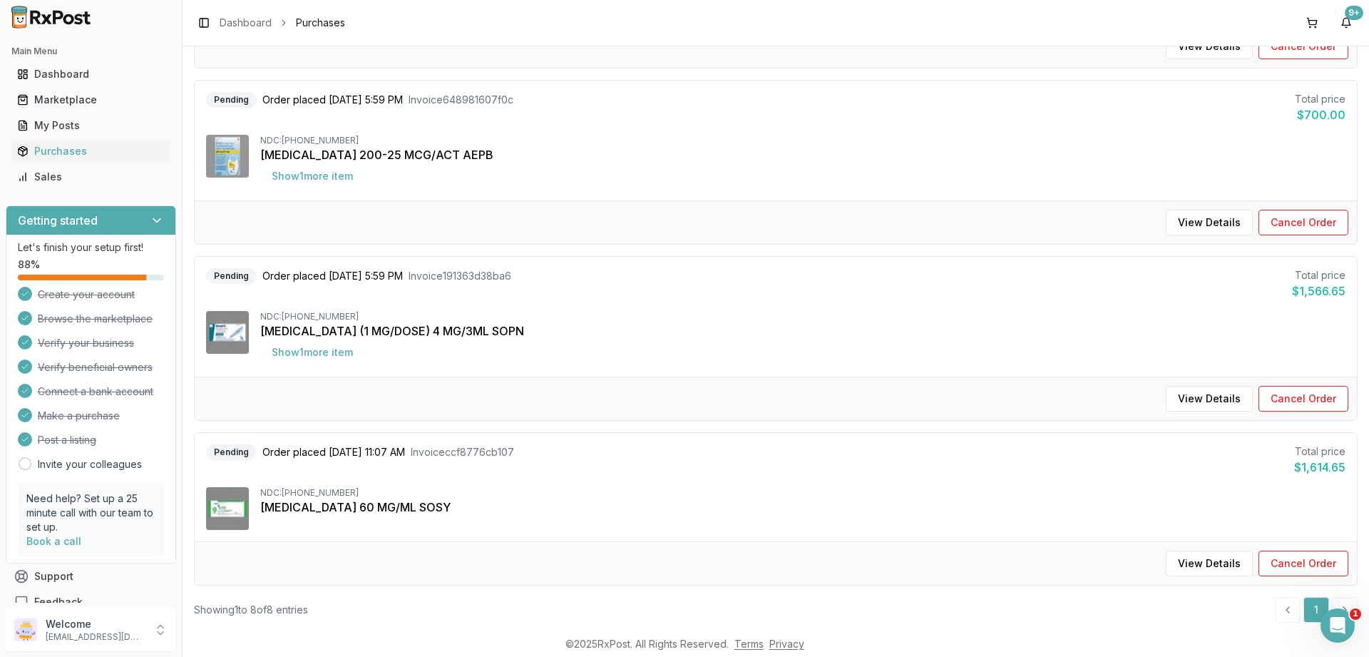
scroll to position [1012, 0]
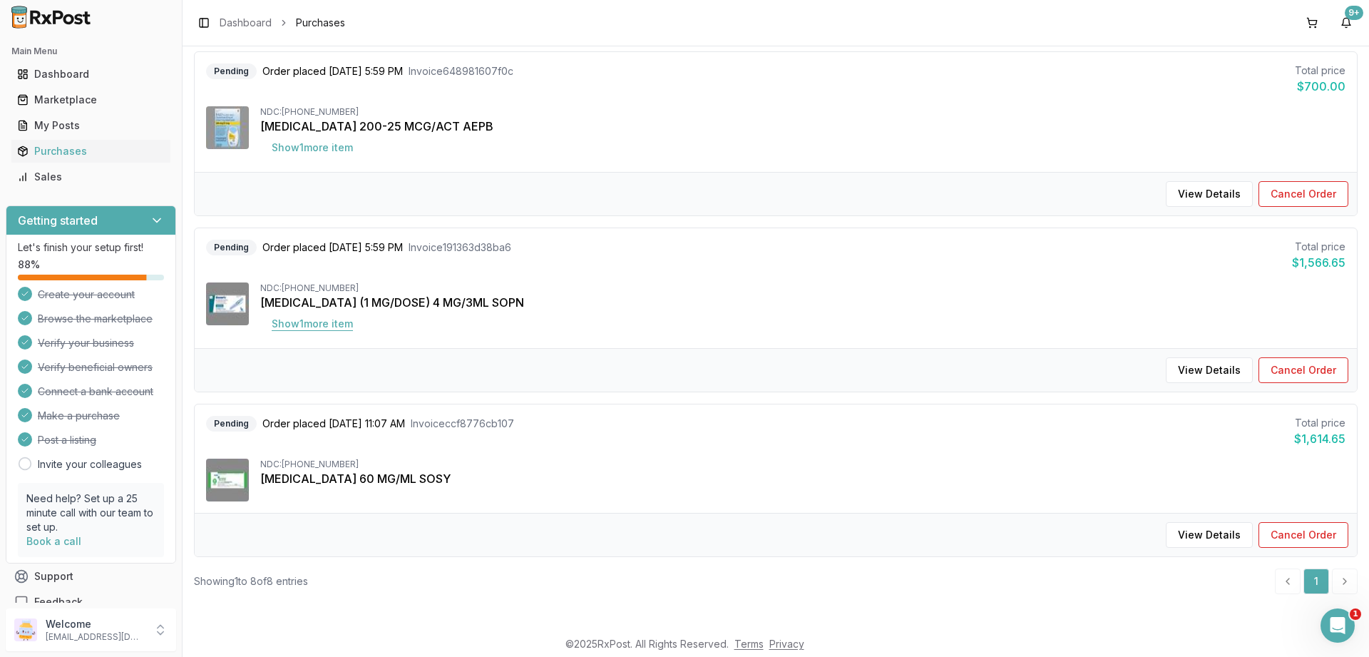
click at [301, 329] on button "Show 1 more item" at bounding box center [312, 324] width 104 height 26
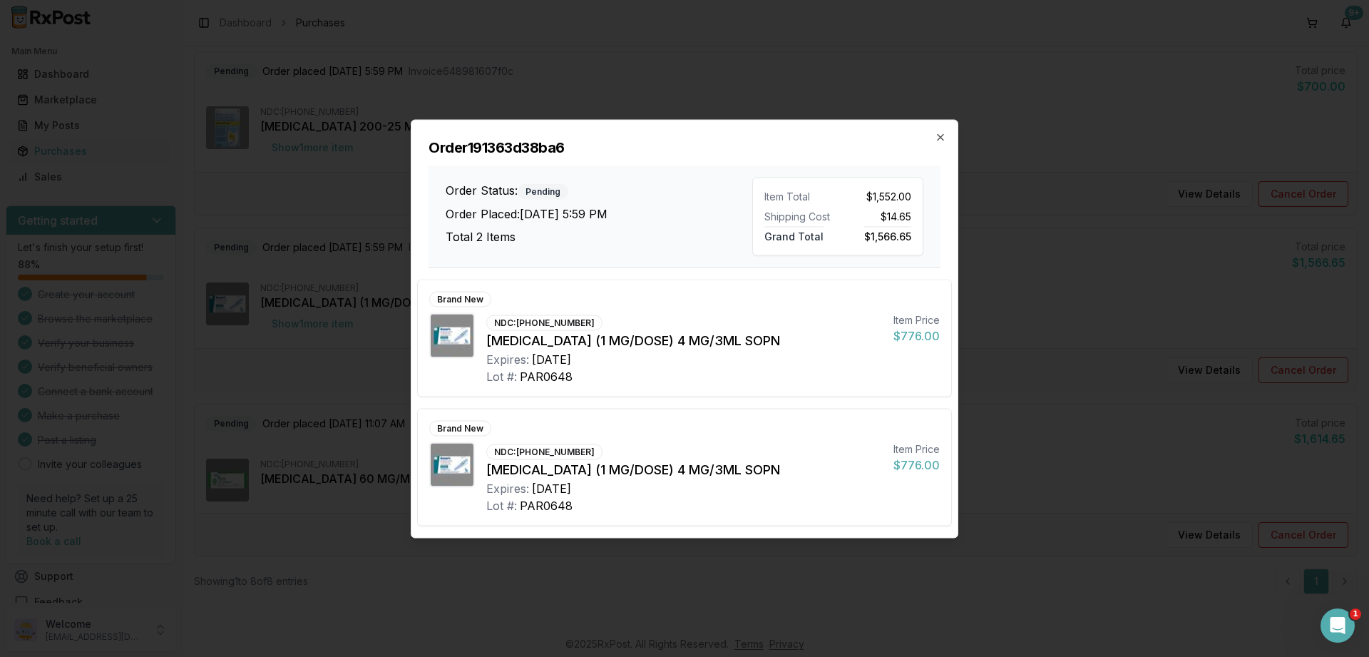
click at [938, 145] on h2 "Order 191363d38ba6" at bounding box center [684, 147] width 512 height 20
click at [946, 139] on div "Order 191363d38ba6 Order Status: Pending Order Placed: [DATE] 5:59 PM Total 2 I…" at bounding box center [684, 194] width 546 height 148
click at [940, 133] on icon "button" at bounding box center [940, 136] width 11 height 11
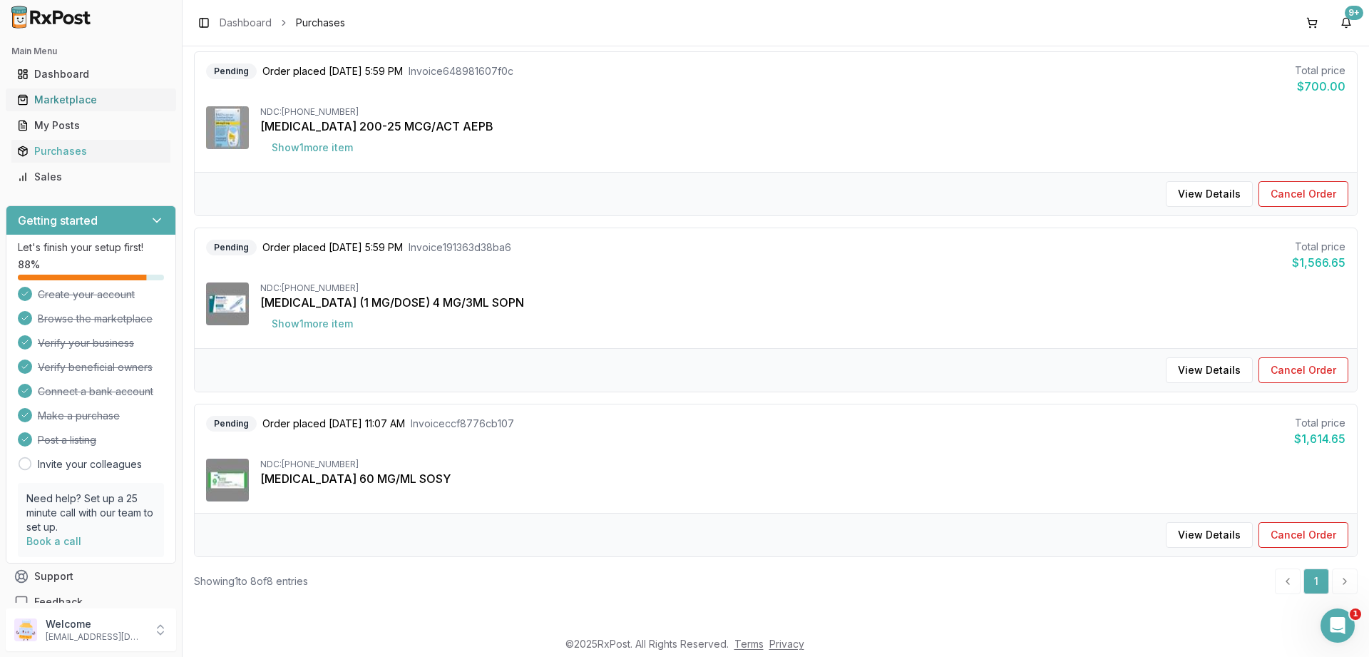
click at [46, 93] on div "Marketplace" at bounding box center [91, 100] width 148 height 14
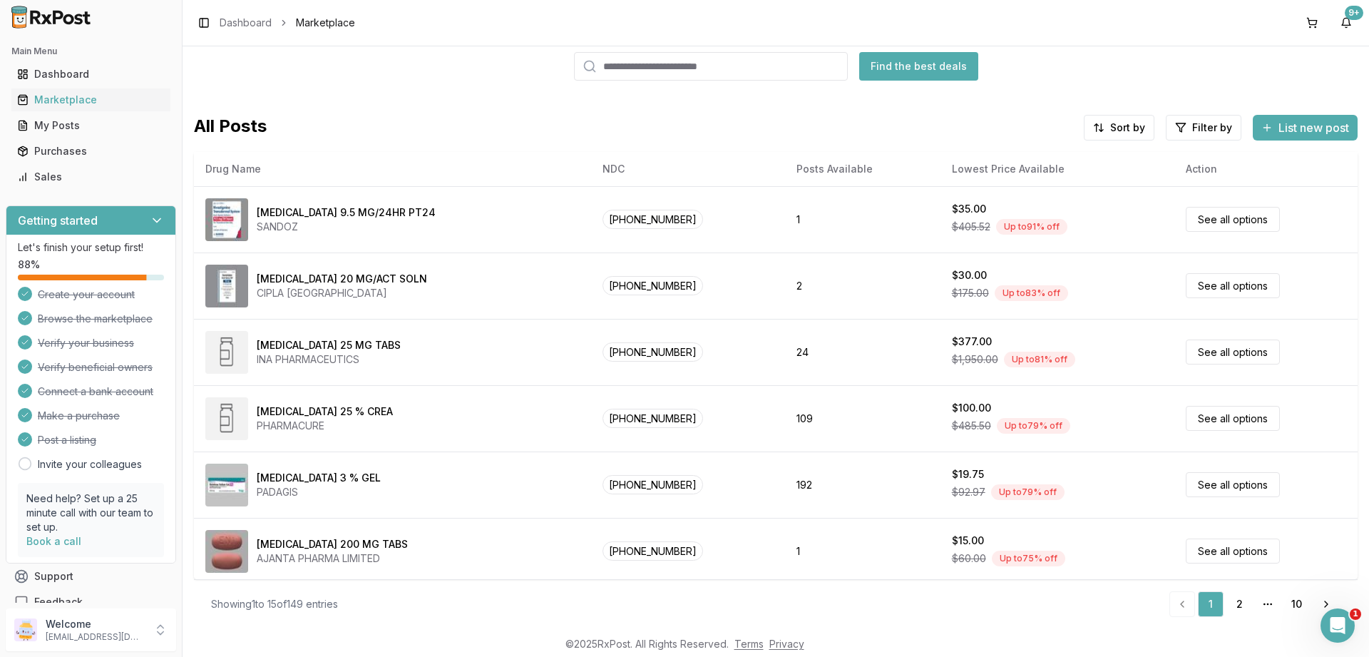
click at [628, 64] on input "search" at bounding box center [711, 66] width 274 height 29
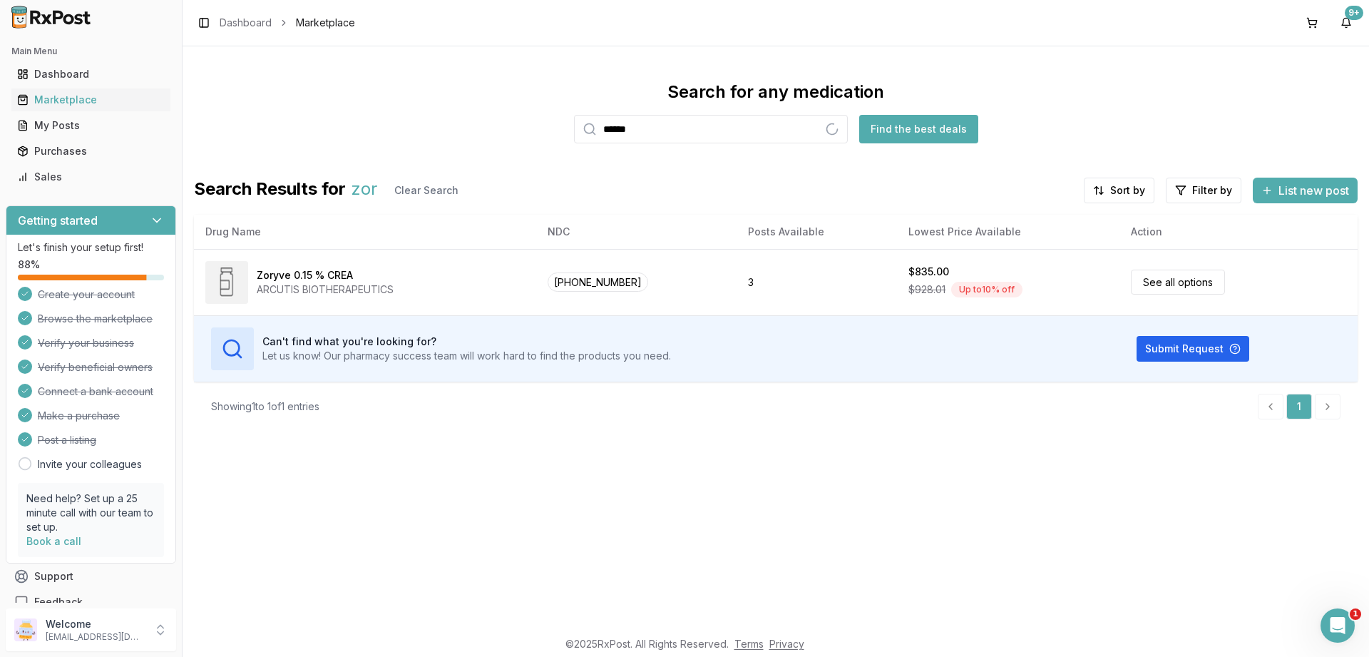
type input "******"
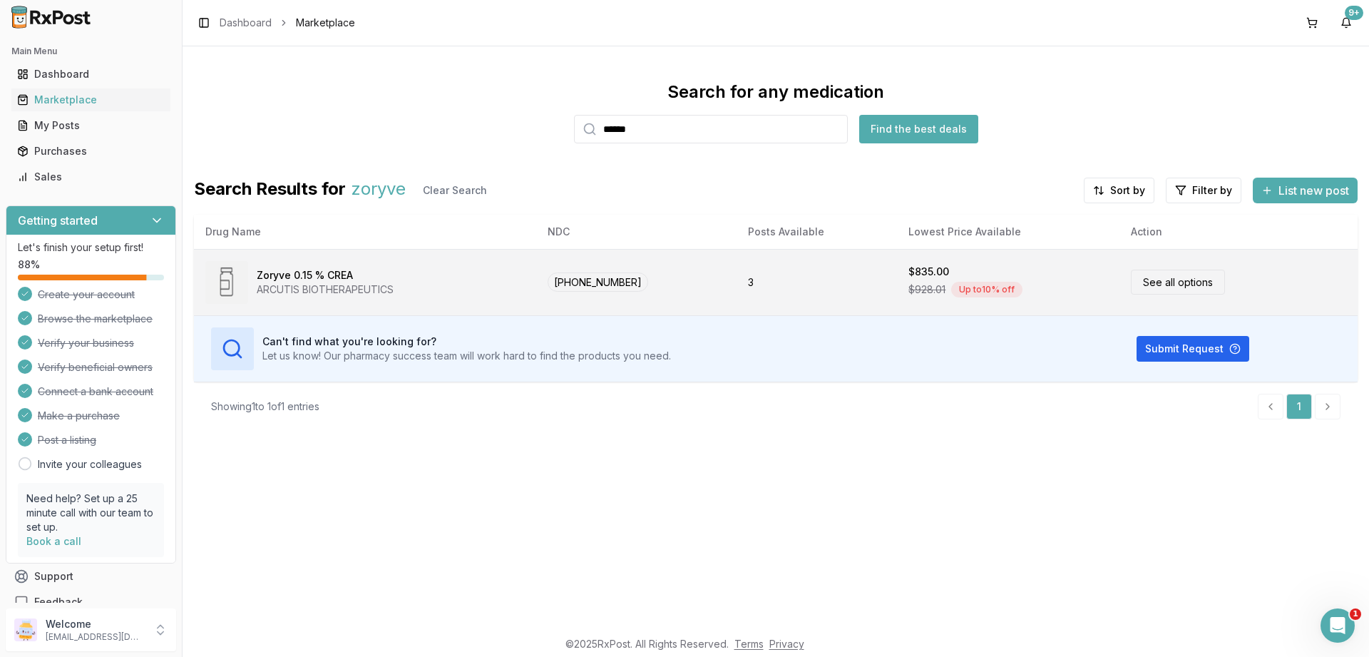
click at [1200, 290] on link "See all options" at bounding box center [1178, 281] width 94 height 25
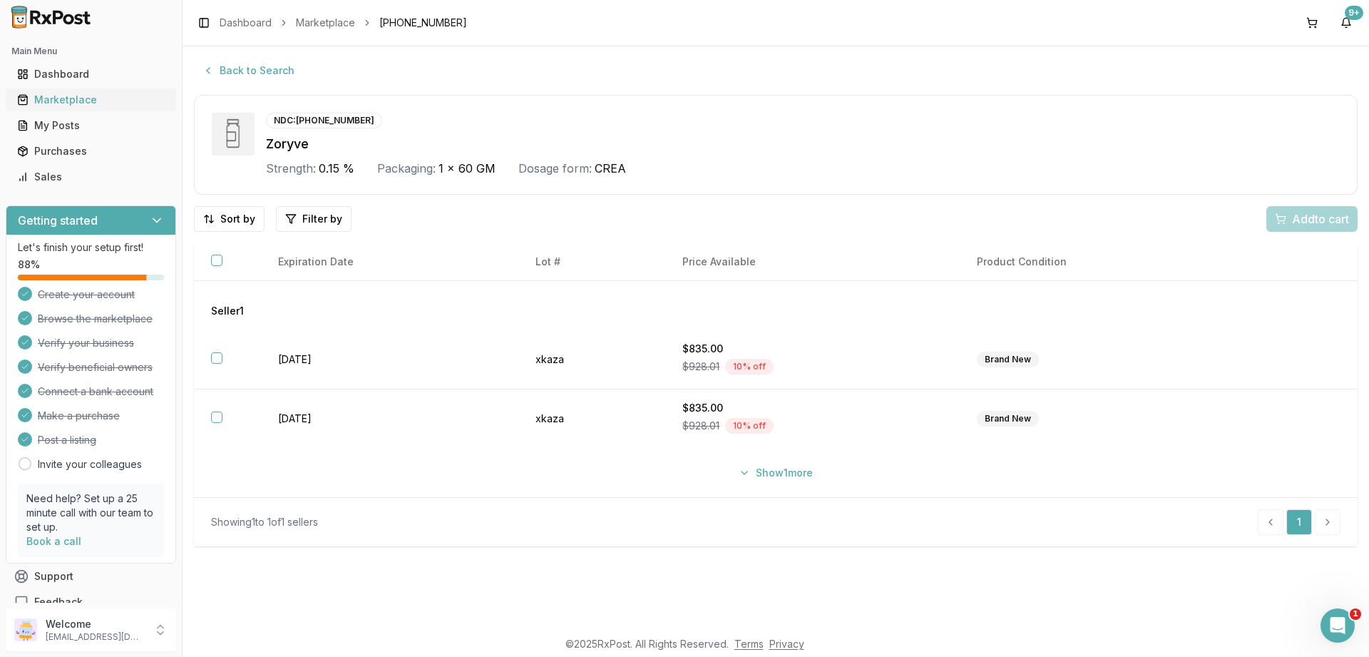
click at [56, 96] on div "Marketplace" at bounding box center [91, 100] width 148 height 14
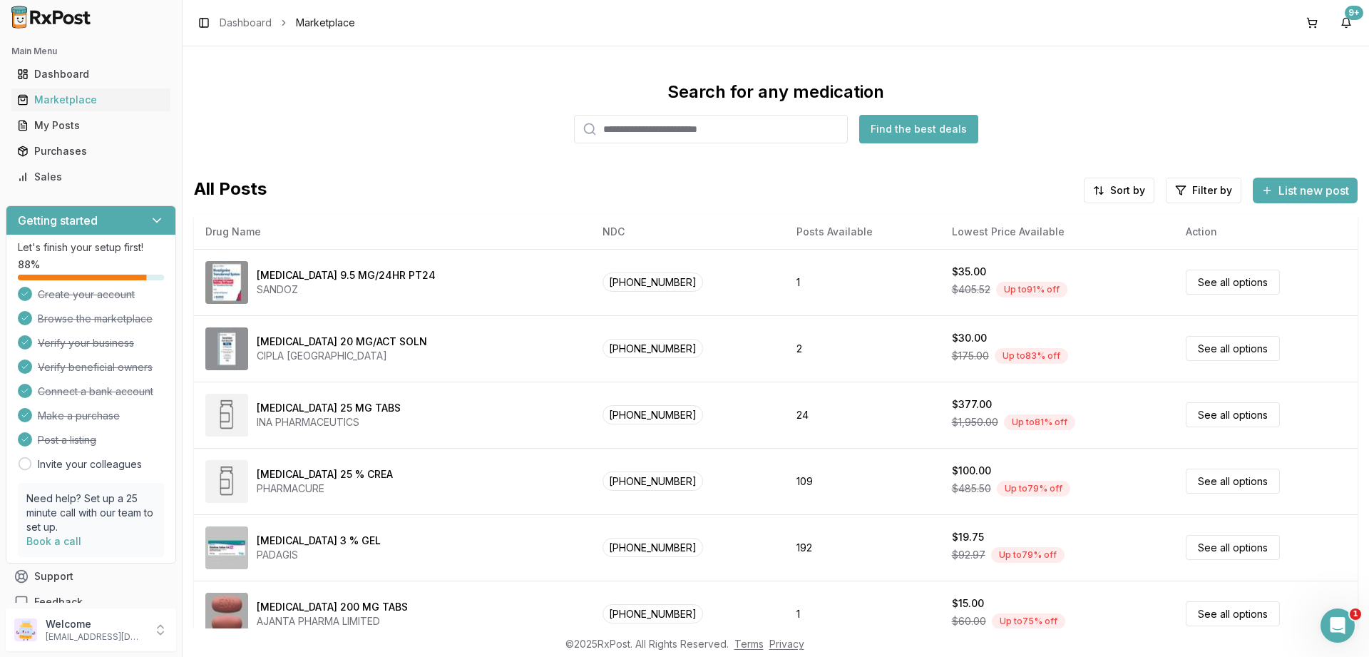
click at [617, 134] on input "search" at bounding box center [711, 129] width 274 height 29
type input "*"
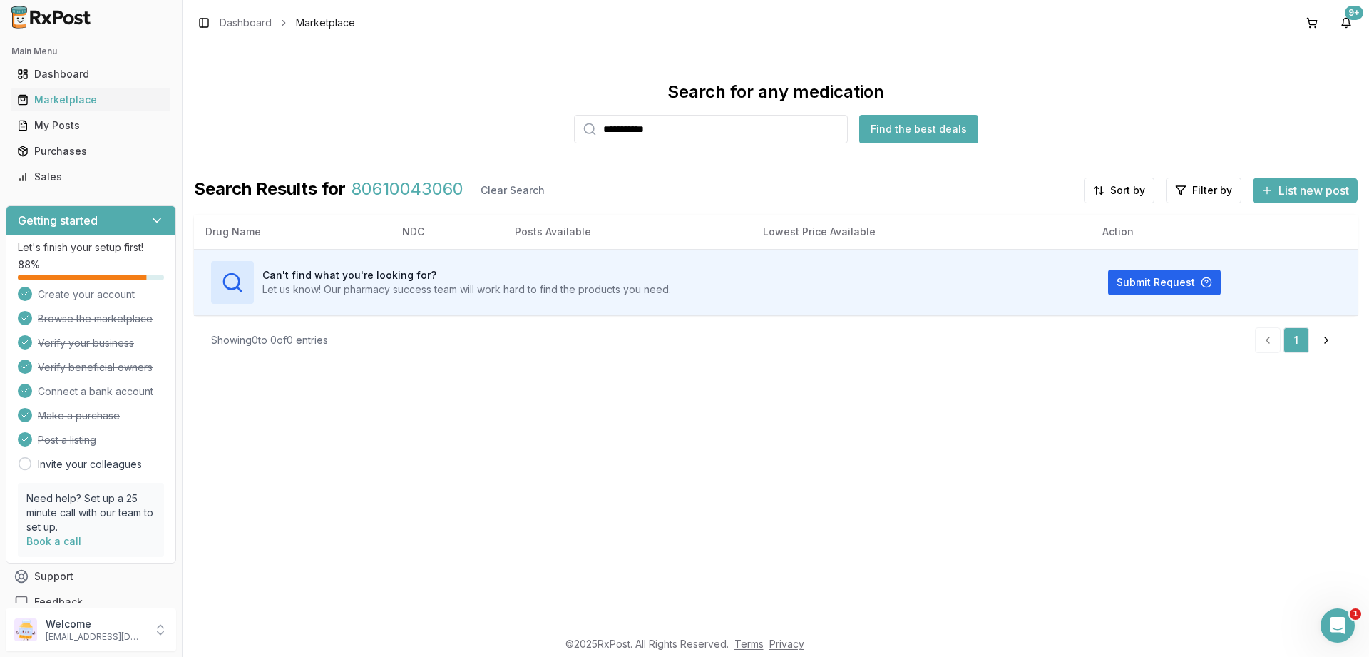
click at [907, 132] on button "Find the best deals" at bounding box center [918, 129] width 119 height 29
click at [674, 119] on input "**********" at bounding box center [711, 129] width 274 height 29
paste input "*"
type input "**********"
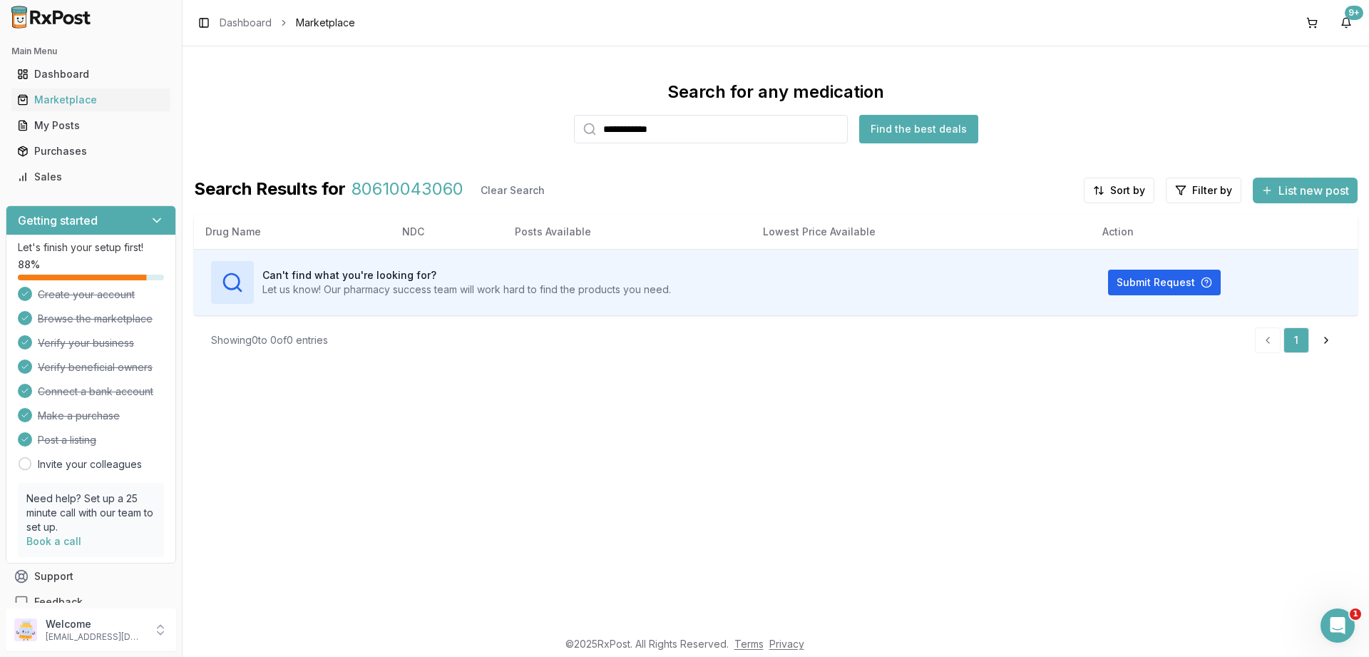
click at [913, 130] on button "Find the best deals" at bounding box center [918, 129] width 119 height 29
click at [737, 130] on input "**********" at bounding box center [711, 129] width 274 height 29
click at [65, 97] on div "Marketplace" at bounding box center [91, 100] width 148 height 14
click at [44, 73] on div "Dashboard" at bounding box center [91, 74] width 148 height 14
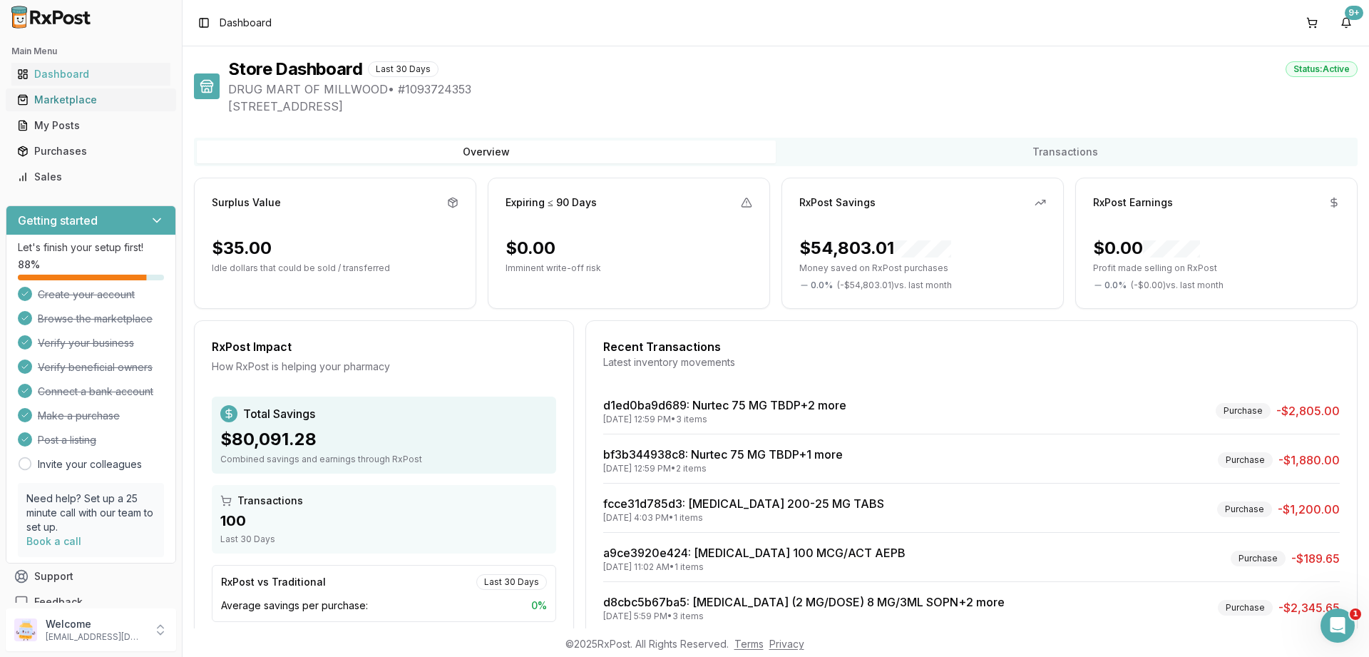
click at [73, 94] on div "Marketplace" at bounding box center [91, 100] width 148 height 14
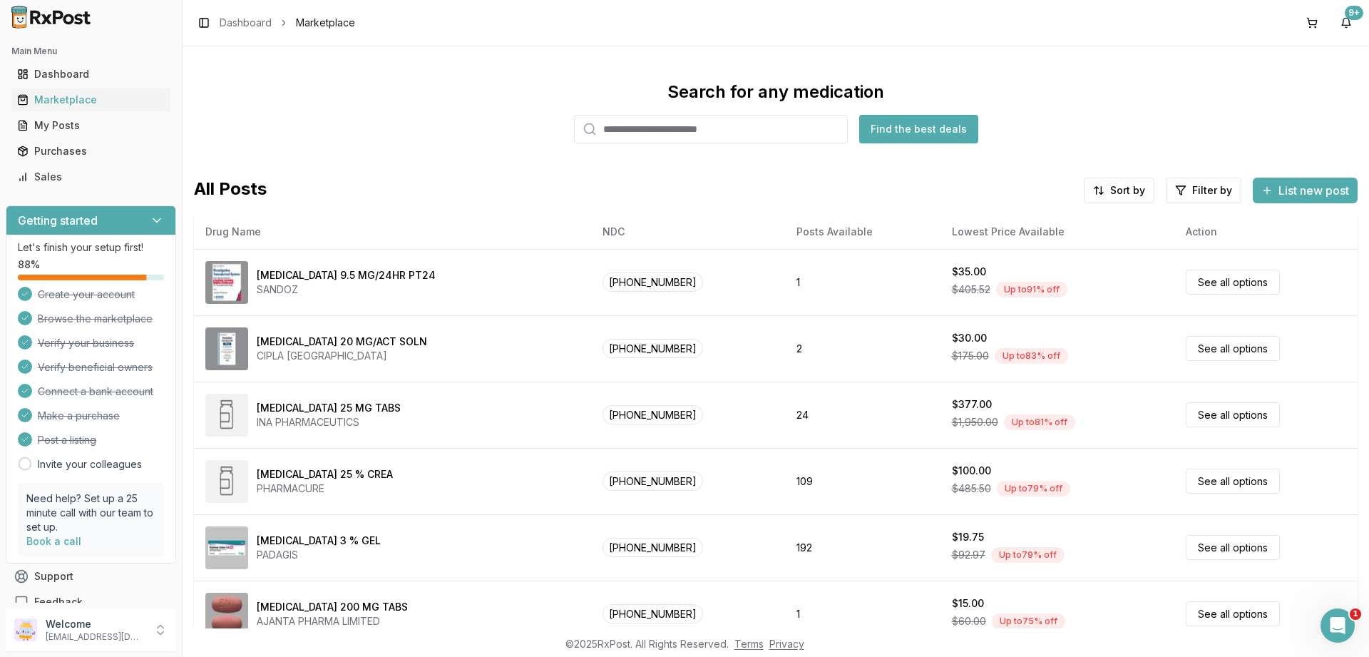
click at [689, 133] on input "search" at bounding box center [711, 129] width 274 height 29
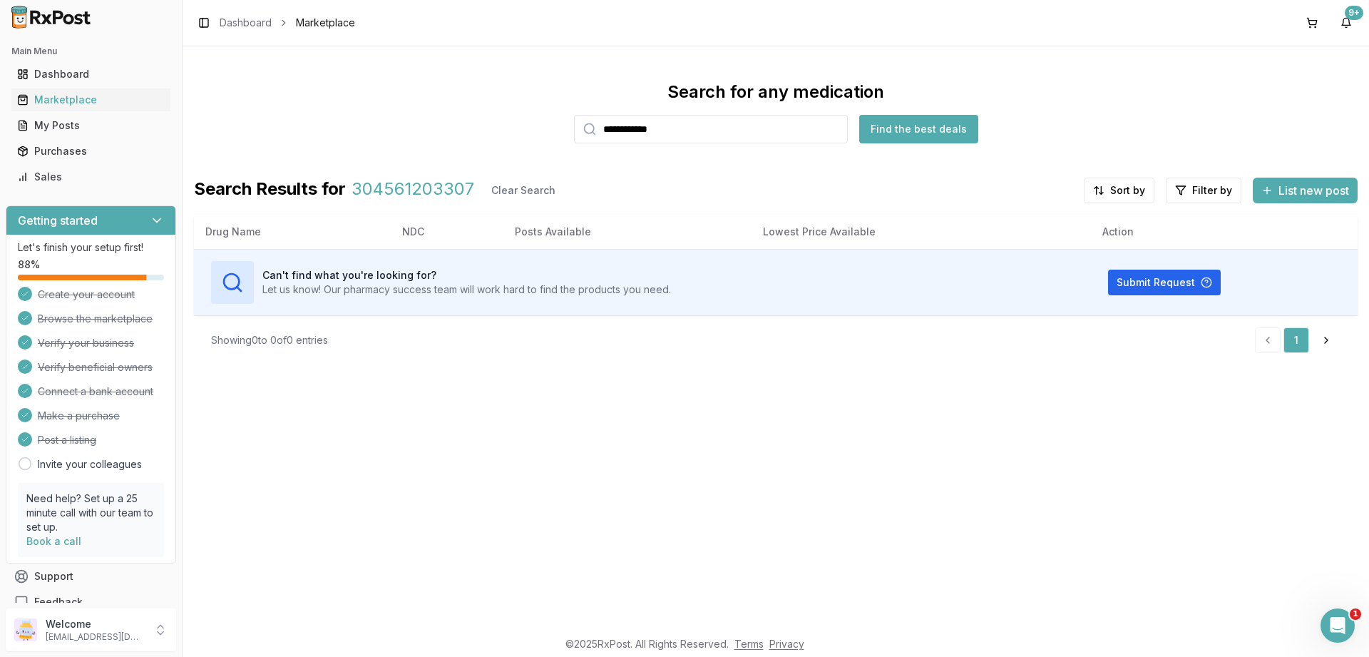
drag, startPoint x: 696, startPoint y: 128, endPoint x: 401, endPoint y: 112, distance: 294.9
click at [574, 115] on input "**********" at bounding box center [711, 129] width 274 height 29
type input "*******"
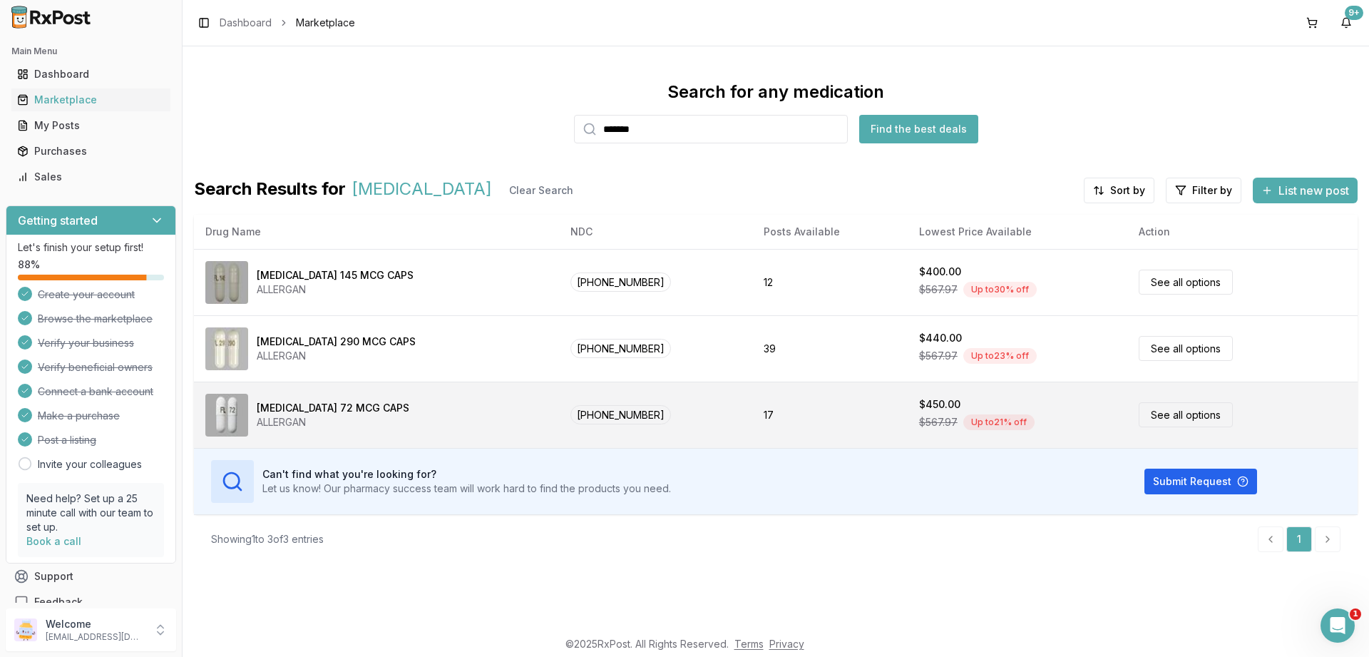
click at [1151, 416] on link "See all options" at bounding box center [1186, 414] width 94 height 25
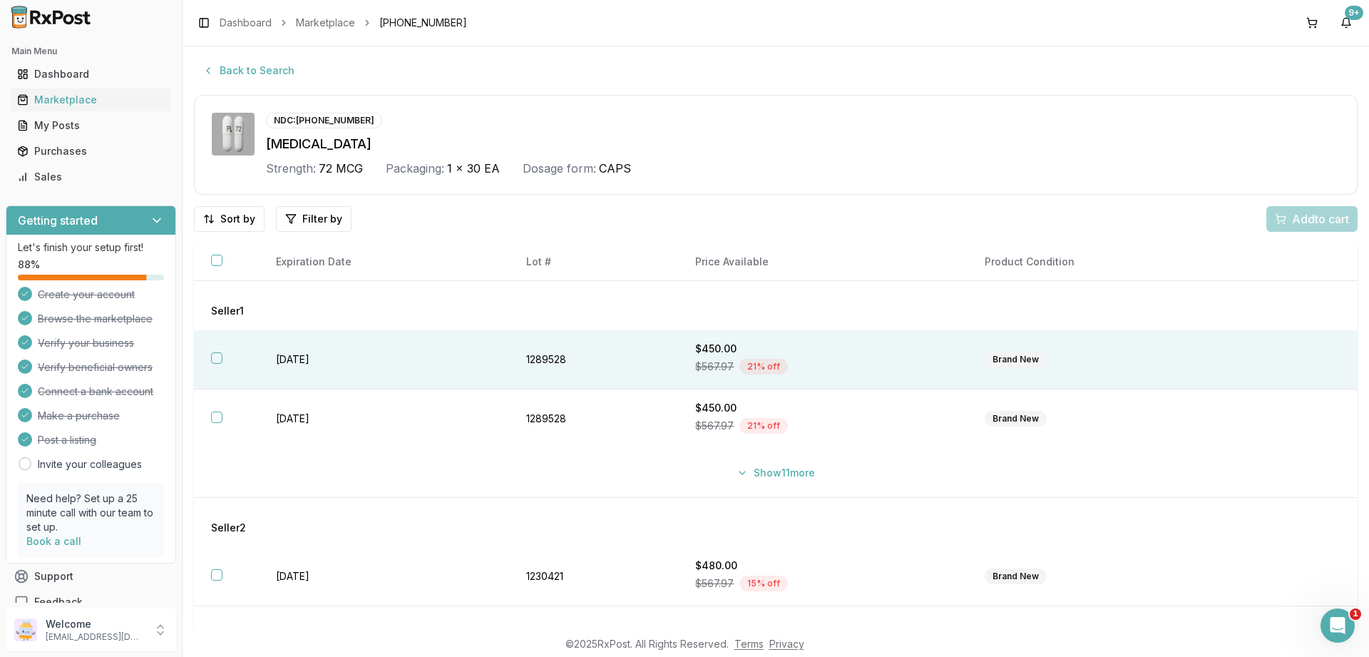
click at [212, 361] on button "button" at bounding box center [216, 357] width 11 height 11
click at [1306, 217] on span "Add 1 to cart" at bounding box center [1318, 218] width 62 height 17
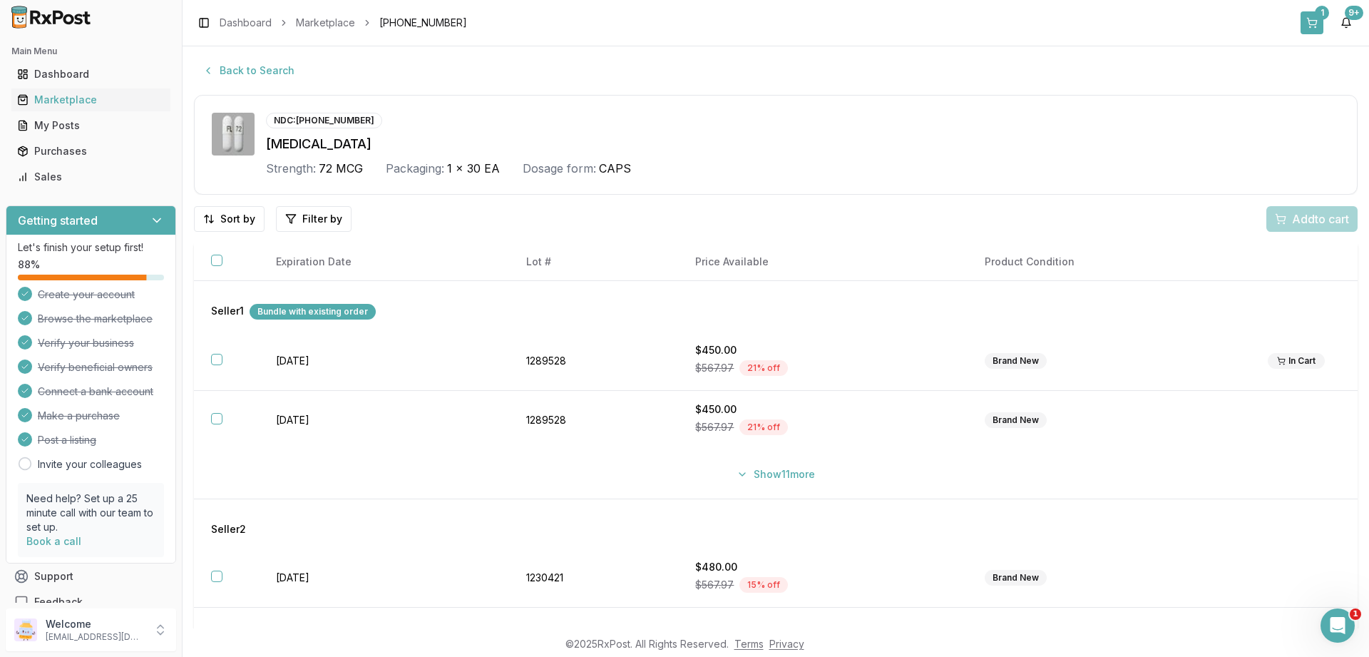
click at [1313, 23] on button "1" at bounding box center [1311, 22] width 23 height 23
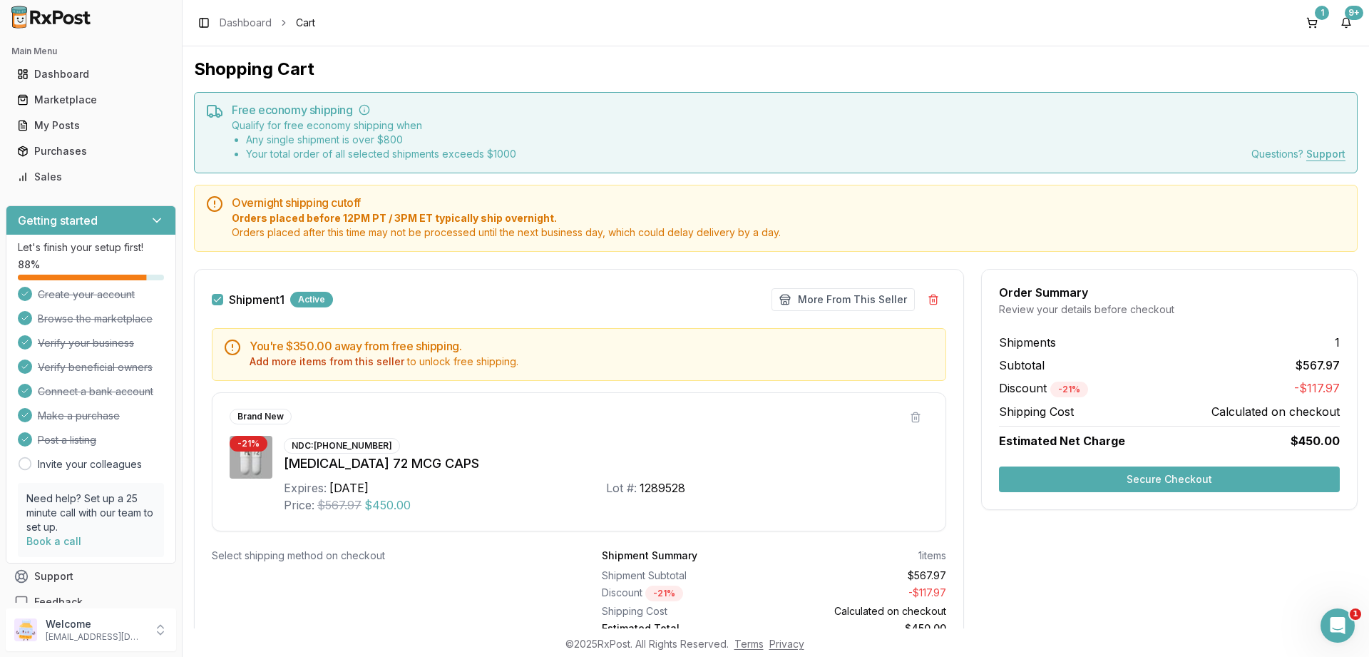
scroll to position [66, 0]
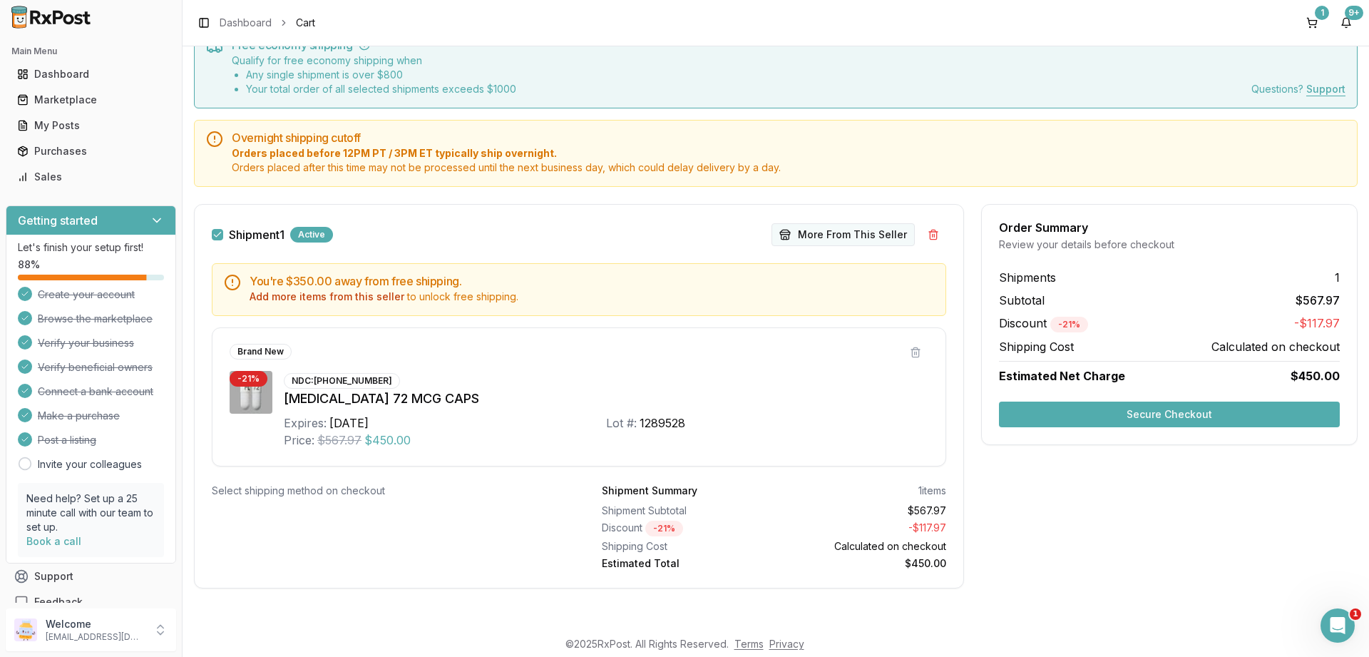
click at [836, 237] on button "More From This Seller" at bounding box center [842, 234] width 143 height 23
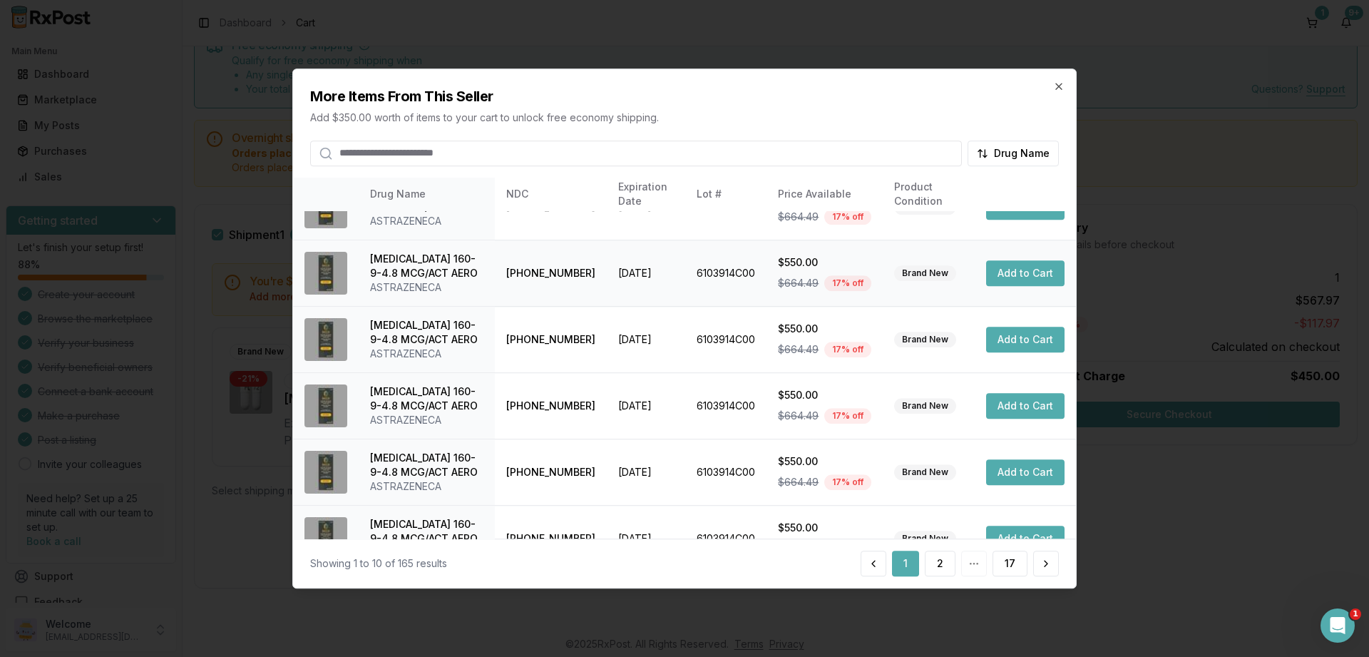
scroll to position [393, 0]
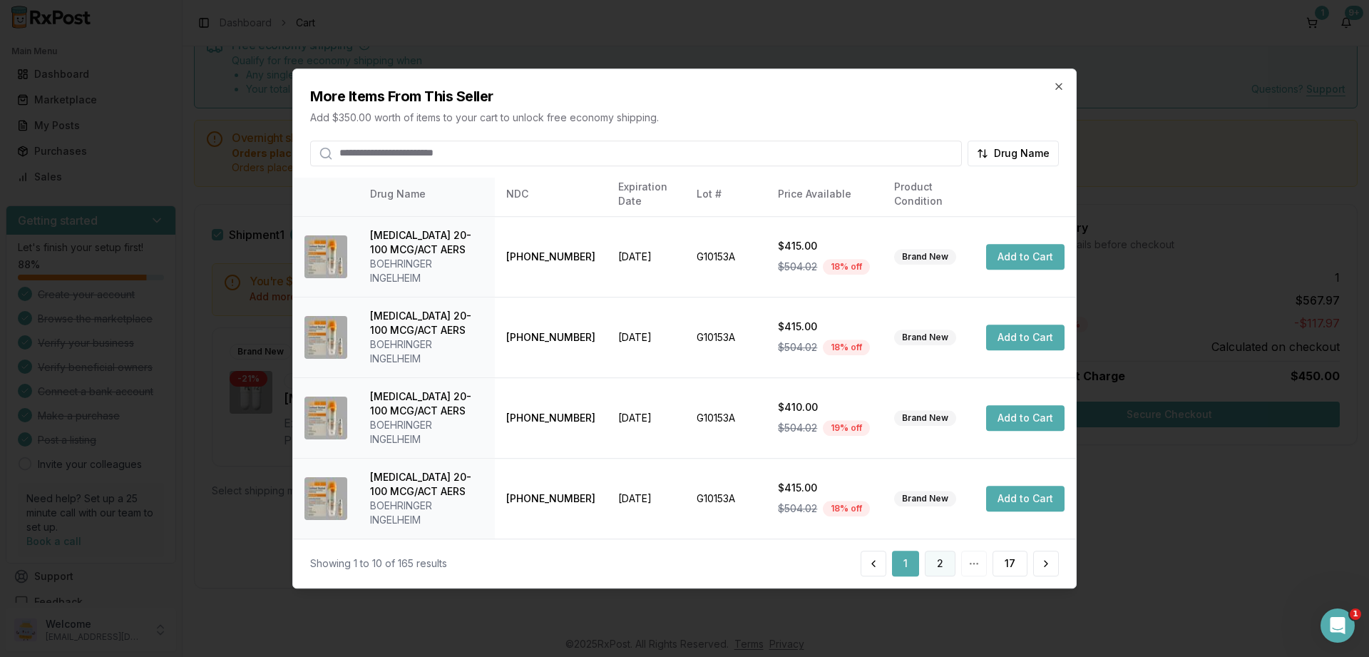
click at [942, 561] on button "2" at bounding box center [940, 563] width 31 height 26
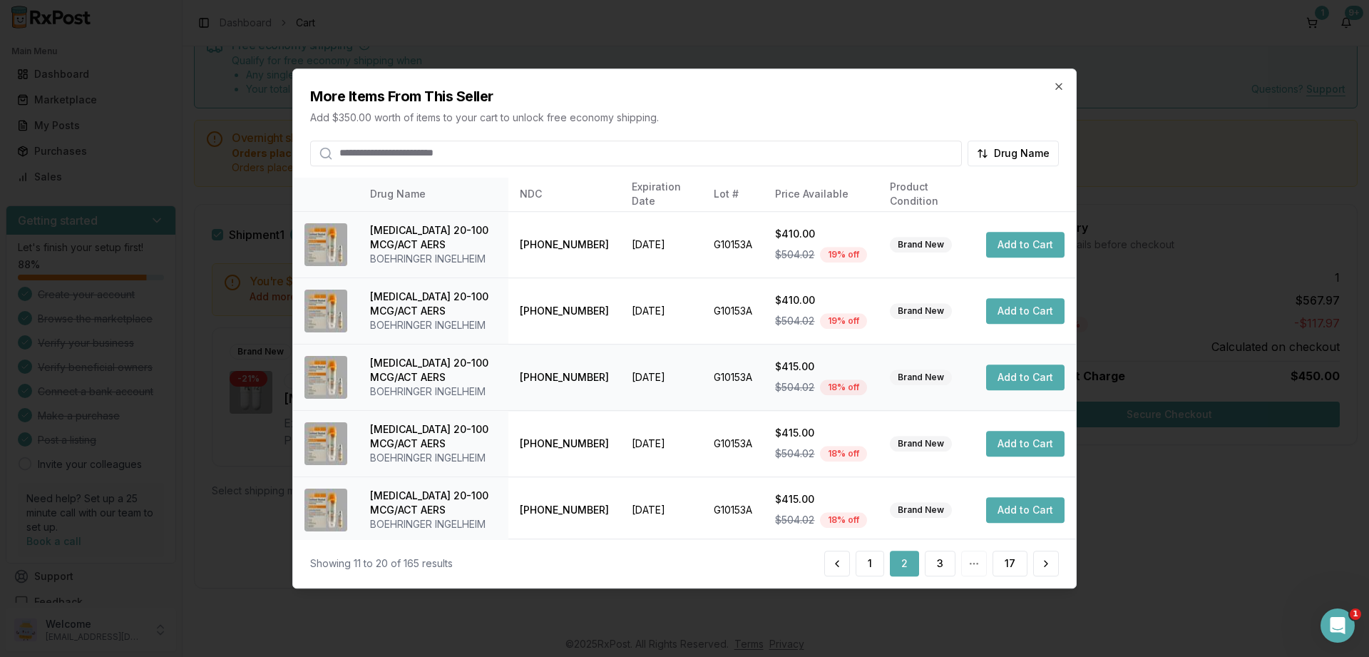
scroll to position [336, 0]
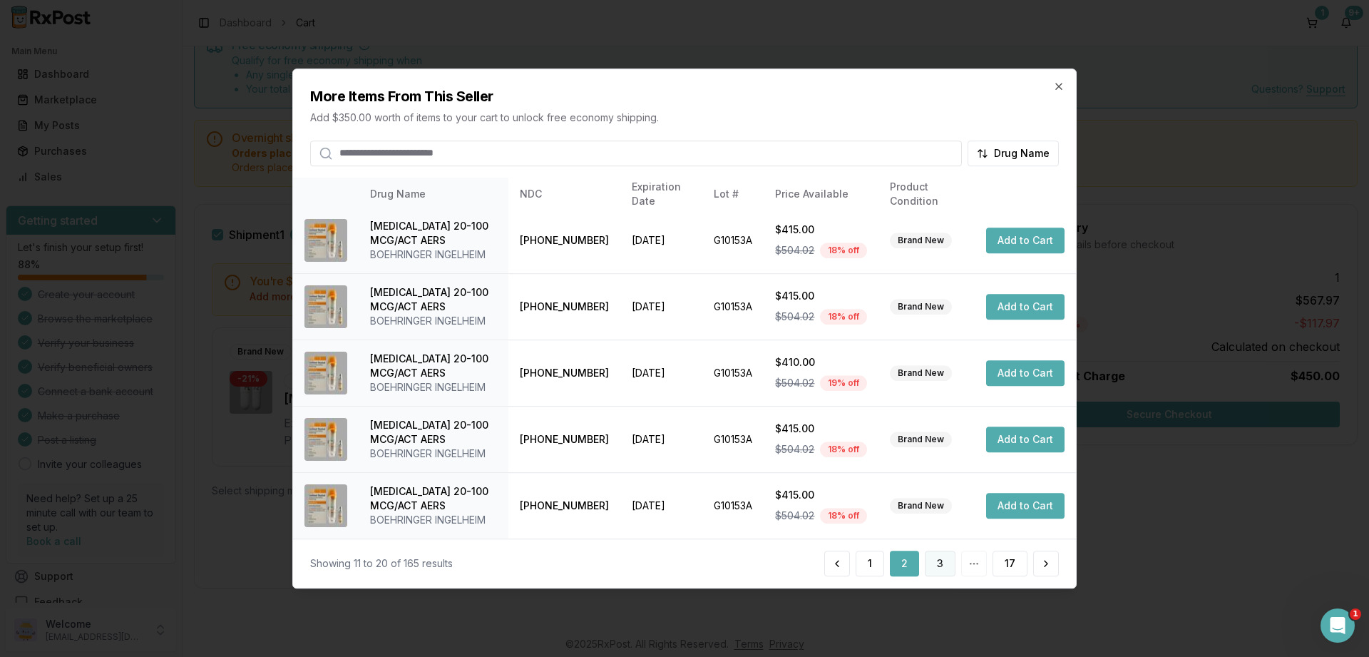
click at [953, 559] on button "3" at bounding box center [940, 563] width 31 height 26
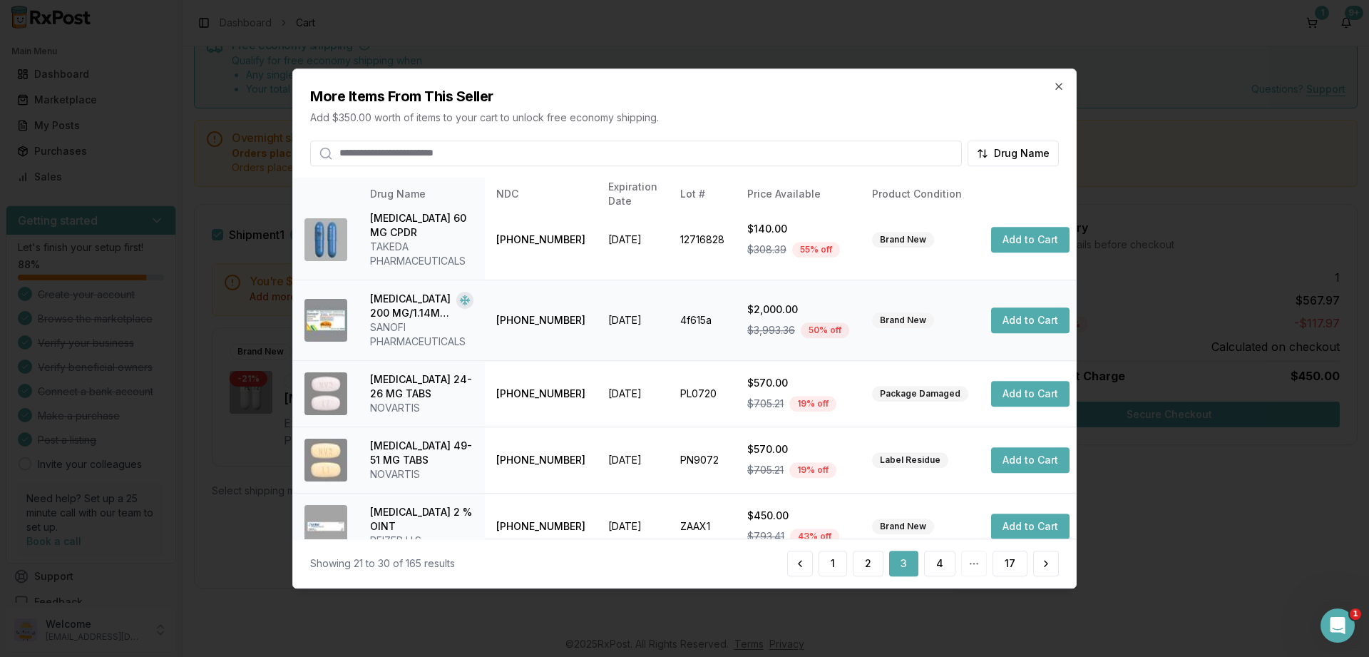
scroll to position [436, 0]
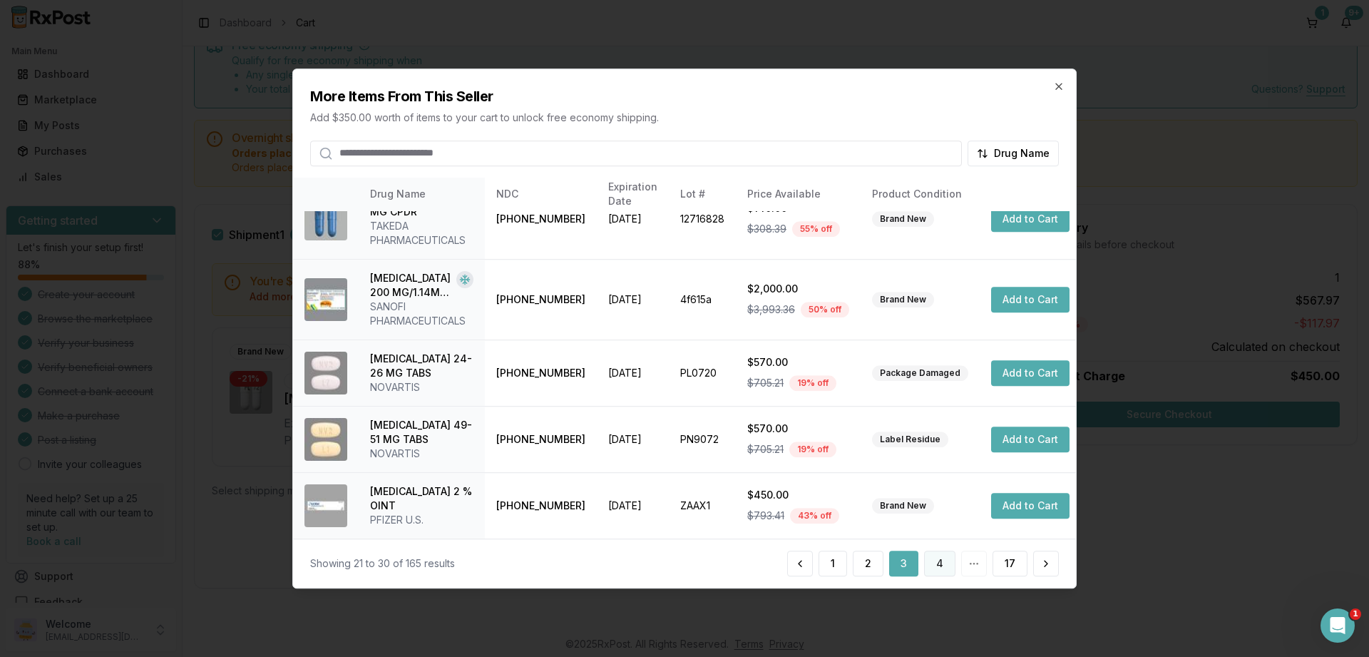
click at [947, 561] on button "4" at bounding box center [939, 563] width 31 height 26
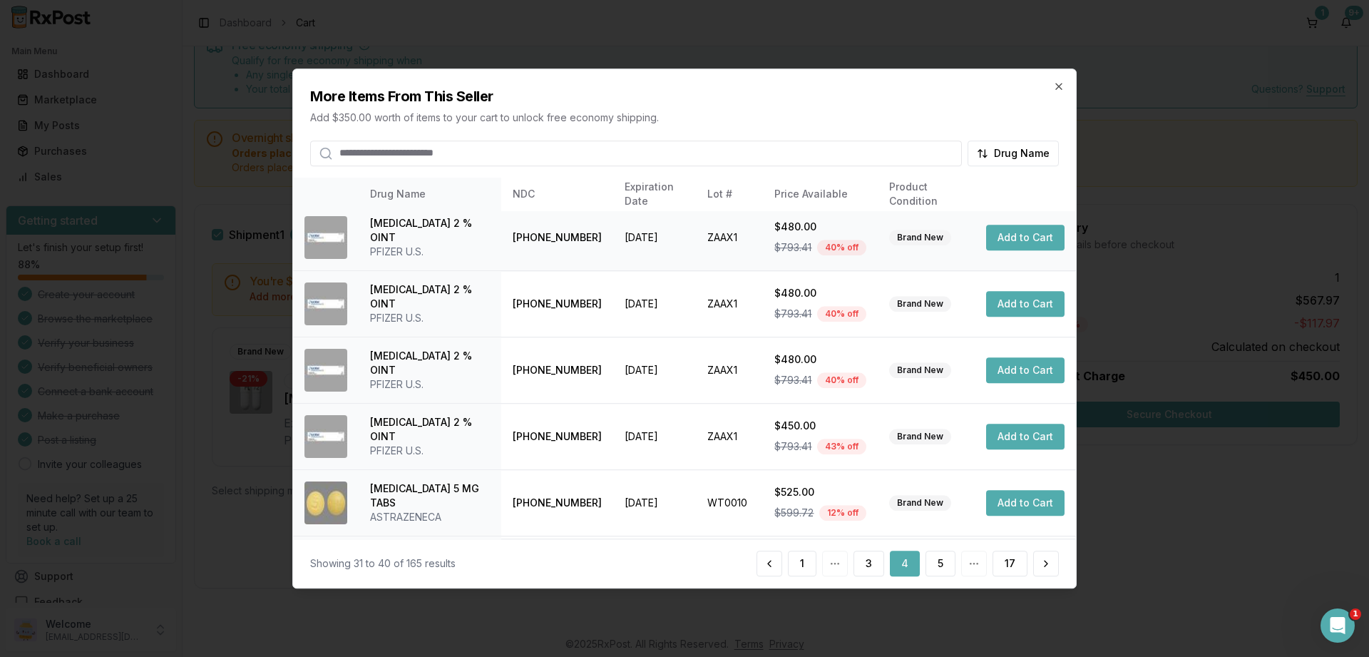
scroll to position [336, 0]
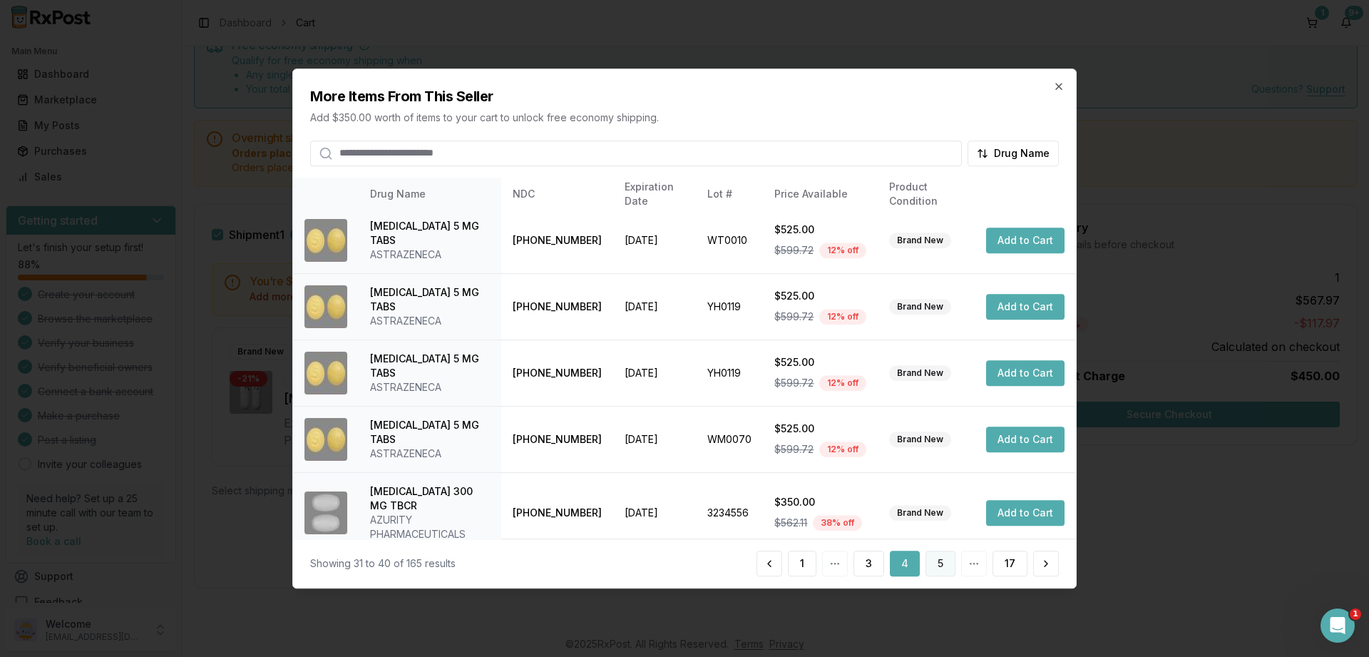
click at [936, 561] on button "5" at bounding box center [940, 563] width 30 height 26
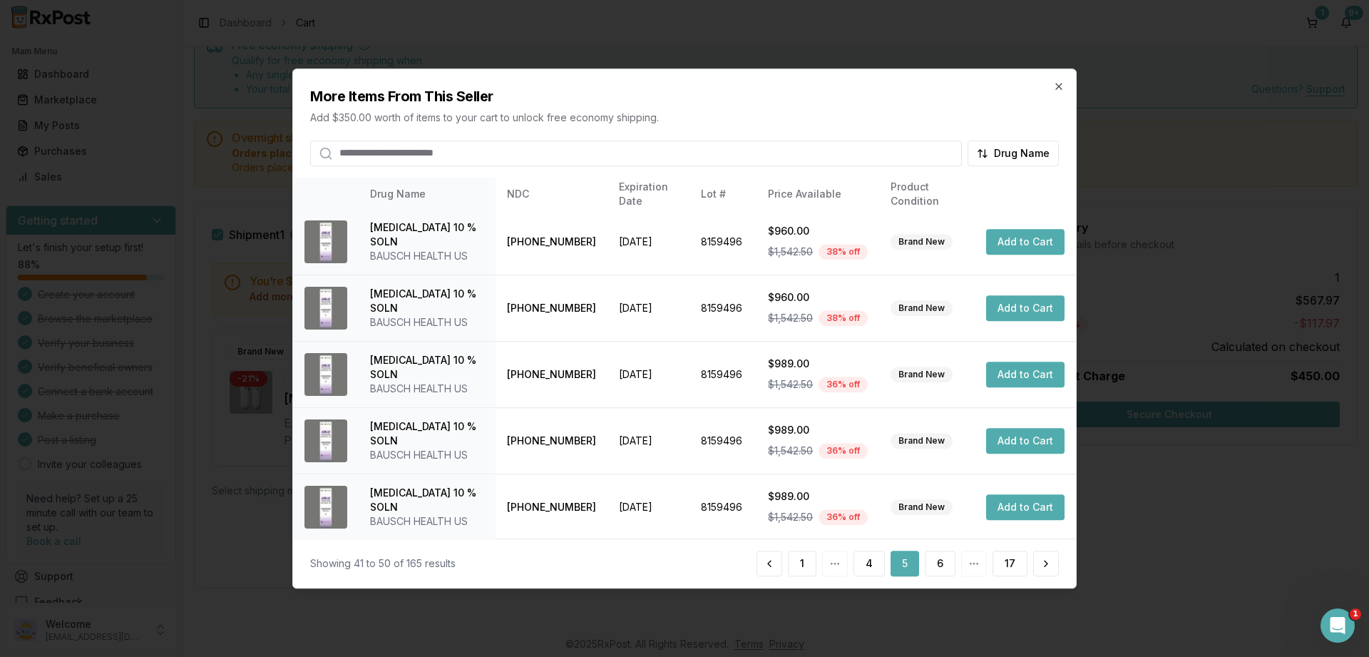
scroll to position [350, 0]
click at [933, 552] on button "6" at bounding box center [940, 563] width 31 height 26
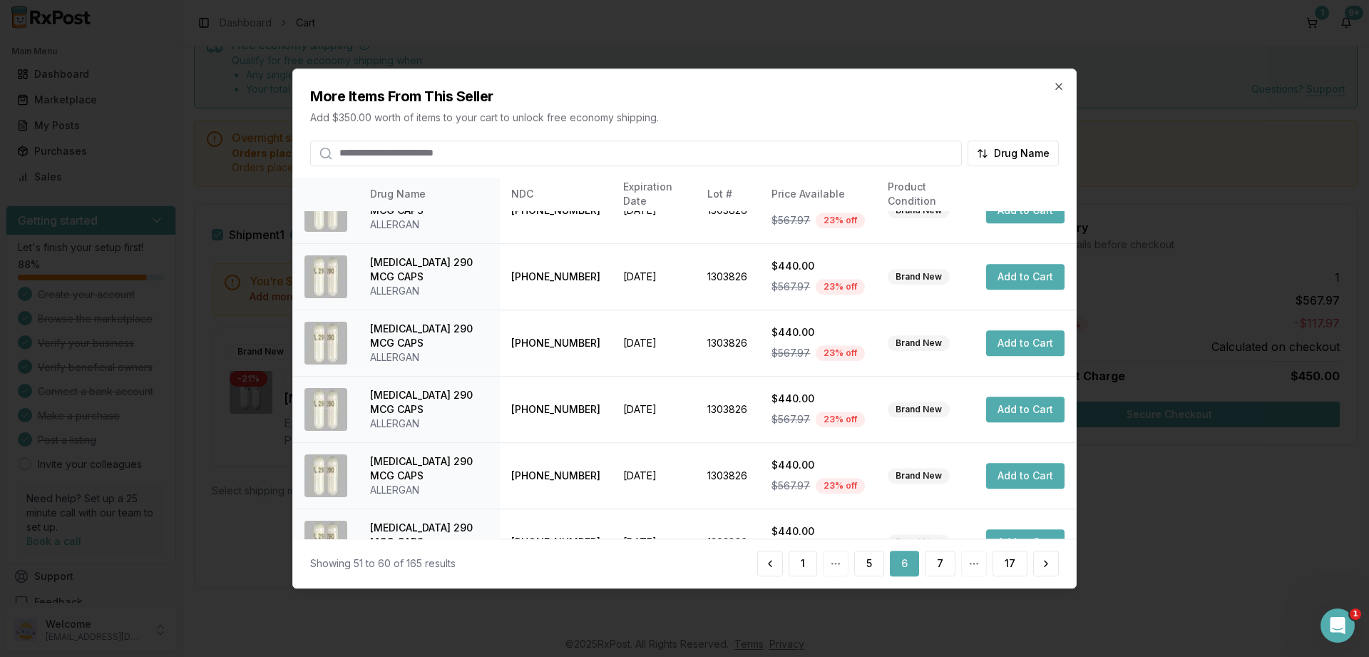
scroll to position [336, 0]
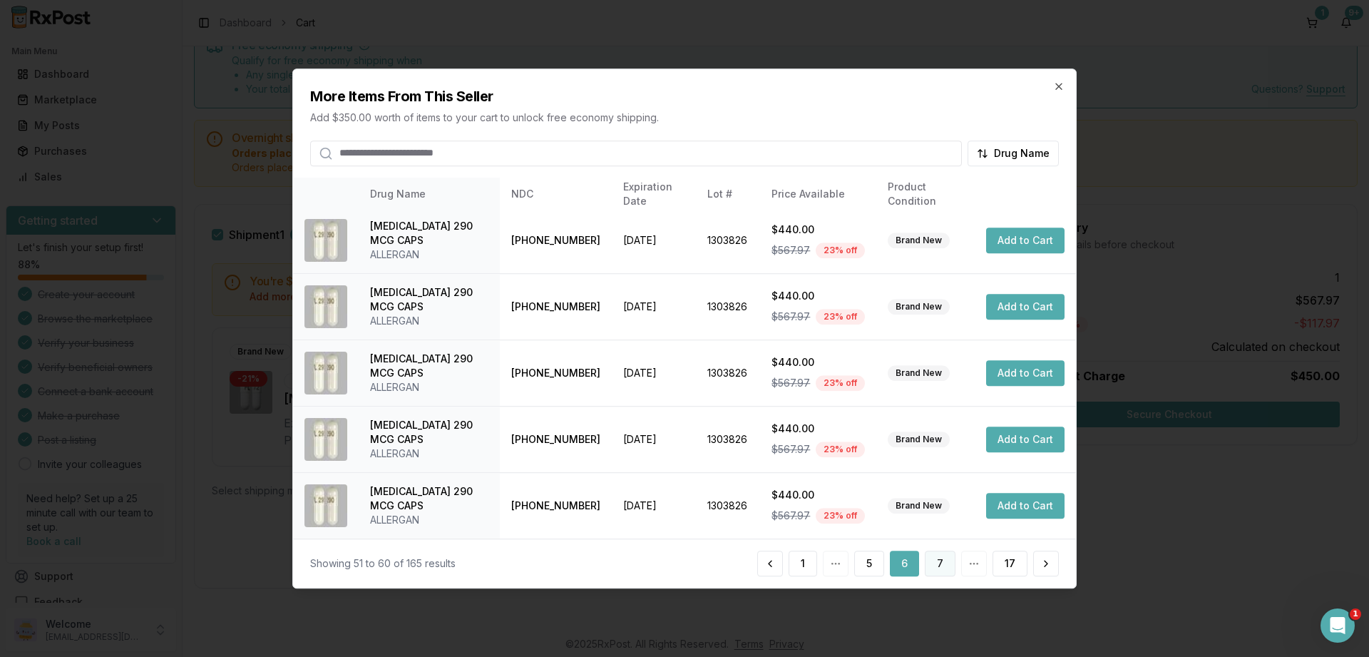
click at [938, 554] on button "7" at bounding box center [940, 563] width 31 height 26
click at [944, 565] on button "8" at bounding box center [940, 563] width 31 height 26
